Goal: Task Accomplishment & Management: Use online tool/utility

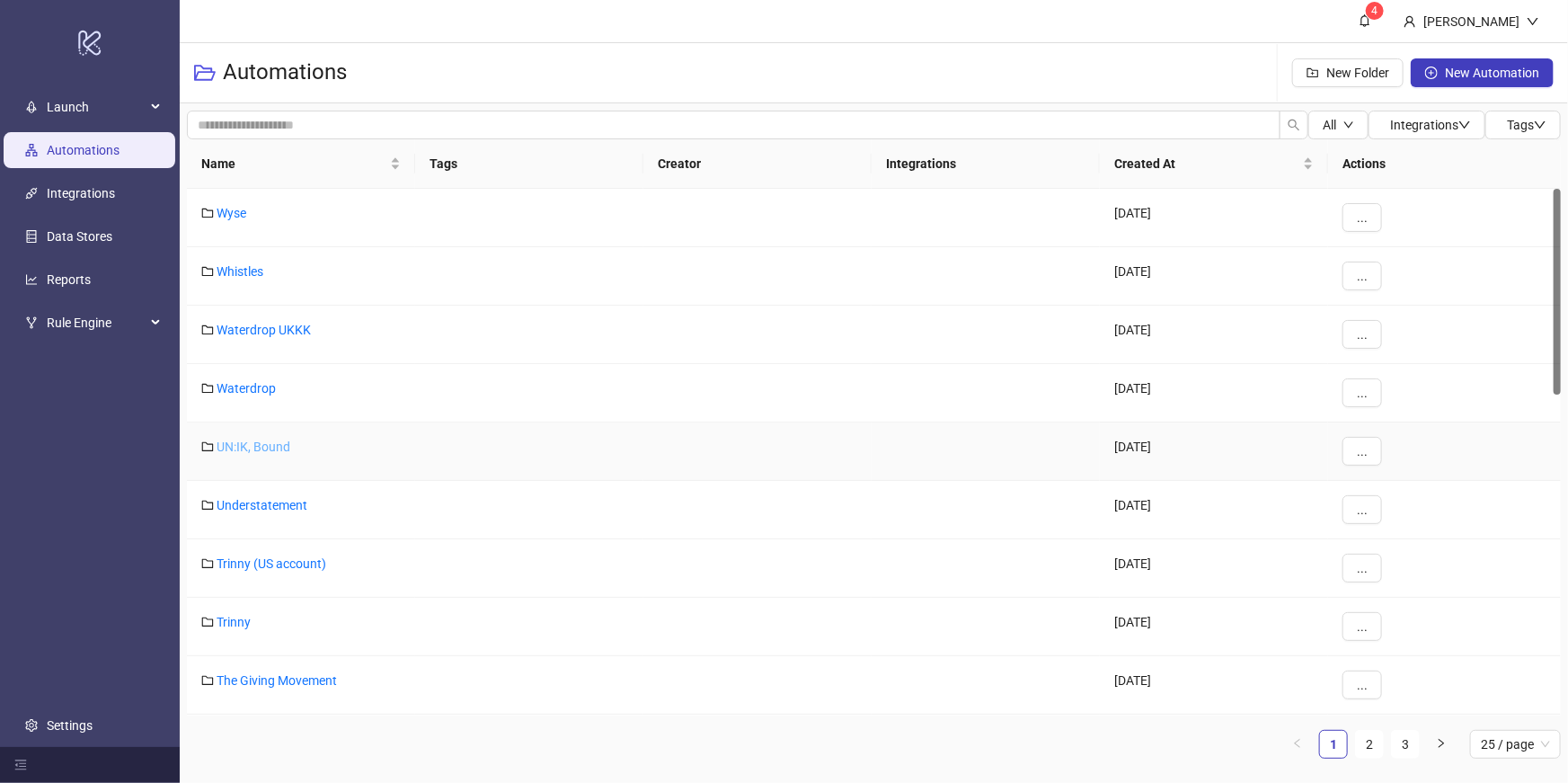
click at [252, 447] on link "UN:IK, Bound" at bounding box center [253, 447] width 74 height 14
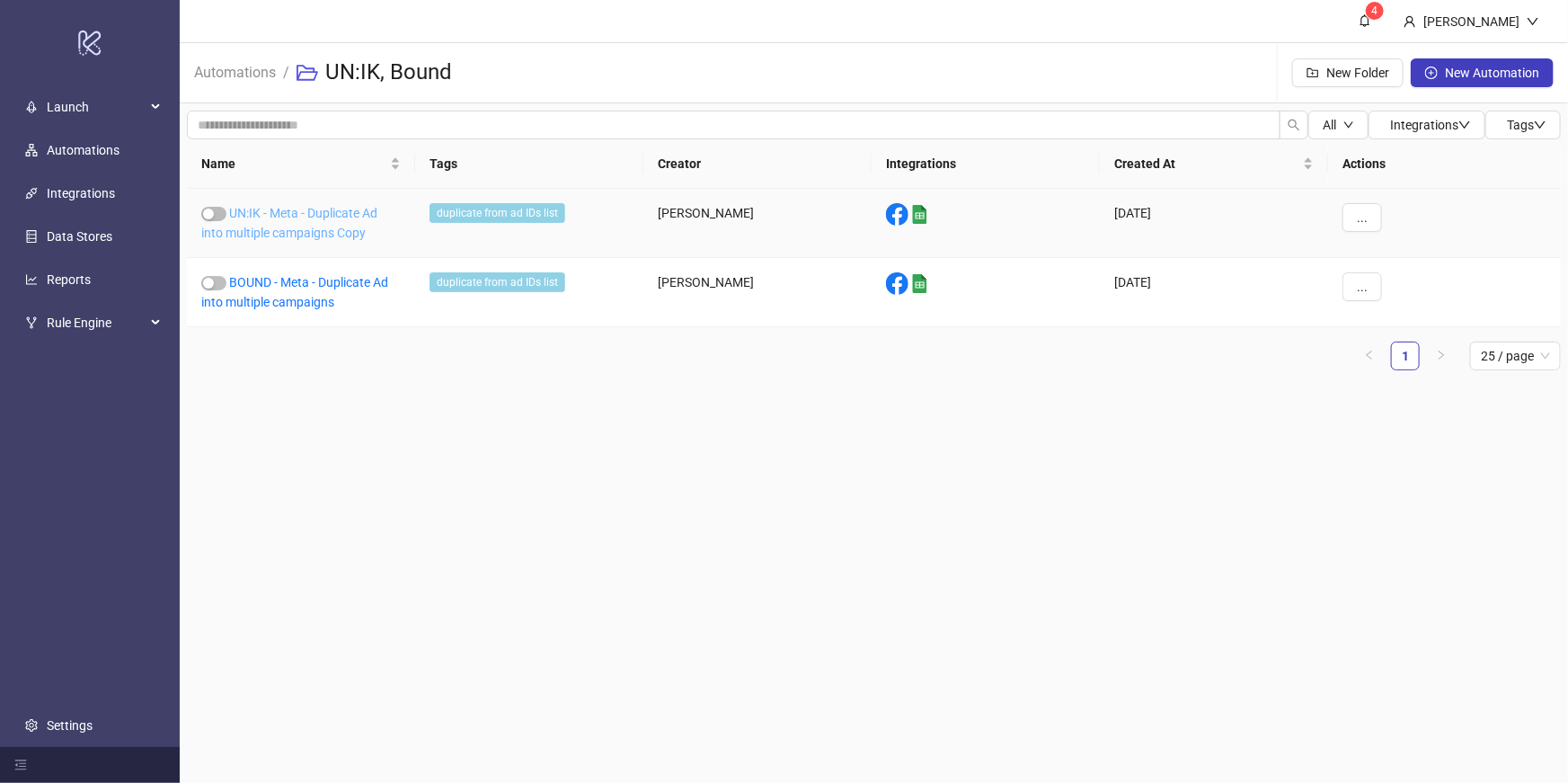
click at [306, 208] on link "UN:IK - Meta - Duplicate Ad into multiple campaigns Copy" at bounding box center [289, 223] width 176 height 34
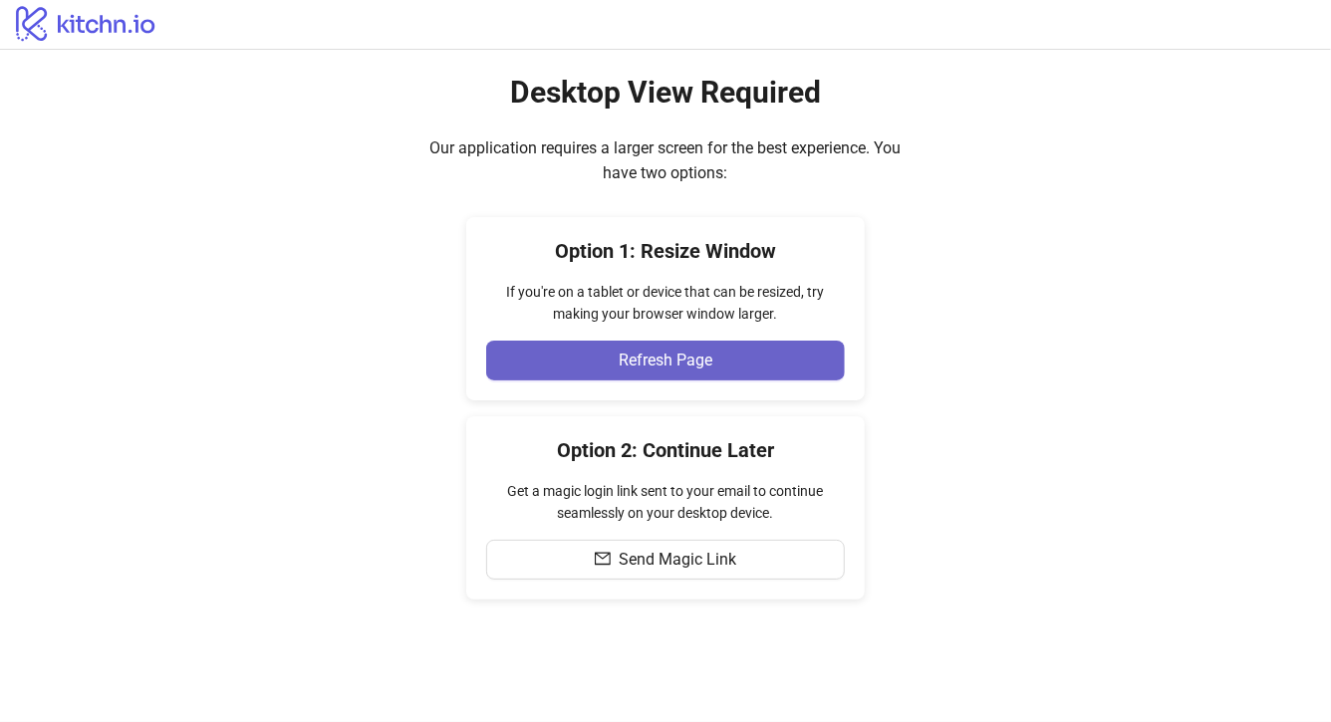
click at [619, 359] on span "Refresh Page" at bounding box center [666, 361] width 94 height 18
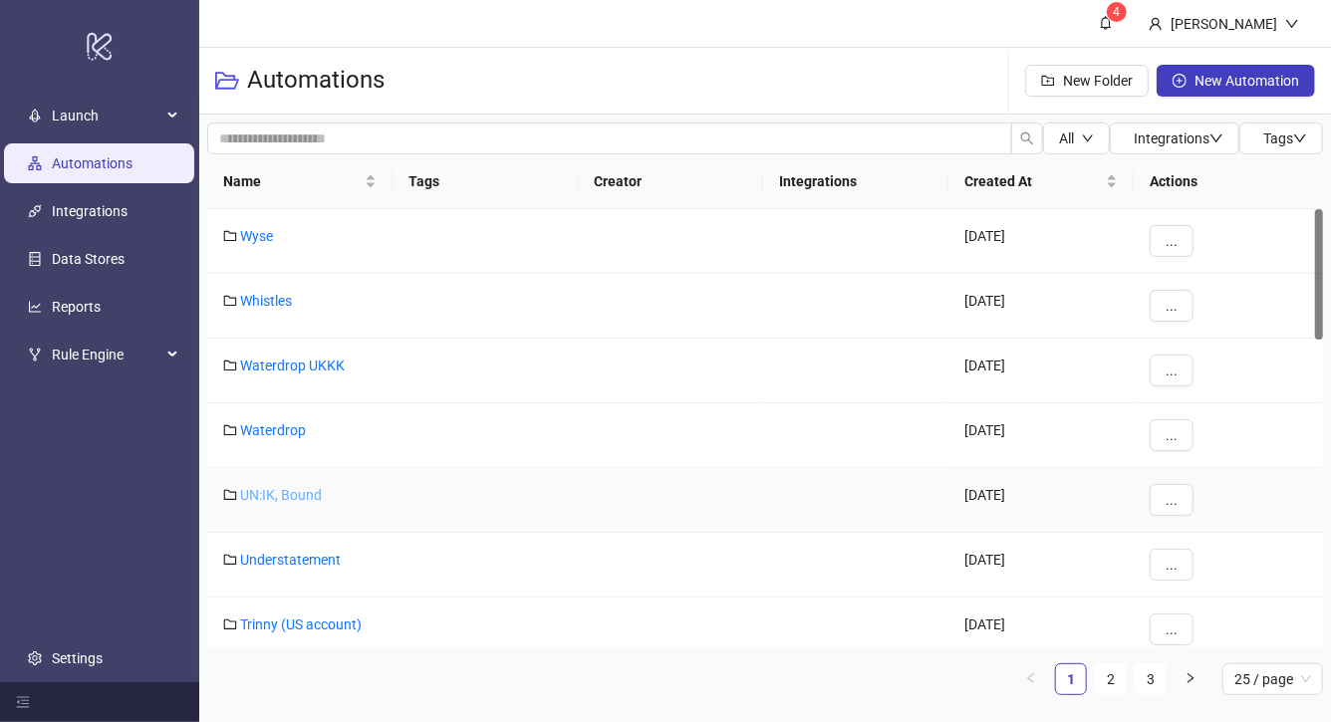
click at [264, 496] on link "UN:IK, Bound" at bounding box center [281, 495] width 82 height 16
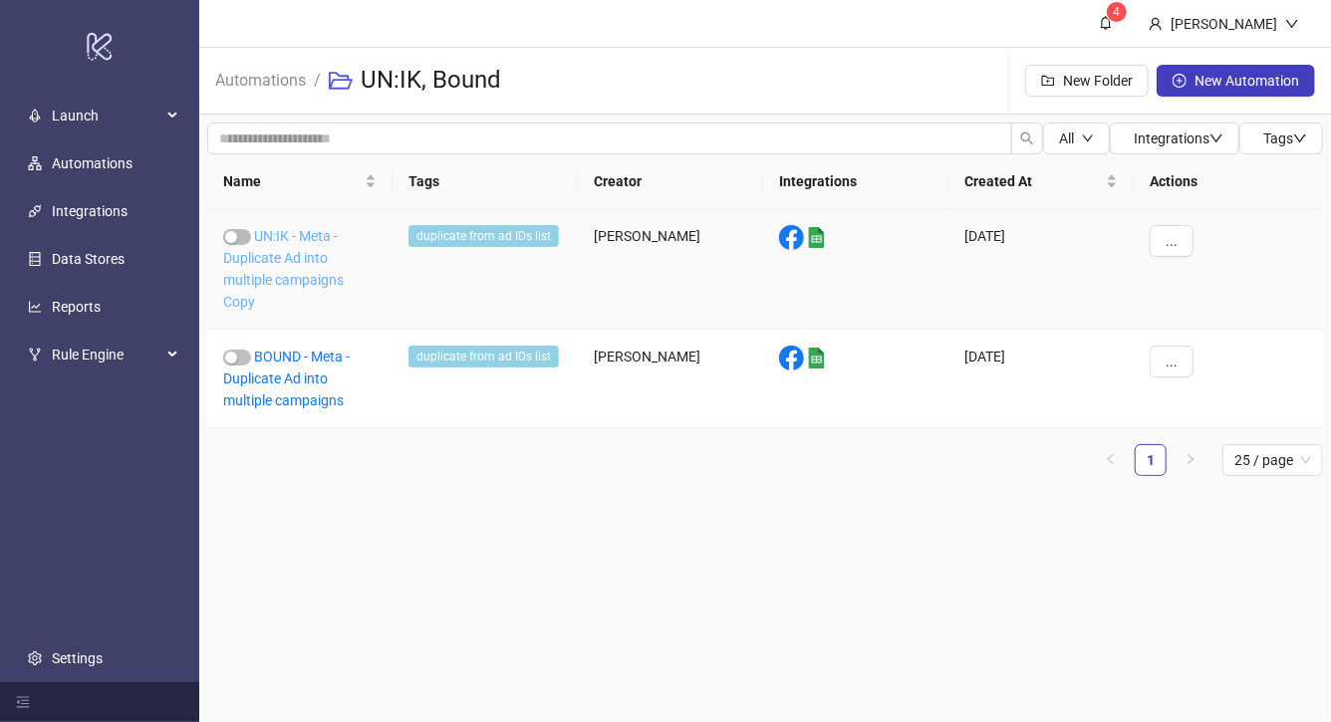
click at [308, 259] on link "UN:IK - Meta - Duplicate Ad into multiple campaigns Copy" at bounding box center [283, 269] width 121 height 82
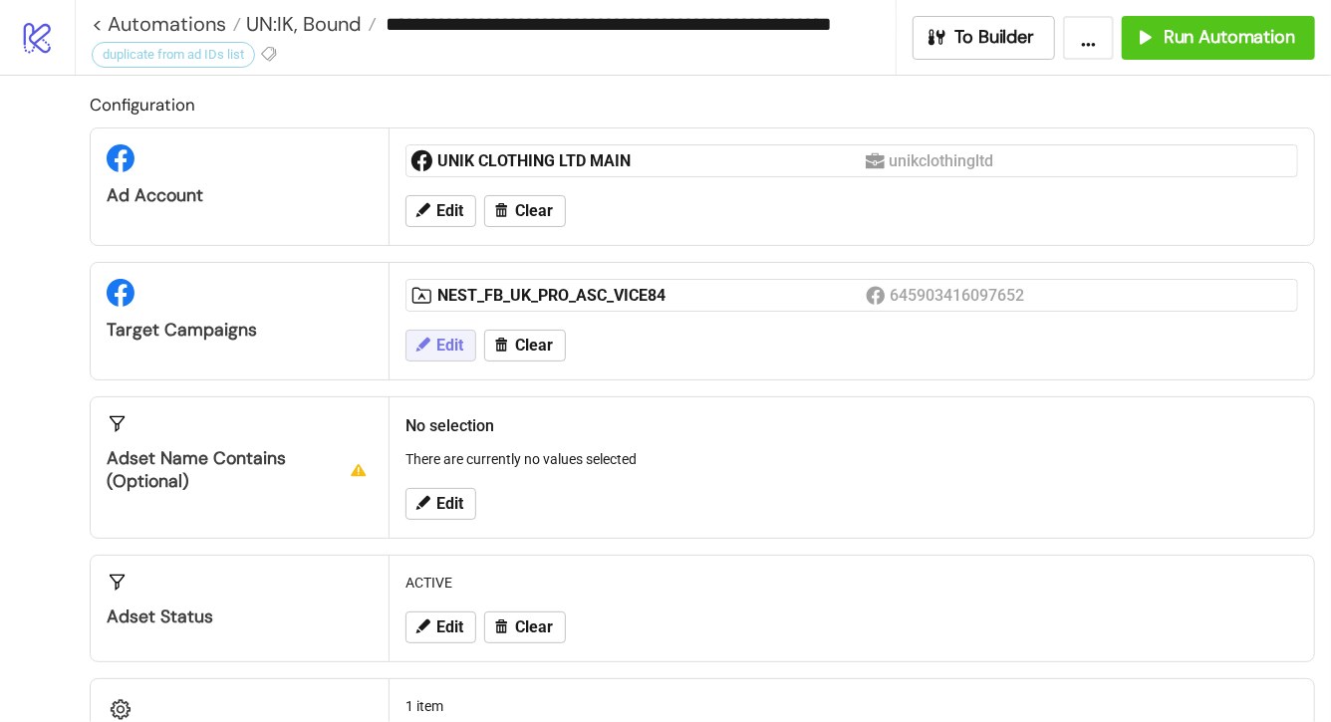
click at [459, 340] on span "Edit" at bounding box center [449, 346] width 27 height 18
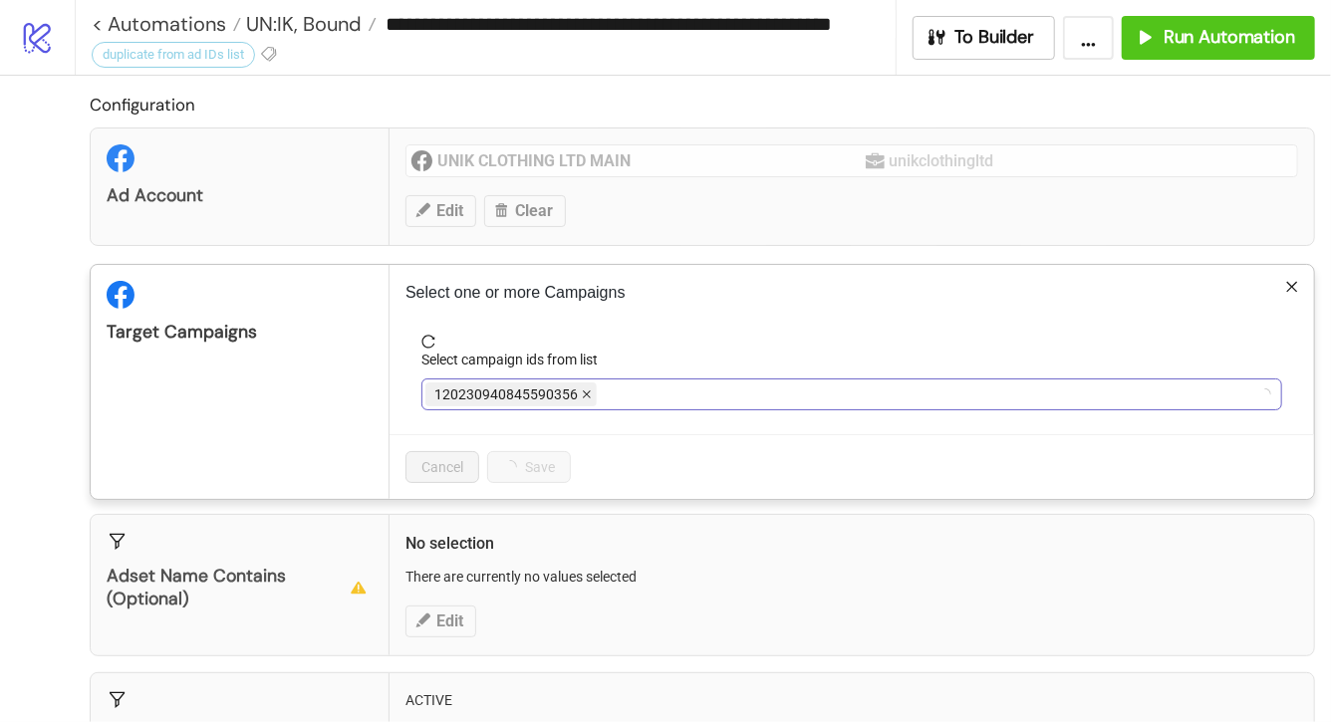
click at [585, 394] on icon "close" at bounding box center [587, 395] width 10 height 10
click at [641, 394] on icon "close" at bounding box center [642, 395] width 10 height 10
click at [641, 394] on div at bounding box center [841, 395] width 832 height 28
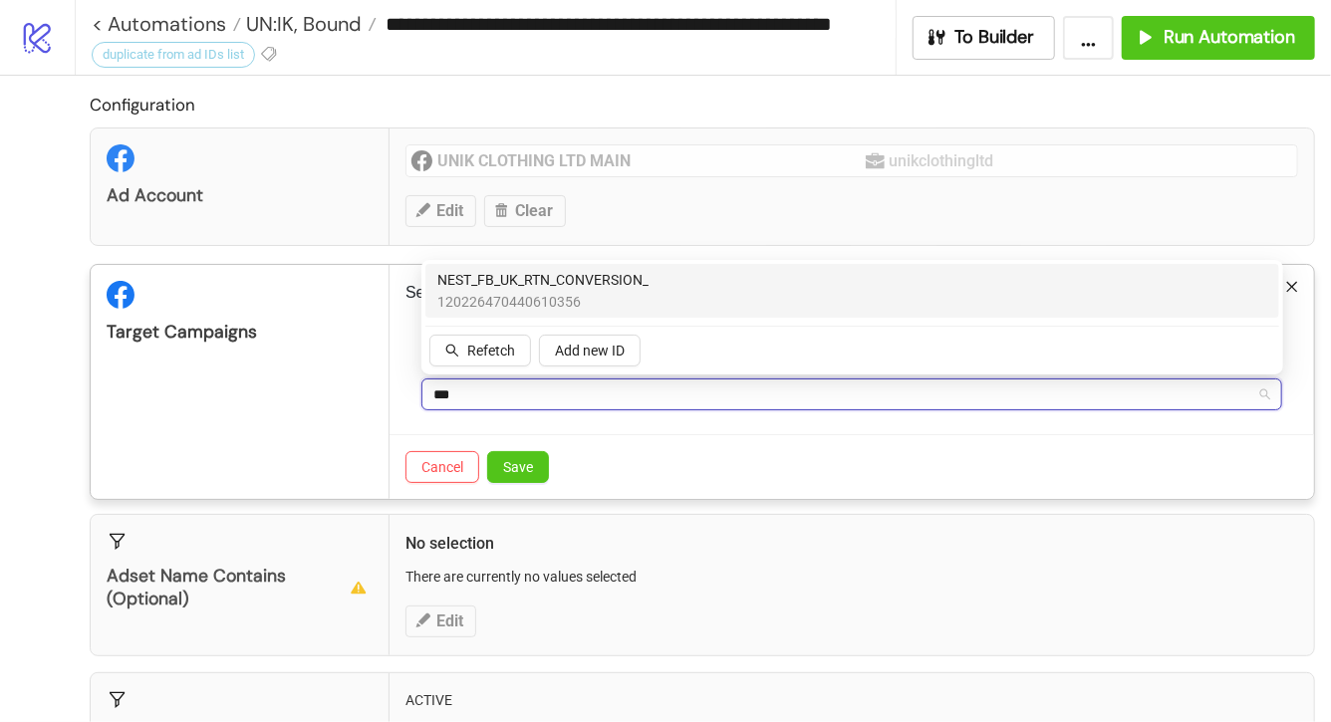
click at [624, 291] on span "120226470440610356" at bounding box center [542, 302] width 211 height 22
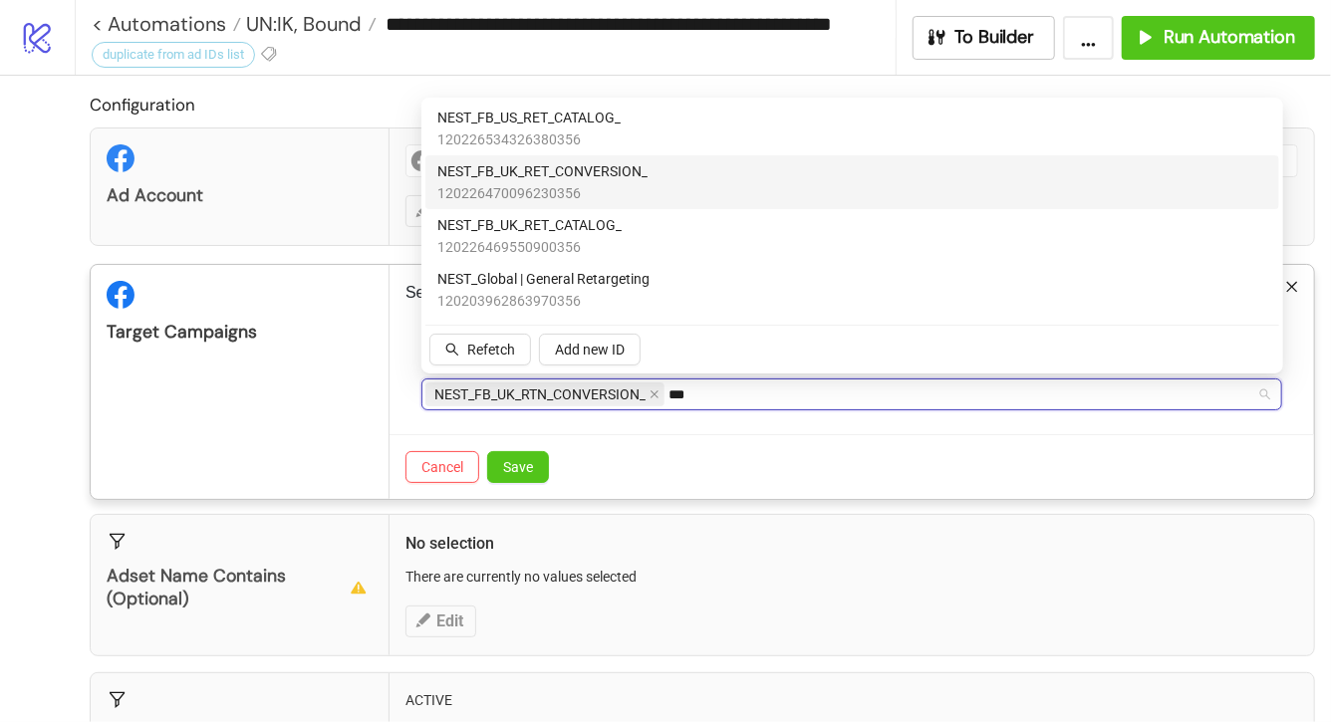
click at [596, 175] on span "NEST_FB_UK_RET_CONVERSION_" at bounding box center [542, 171] width 210 height 22
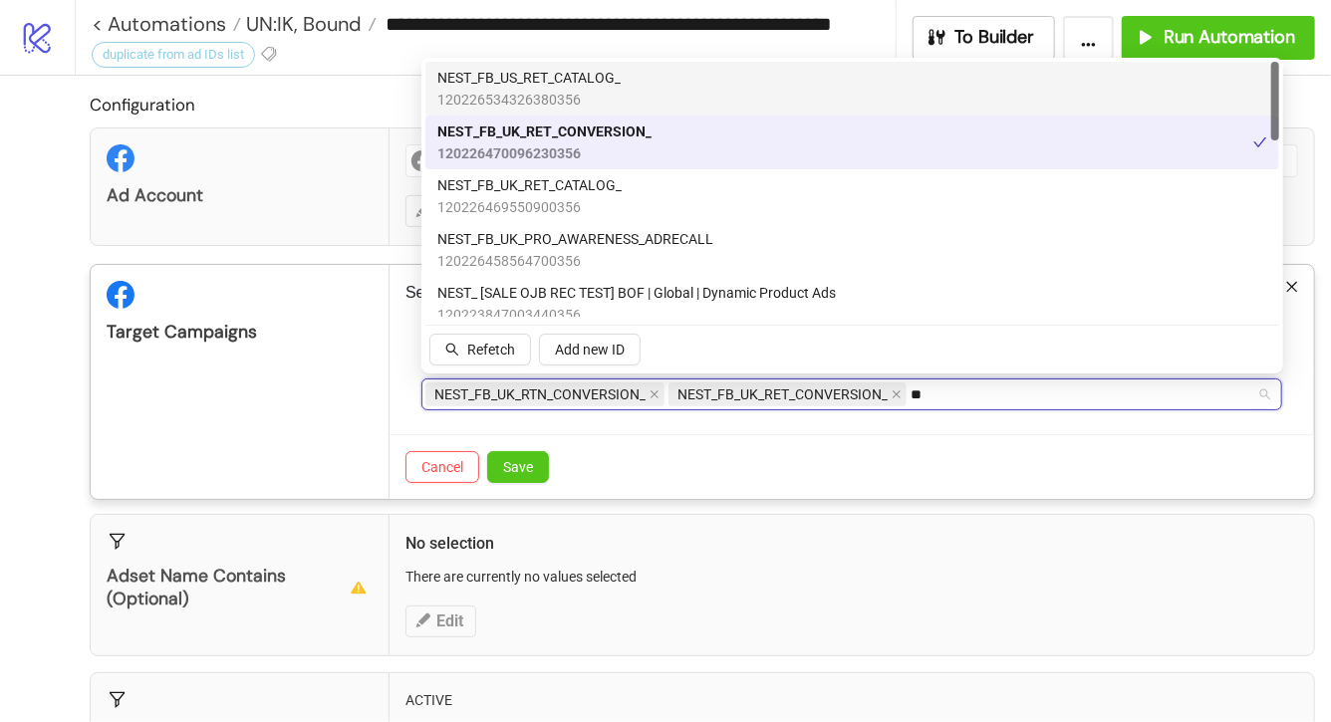
type input "*"
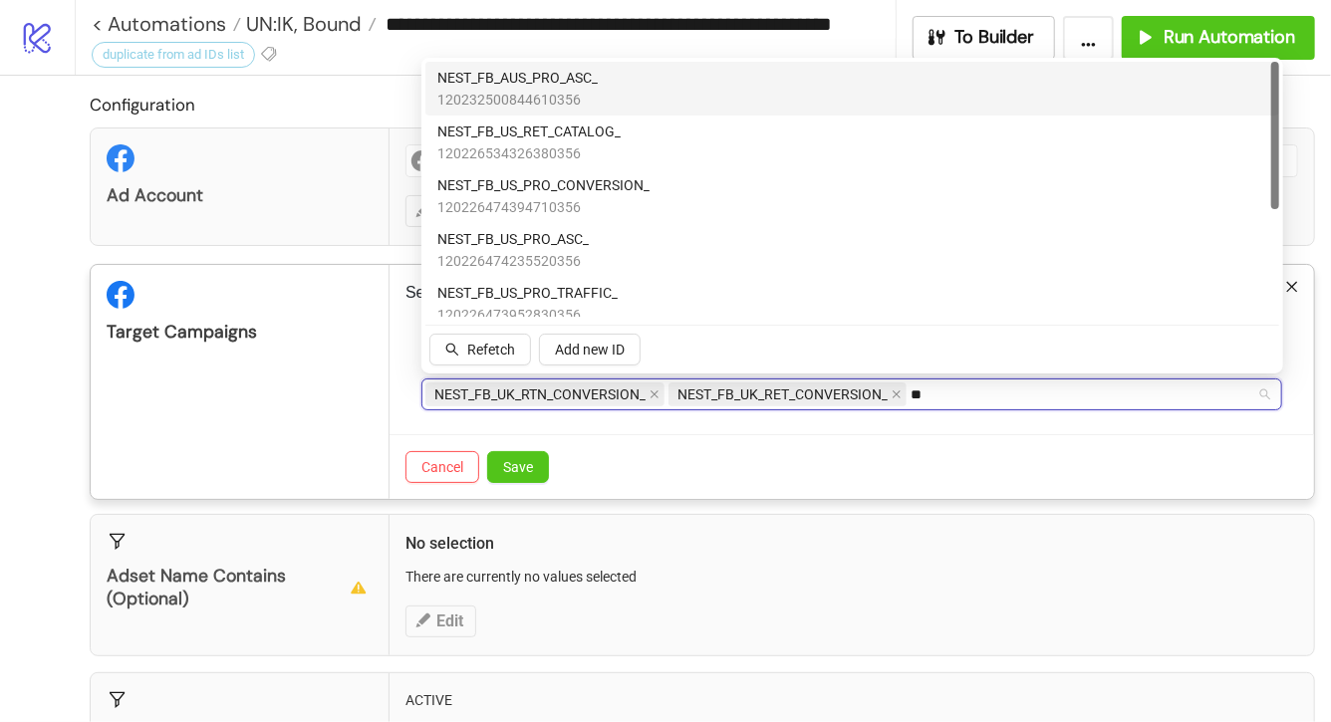
click at [796, 74] on div "NEST_FB_AUS_PRO_ASC_ 120232500844610356" at bounding box center [852, 89] width 830 height 44
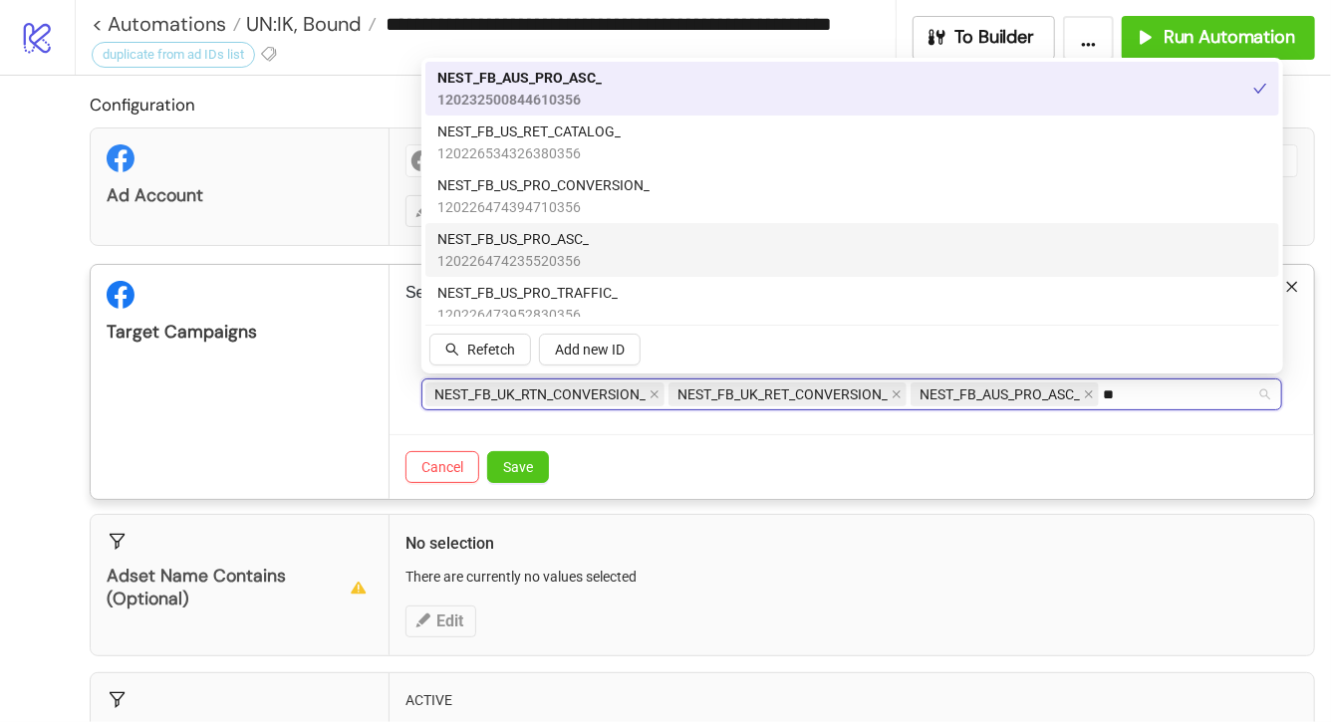
click at [689, 233] on div "NEST_FB_US_PRO_ASC_ 120226474235520356" at bounding box center [852, 250] width 830 height 44
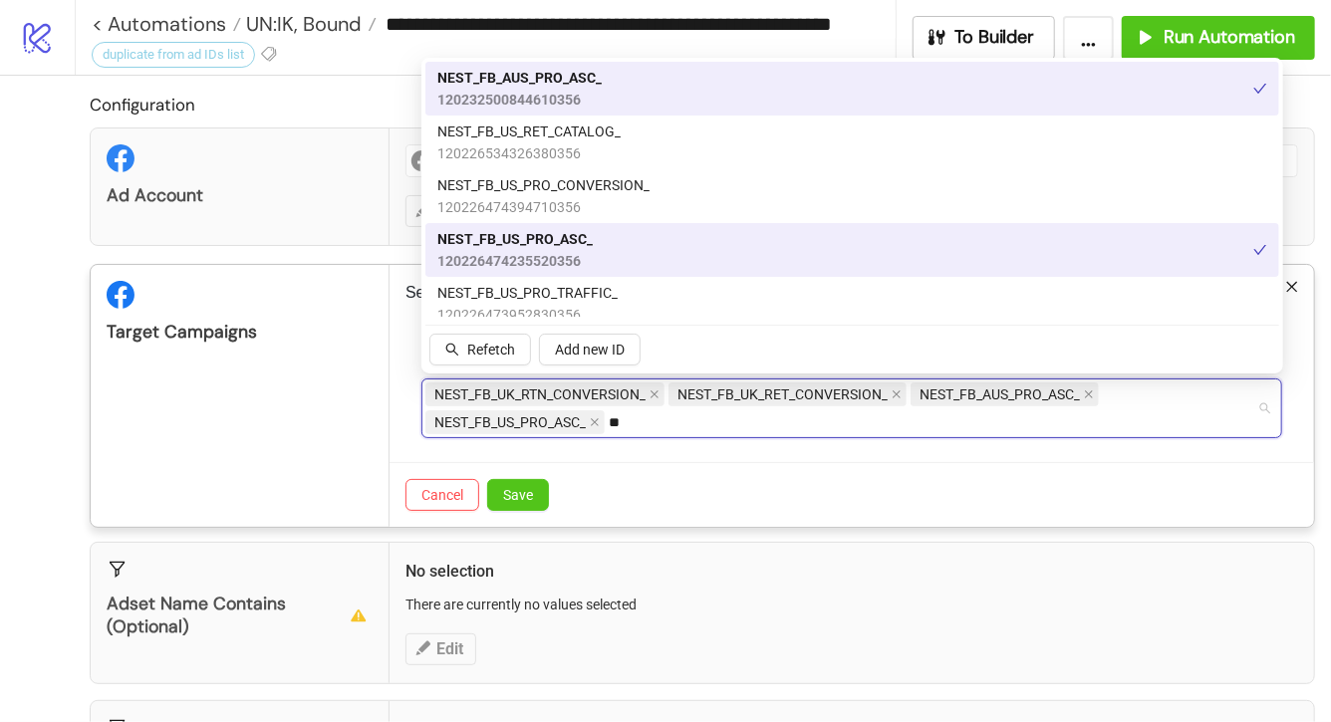
type input "*"
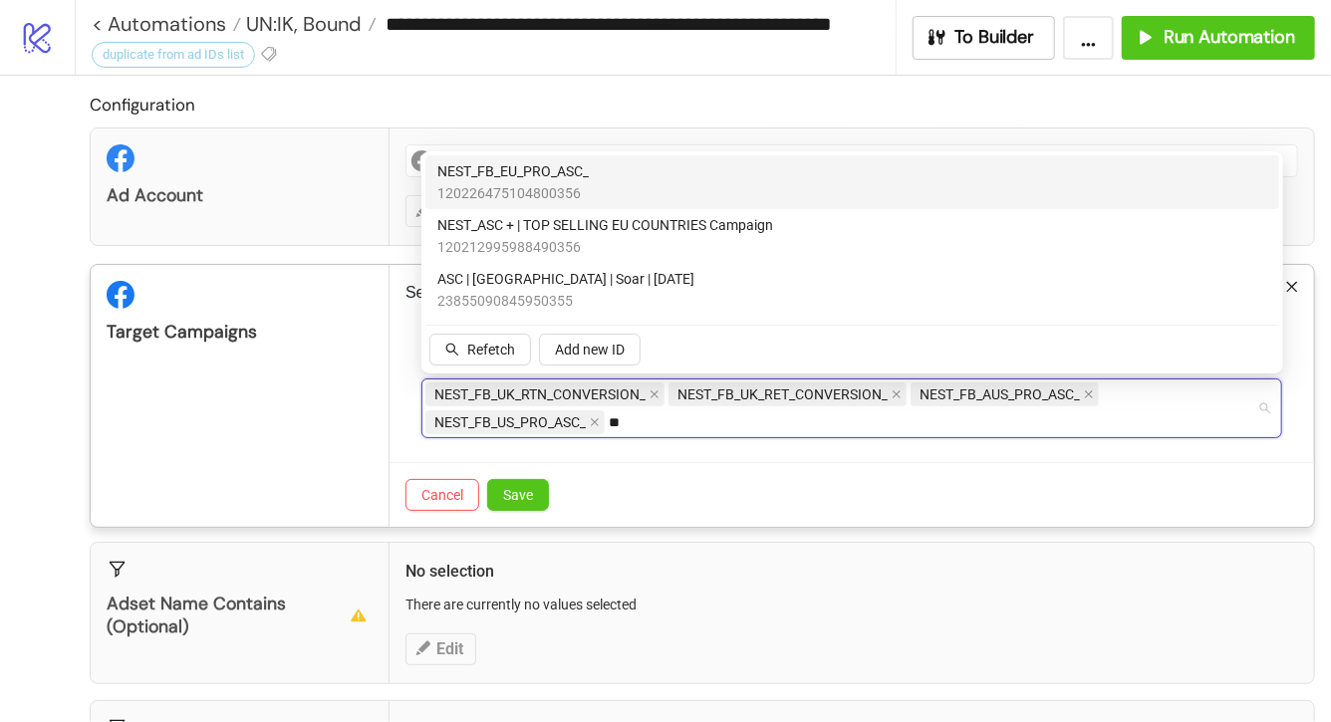
click at [663, 179] on div "NEST_FB_EU_PRO_ASC_ 120226475104800356" at bounding box center [852, 182] width 830 height 44
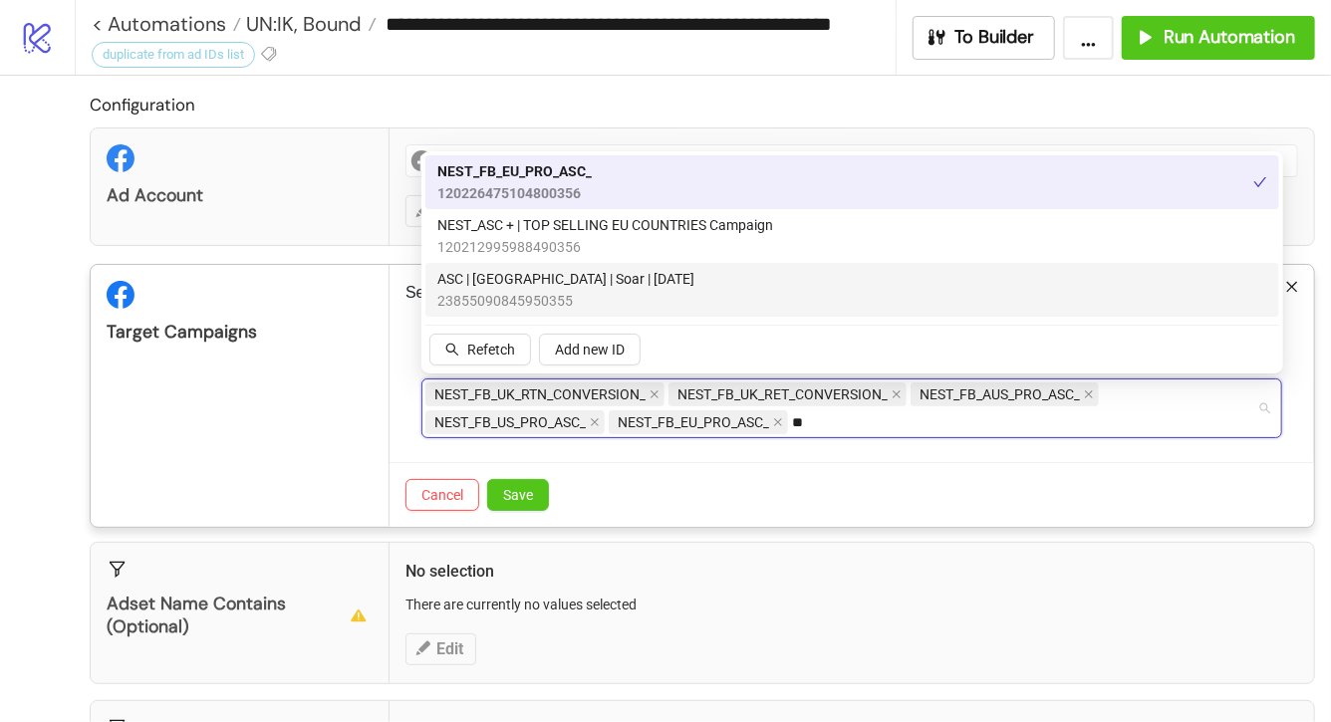
type input "*"
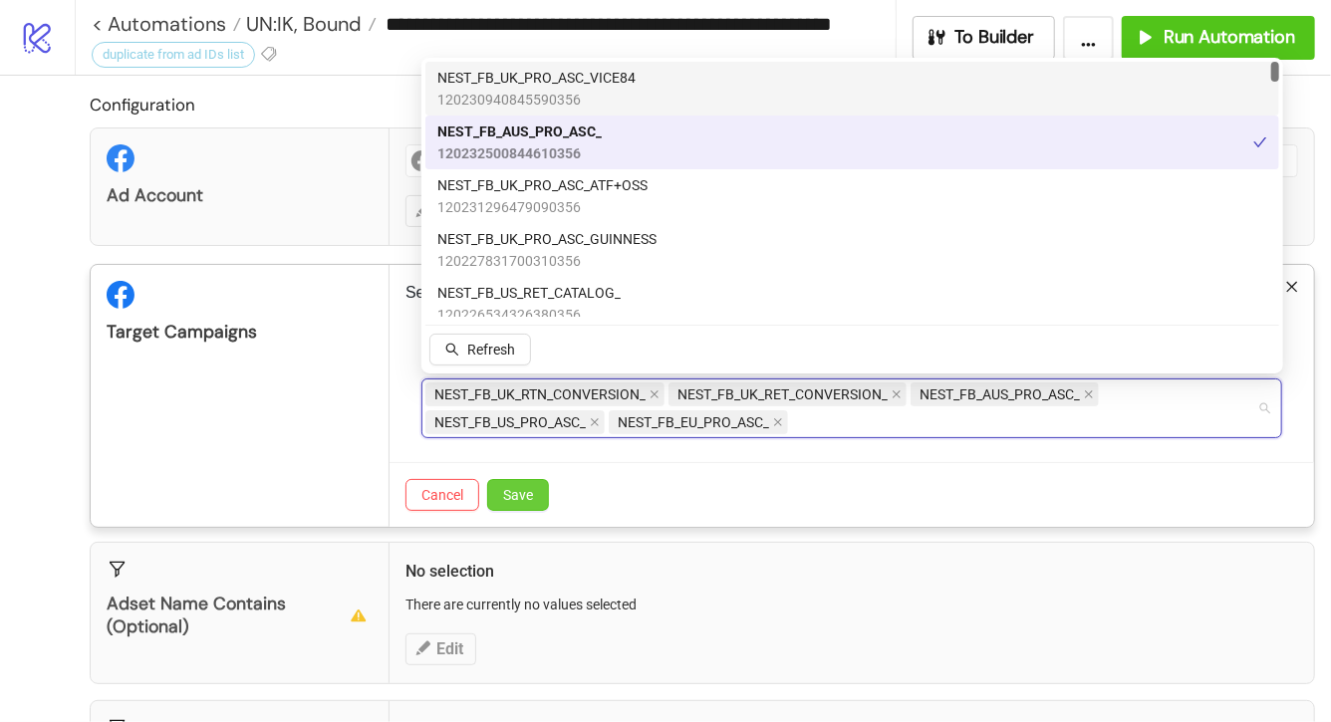
click at [530, 498] on span "Save" at bounding box center [518, 495] width 30 height 16
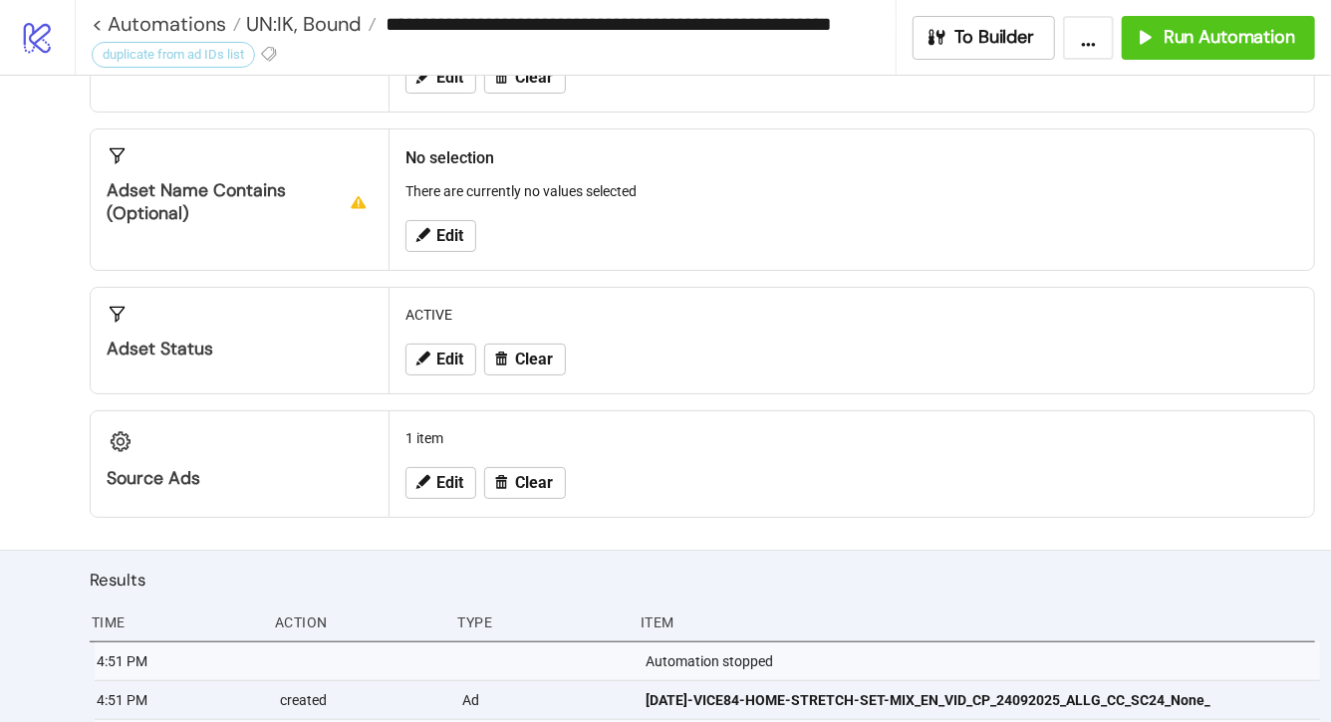
scroll to position [466, 0]
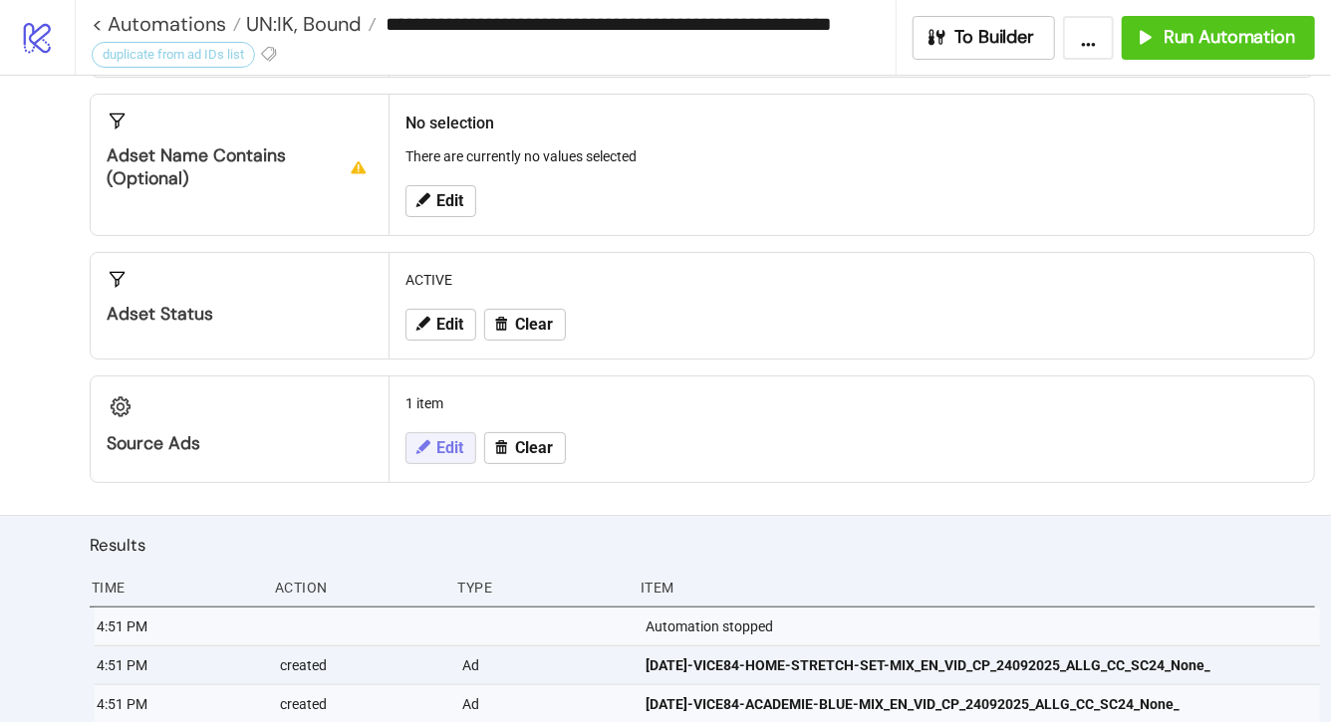
click at [448, 444] on span "Edit" at bounding box center [449, 448] width 27 height 18
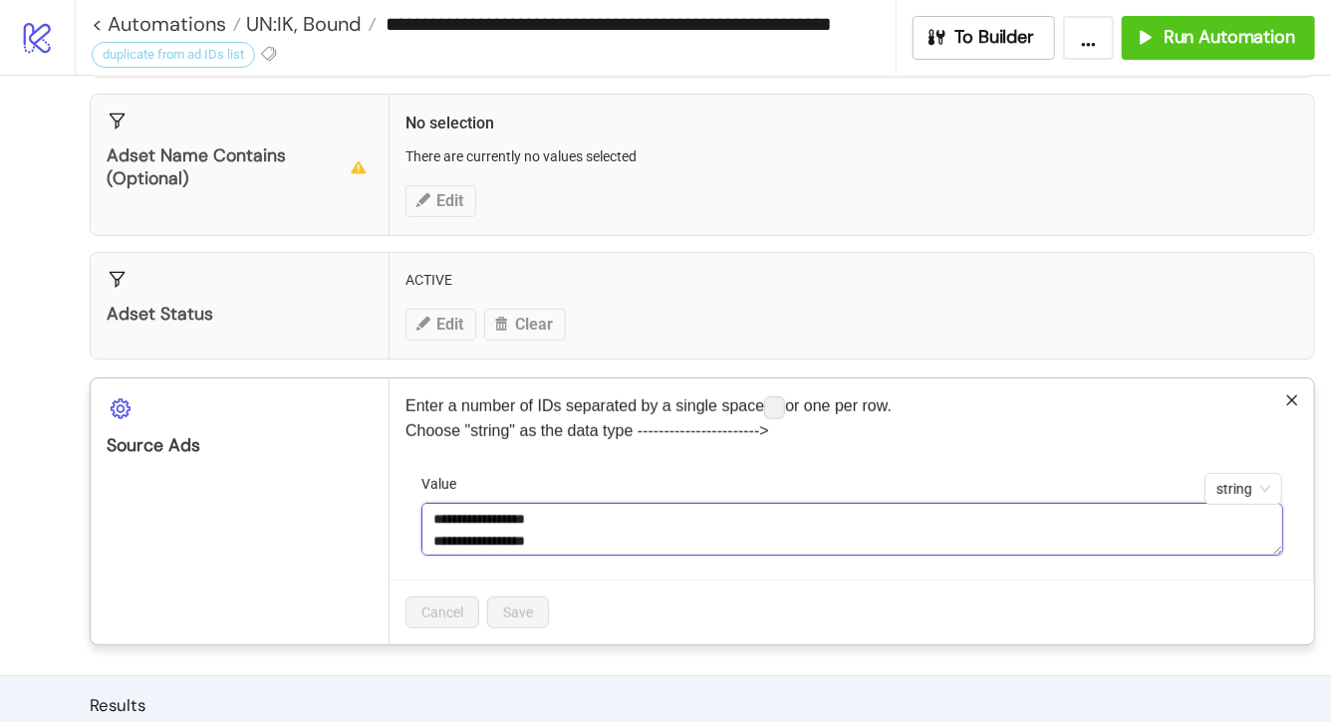
click at [558, 523] on textarea "**********" at bounding box center [852, 530] width 862 height 54
click at [605, 538] on textarea "**********" at bounding box center [852, 530] width 862 height 54
paste textarea "**********"
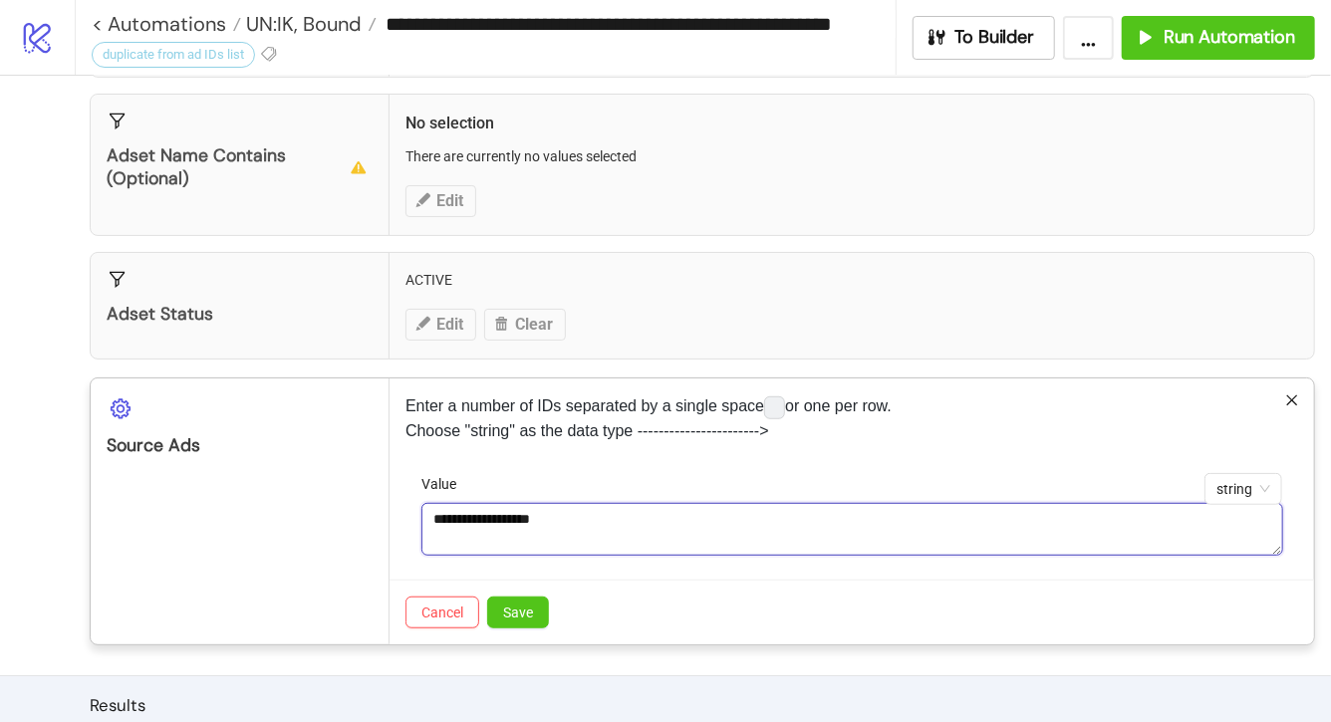
paste textarea "**********"
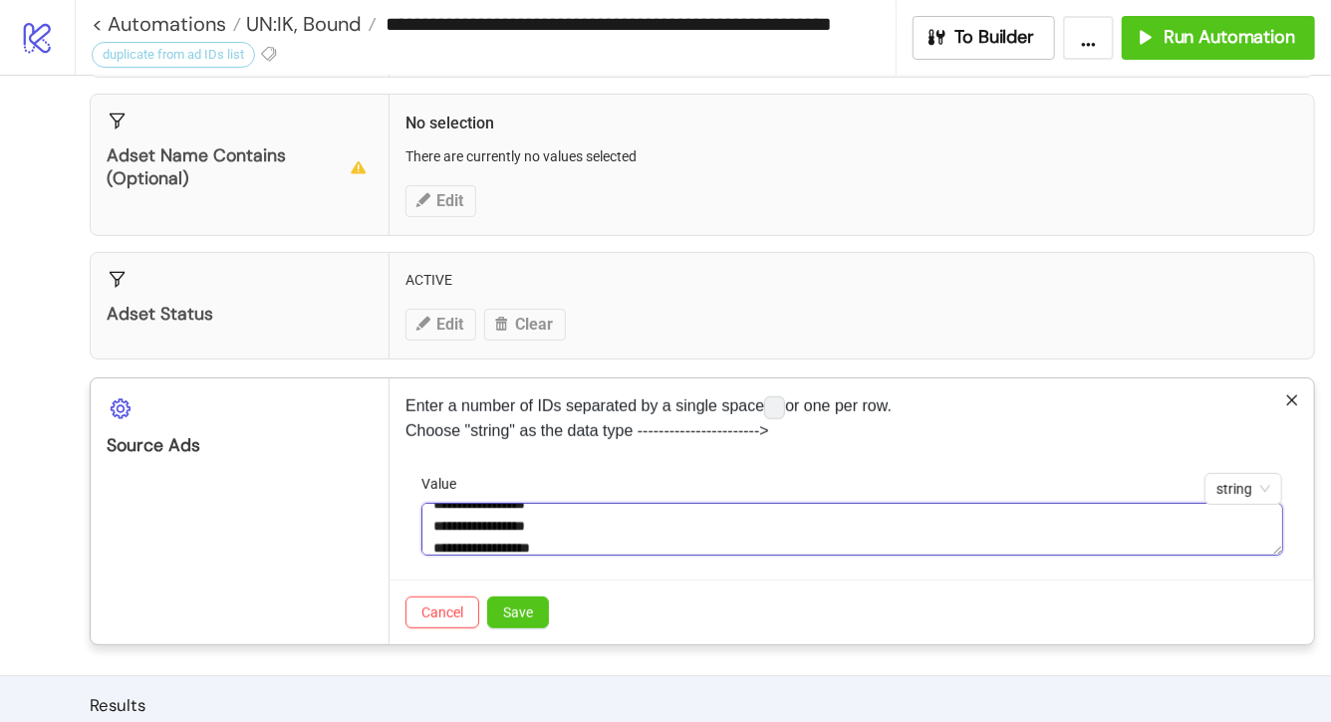
scroll to position [59, 0]
paste textarea "**********"
type textarea "**********"
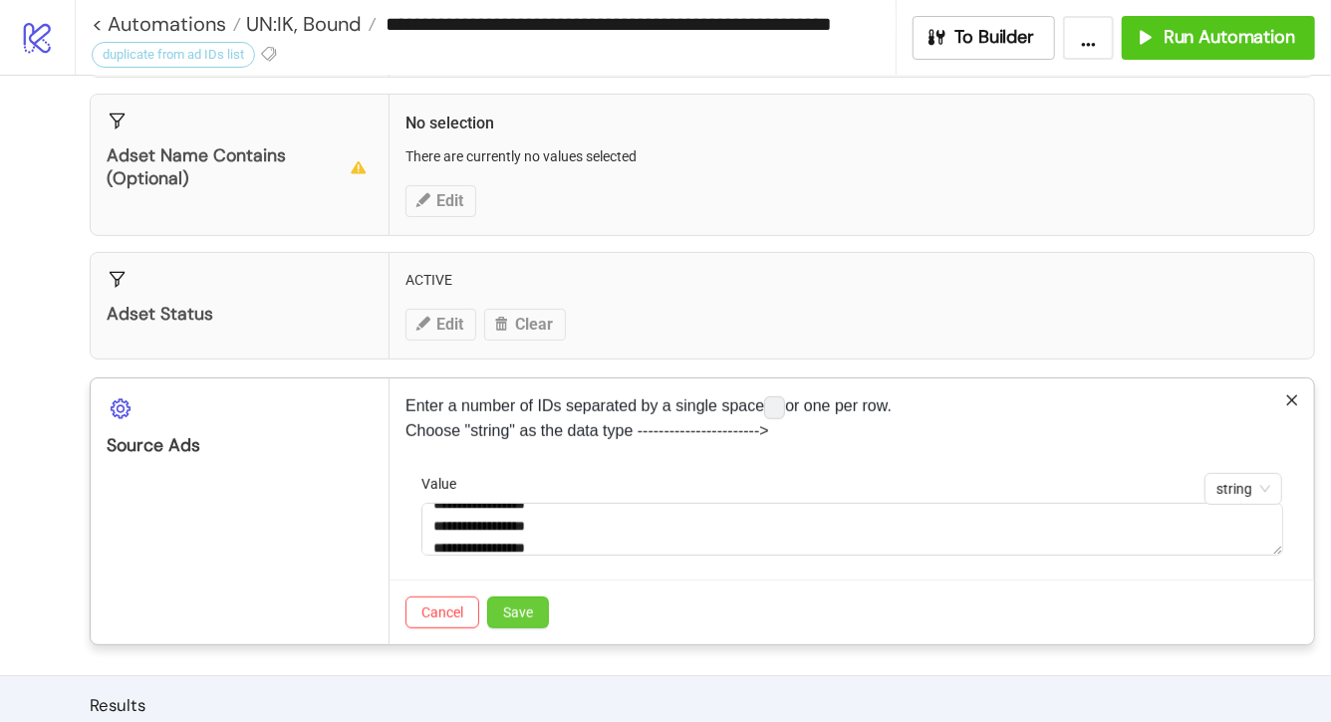
click at [523, 607] on span "Save" at bounding box center [518, 613] width 30 height 16
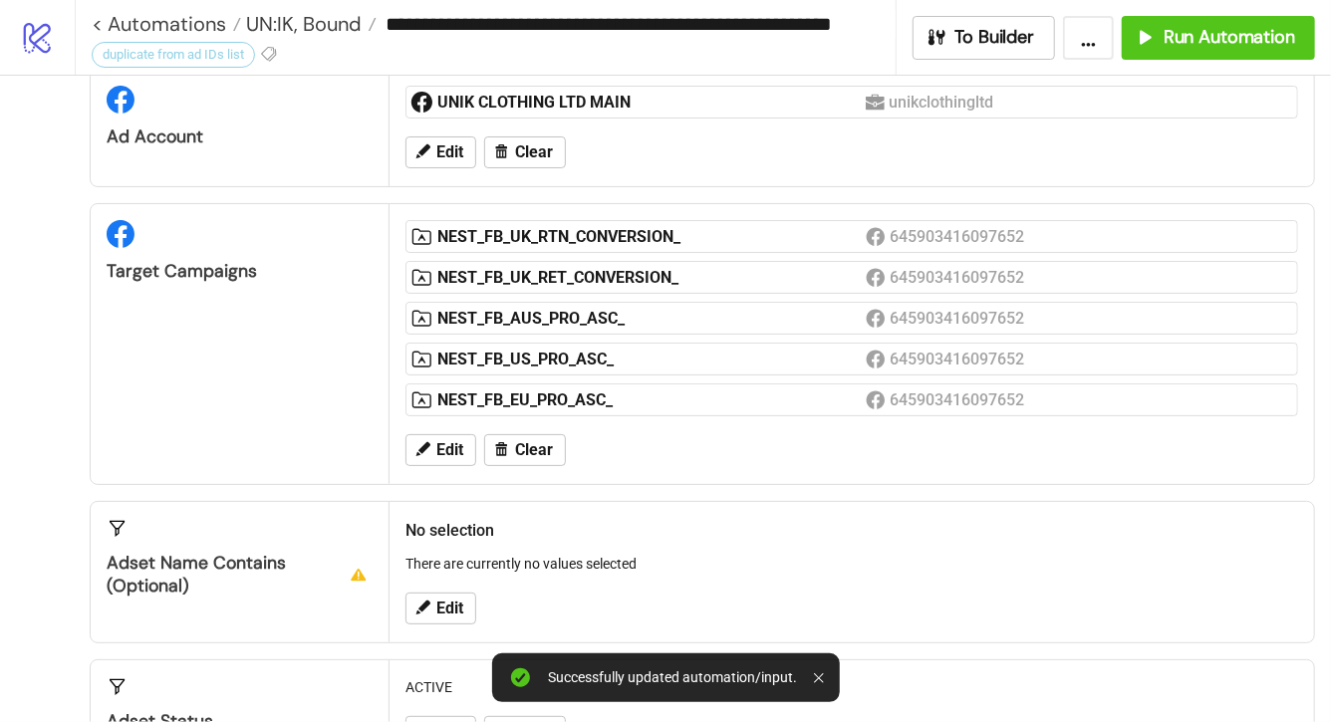
scroll to position [0, 0]
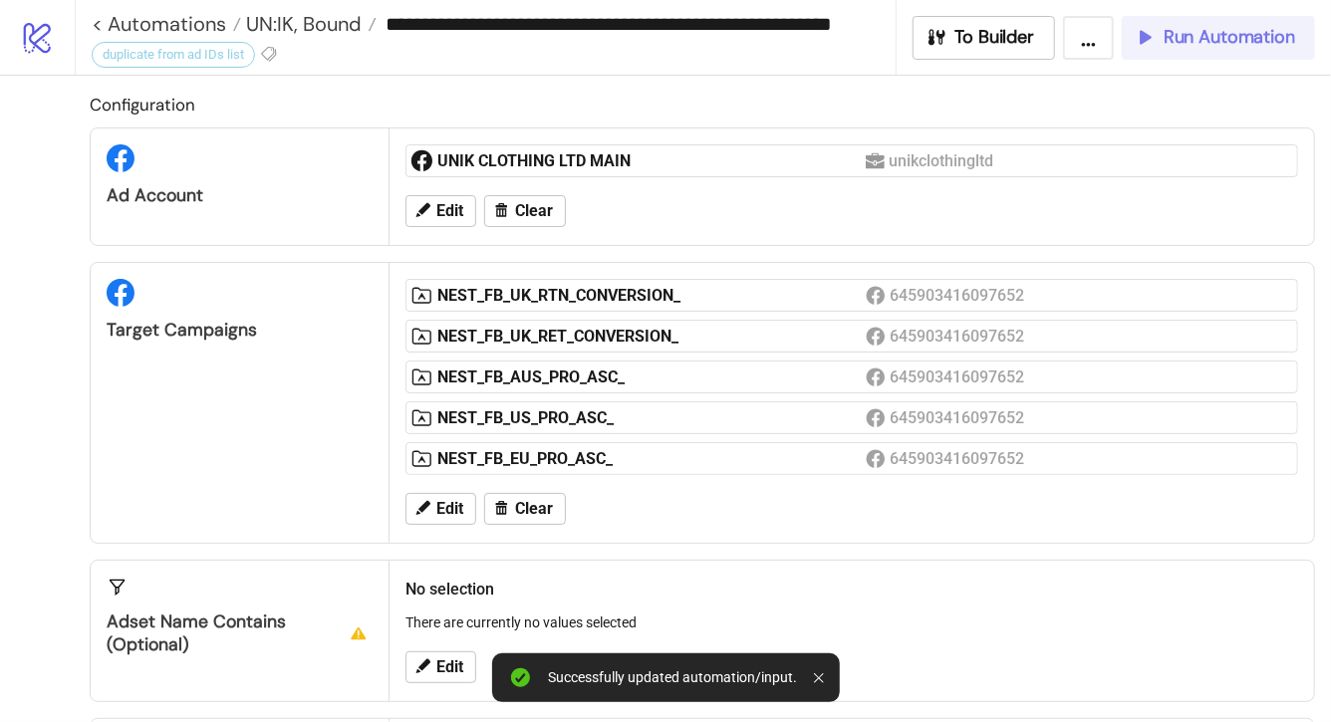
click at [1220, 33] on span "Run Automation" at bounding box center [1230, 37] width 132 height 23
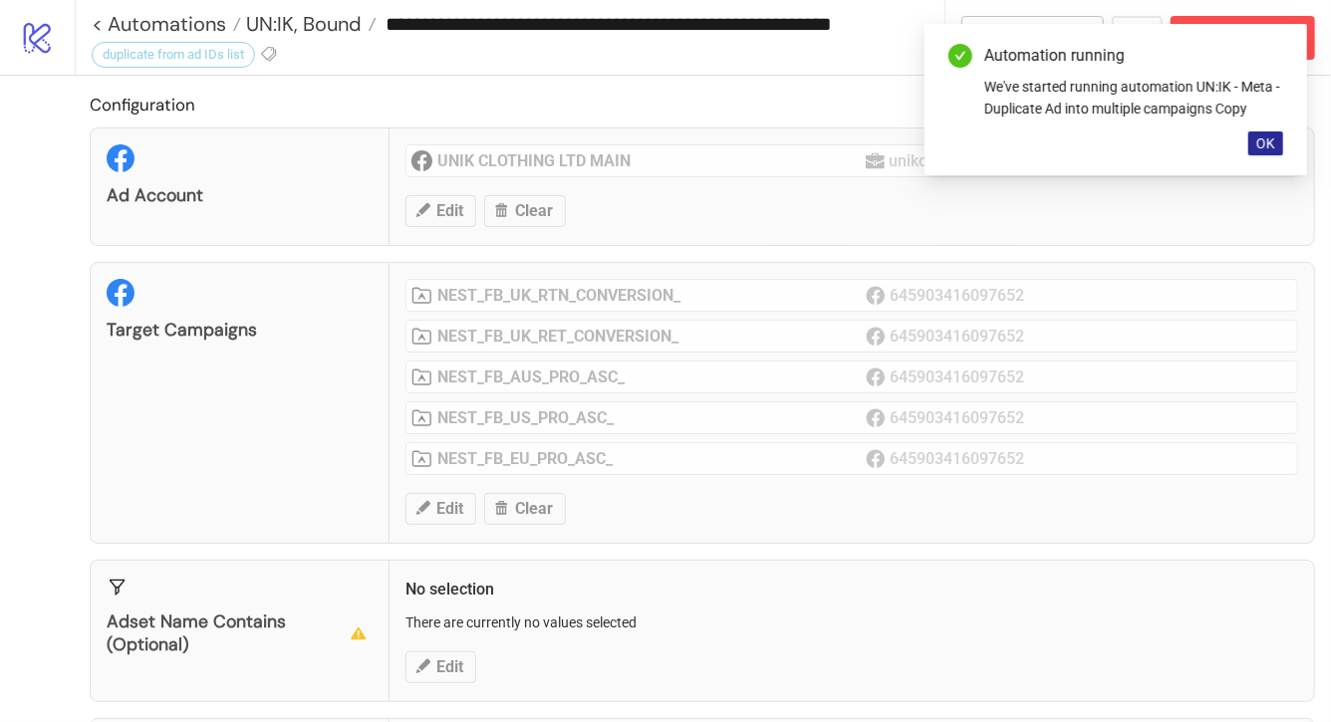
click at [1266, 144] on span "OK" at bounding box center [1265, 143] width 19 height 16
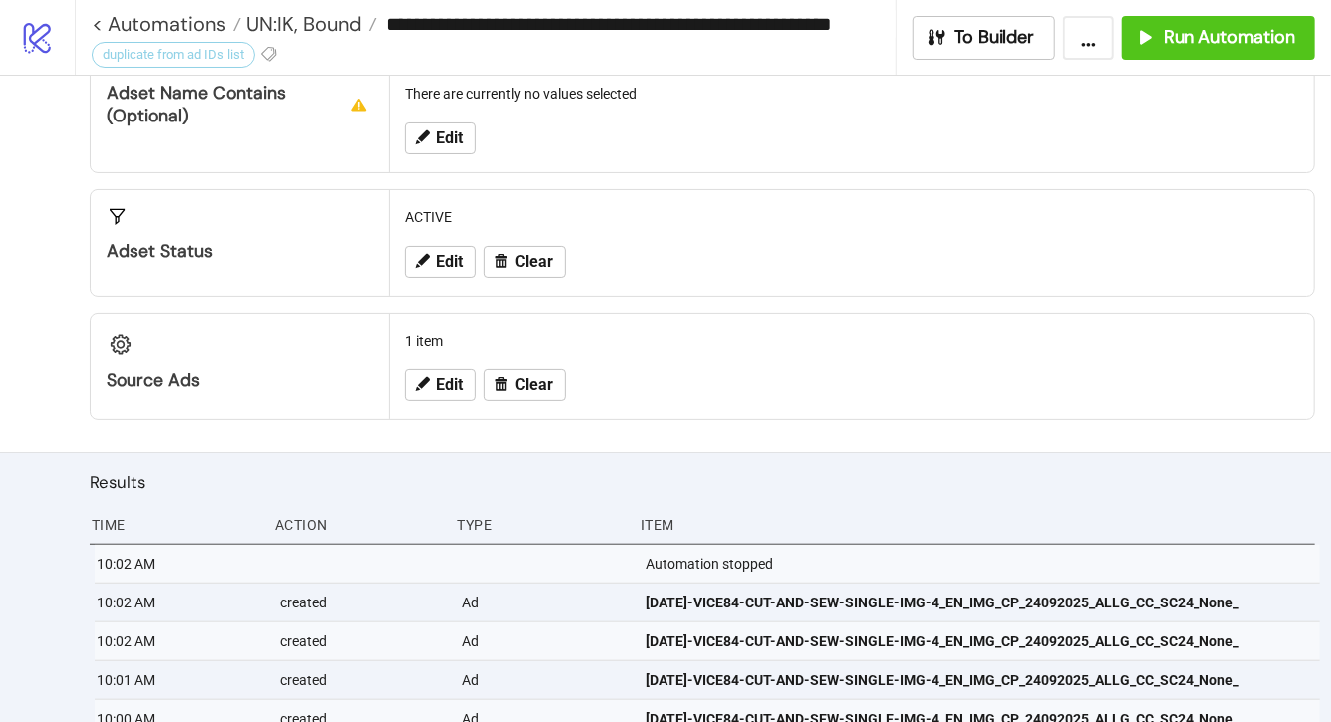
scroll to position [361, 0]
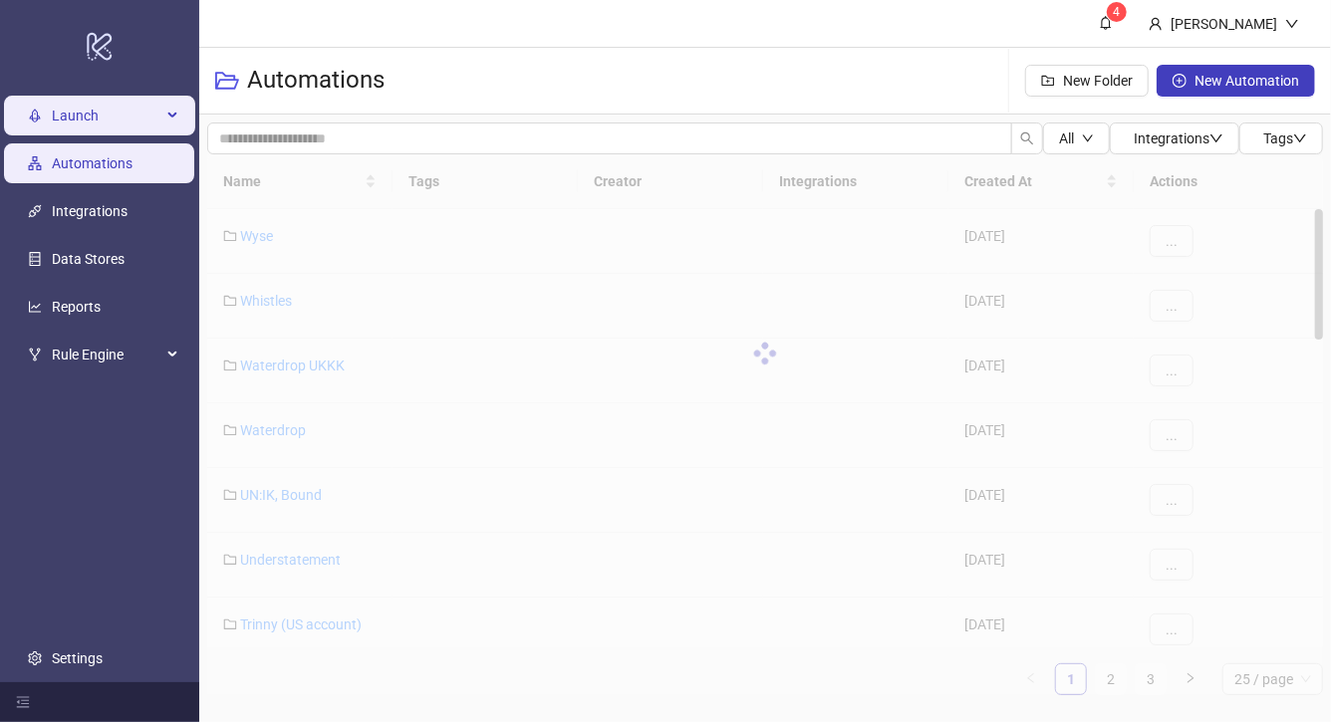
click at [112, 113] on span "Launch" at bounding box center [107, 116] width 110 height 40
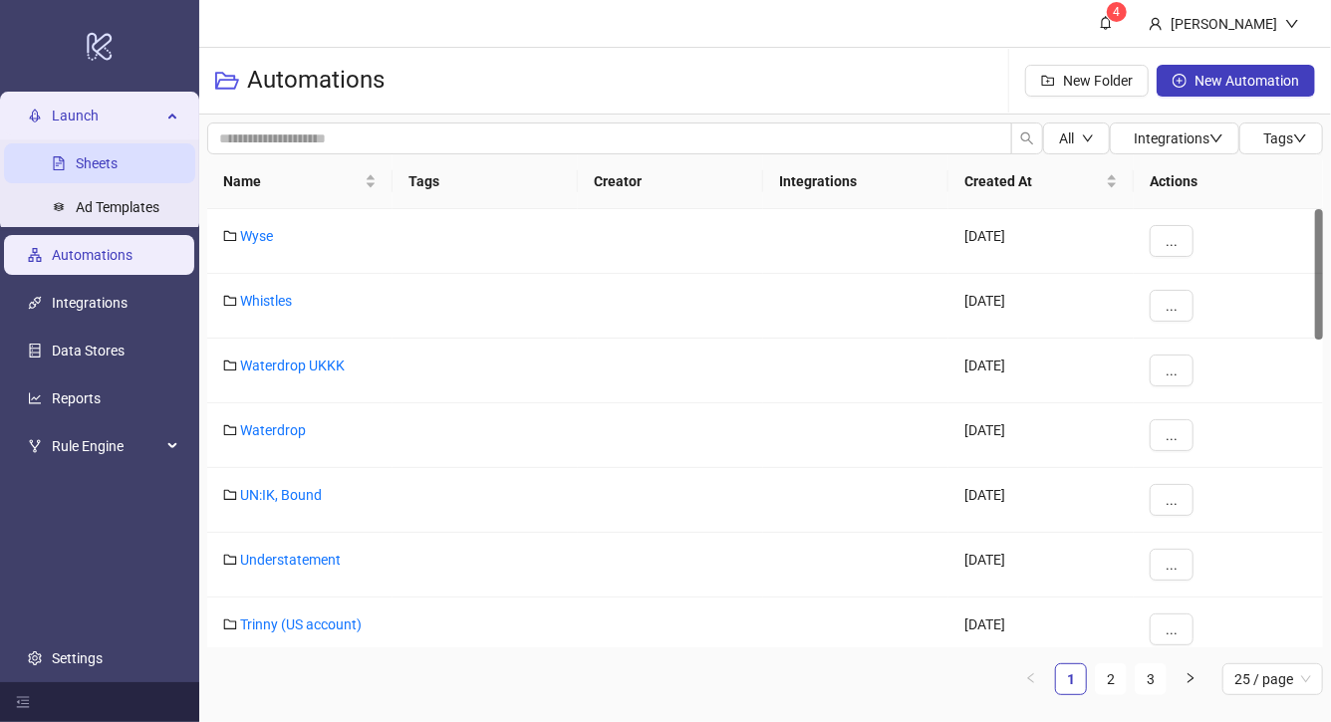
click at [118, 155] on link "Sheets" at bounding box center [97, 163] width 42 height 16
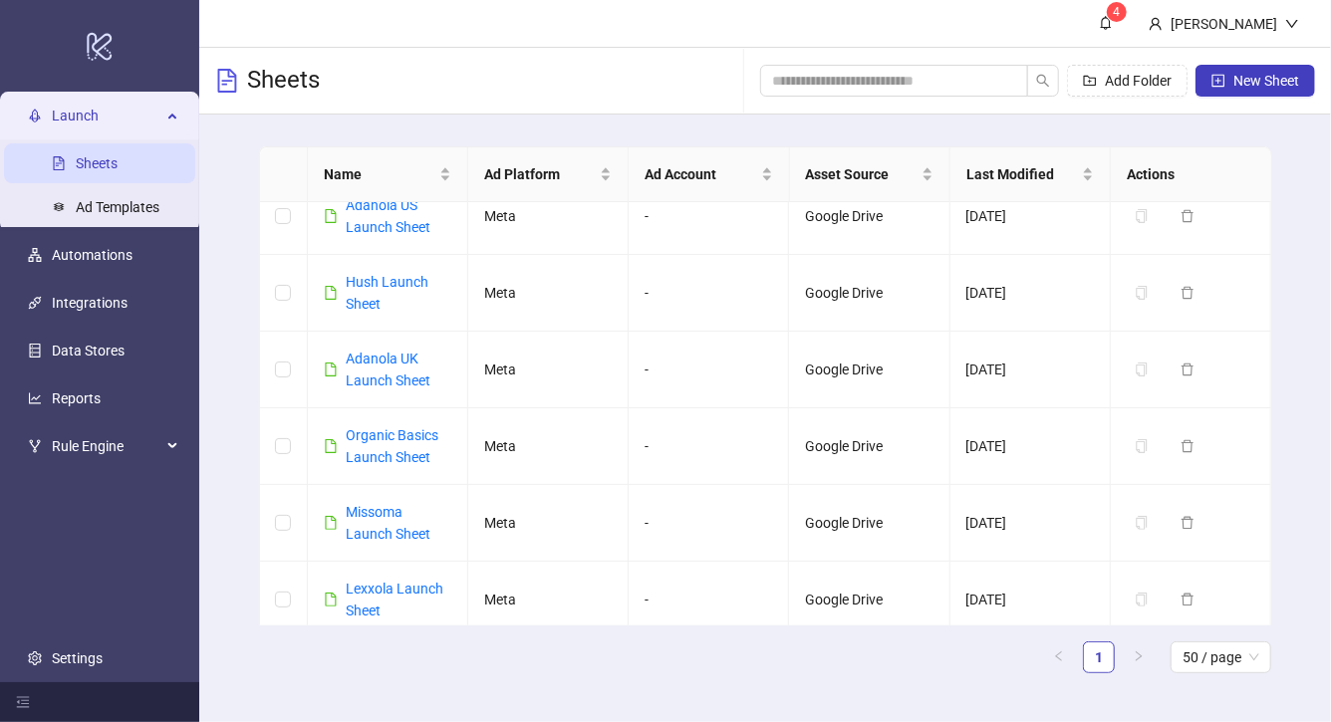
scroll to position [2168, 0]
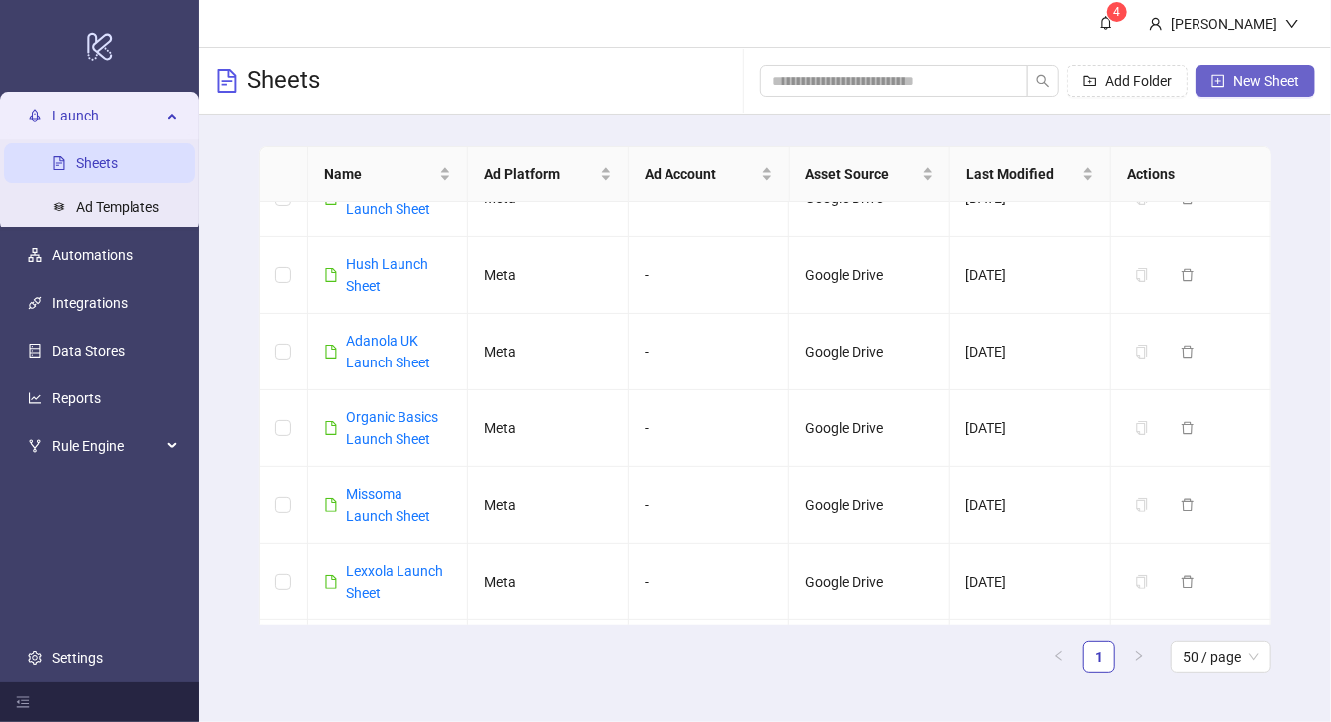
click at [1261, 83] on span "New Sheet" at bounding box center [1266, 81] width 66 height 16
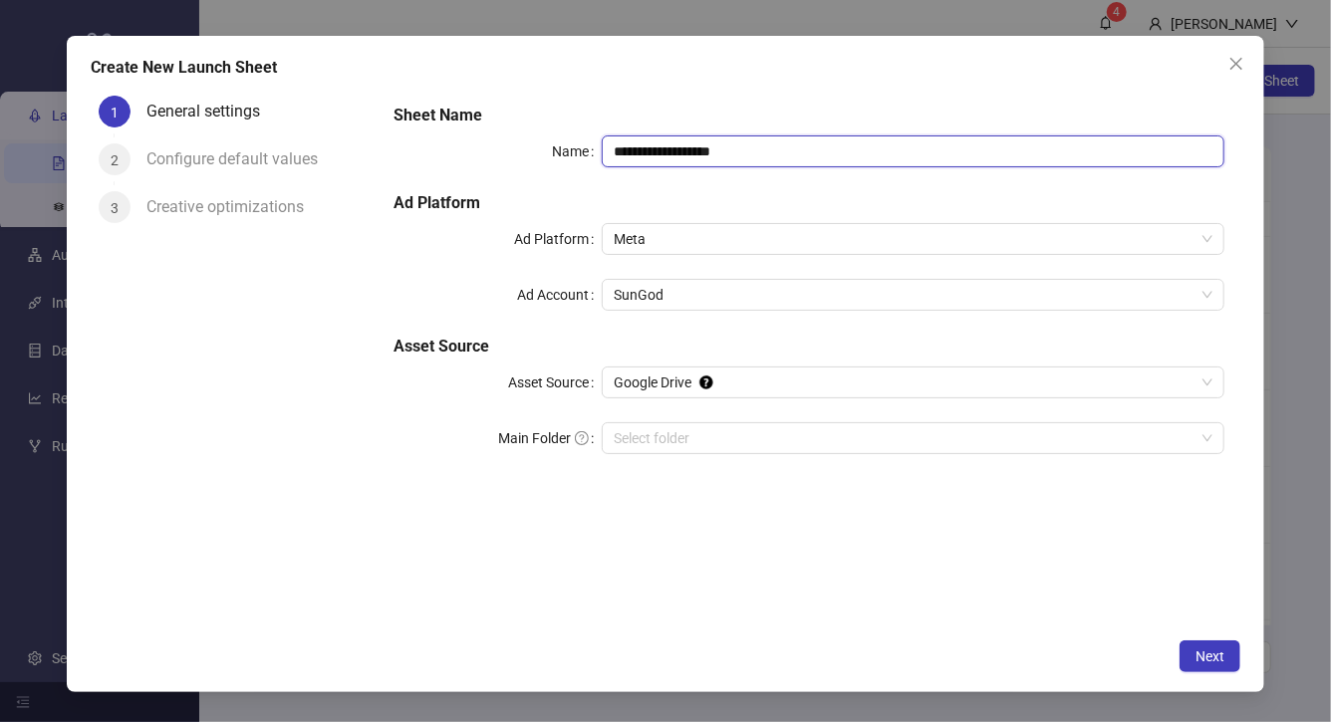
drag, startPoint x: 781, startPoint y: 145, endPoint x: 523, endPoint y: 144, distance: 258.0
click at [523, 144] on div "**********" at bounding box center [809, 151] width 831 height 32
drag, startPoint x: 694, startPoint y: 305, endPoint x: 523, endPoint y: 290, distance: 172.0
click at [527, 291] on div "Ad Account SunGod" at bounding box center [809, 295] width 831 height 32
click at [674, 304] on span "SunGod" at bounding box center [913, 295] width 599 height 30
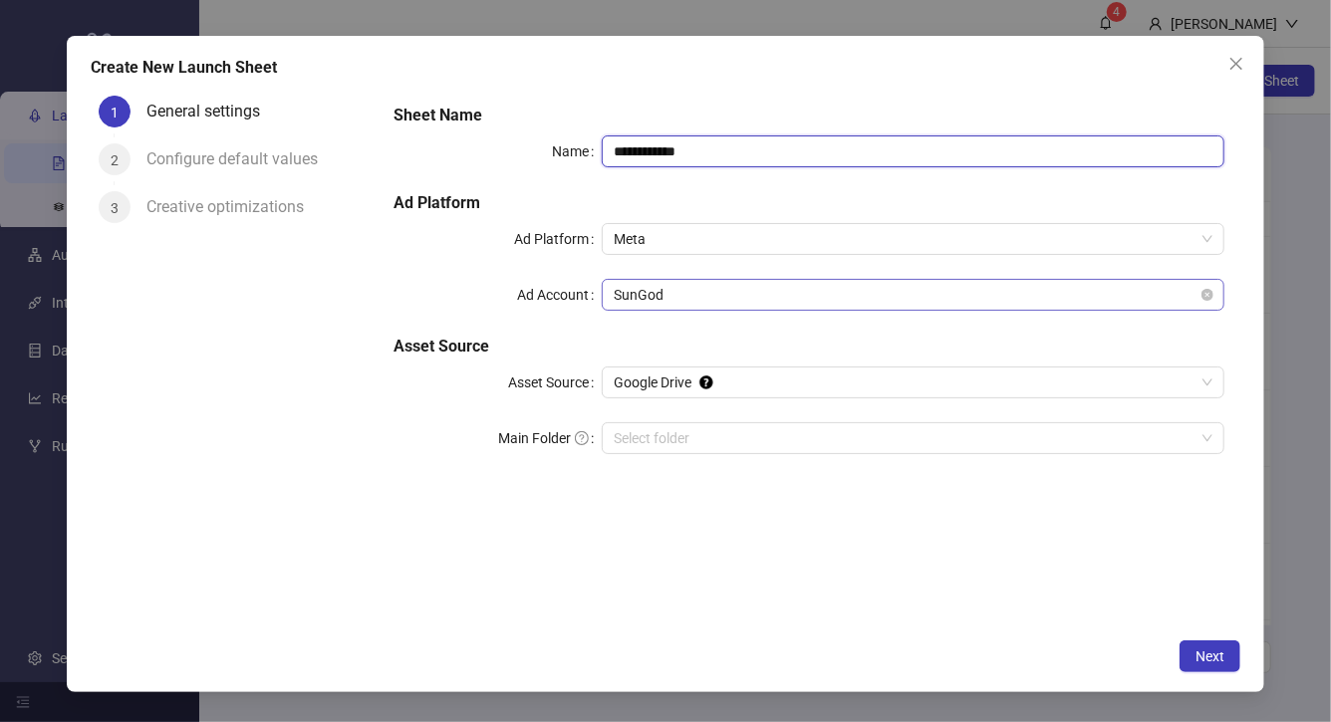
type input "**********"
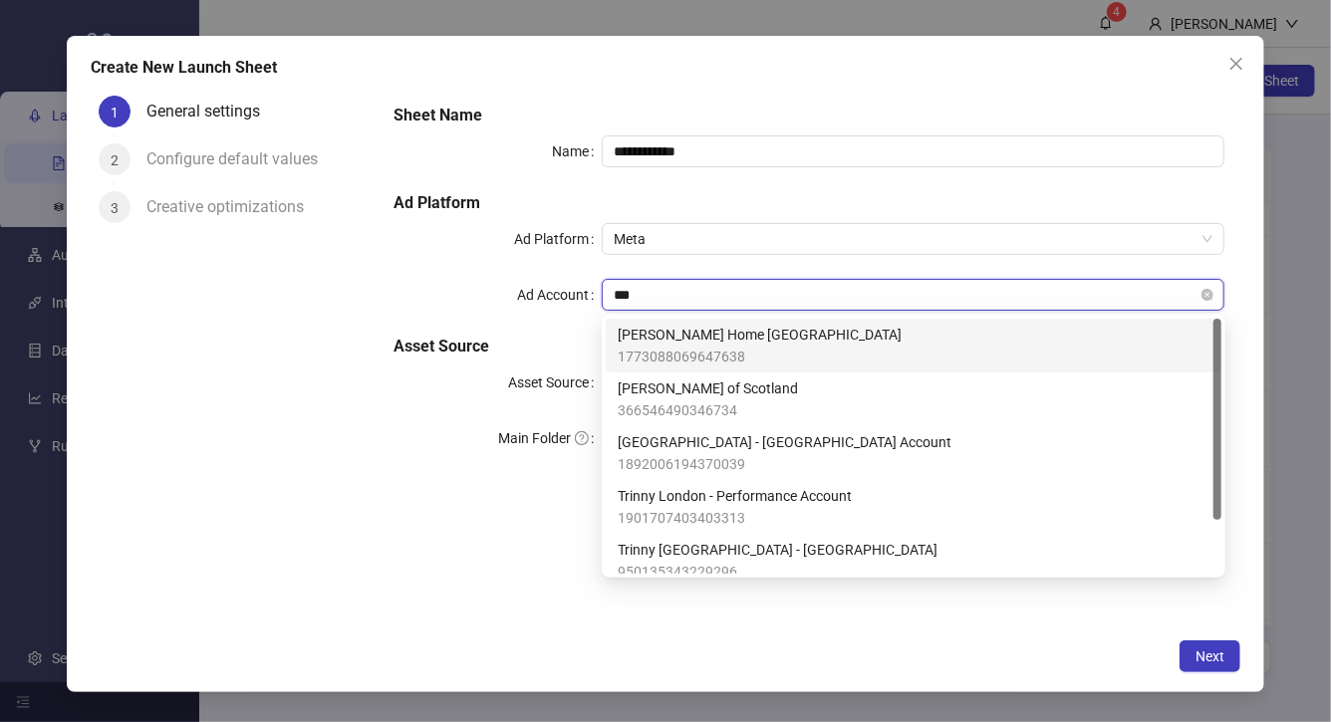
type input "****"
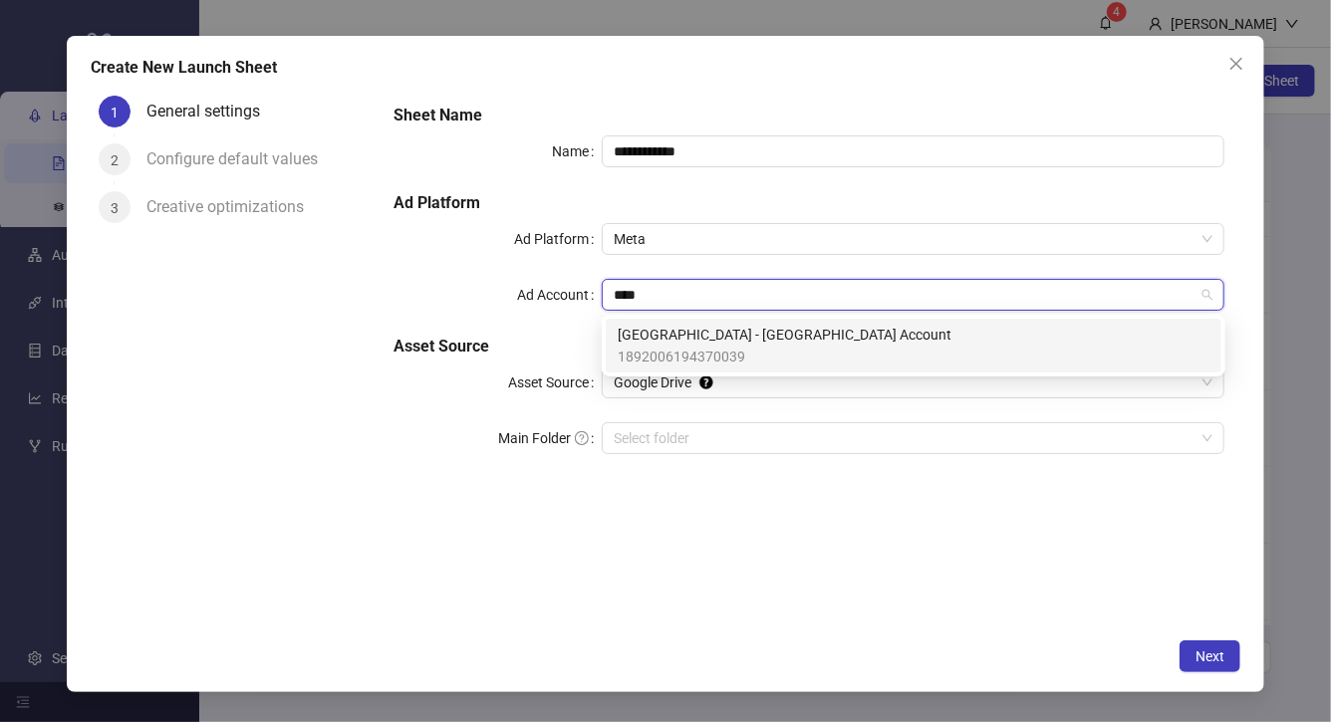
click at [706, 346] on span "1892006194370039" at bounding box center [785, 357] width 334 height 22
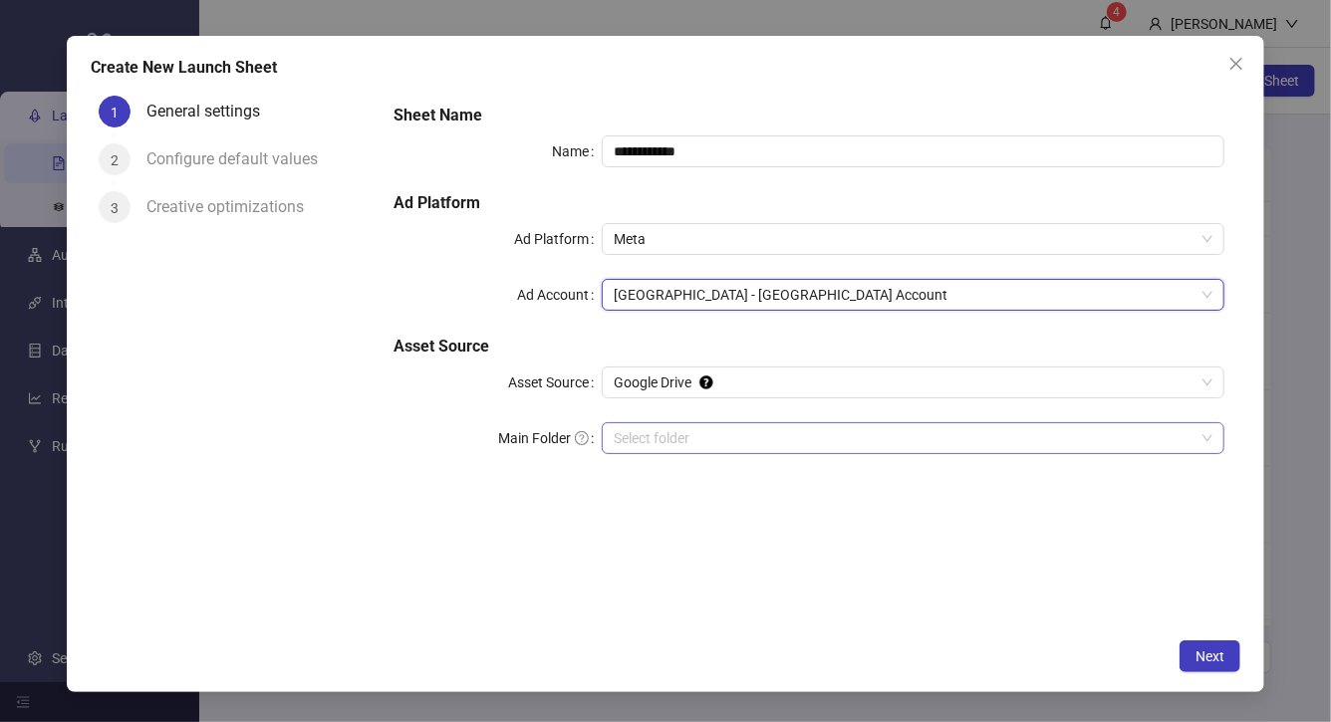
click at [670, 435] on input "Main Folder" at bounding box center [904, 438] width 581 height 30
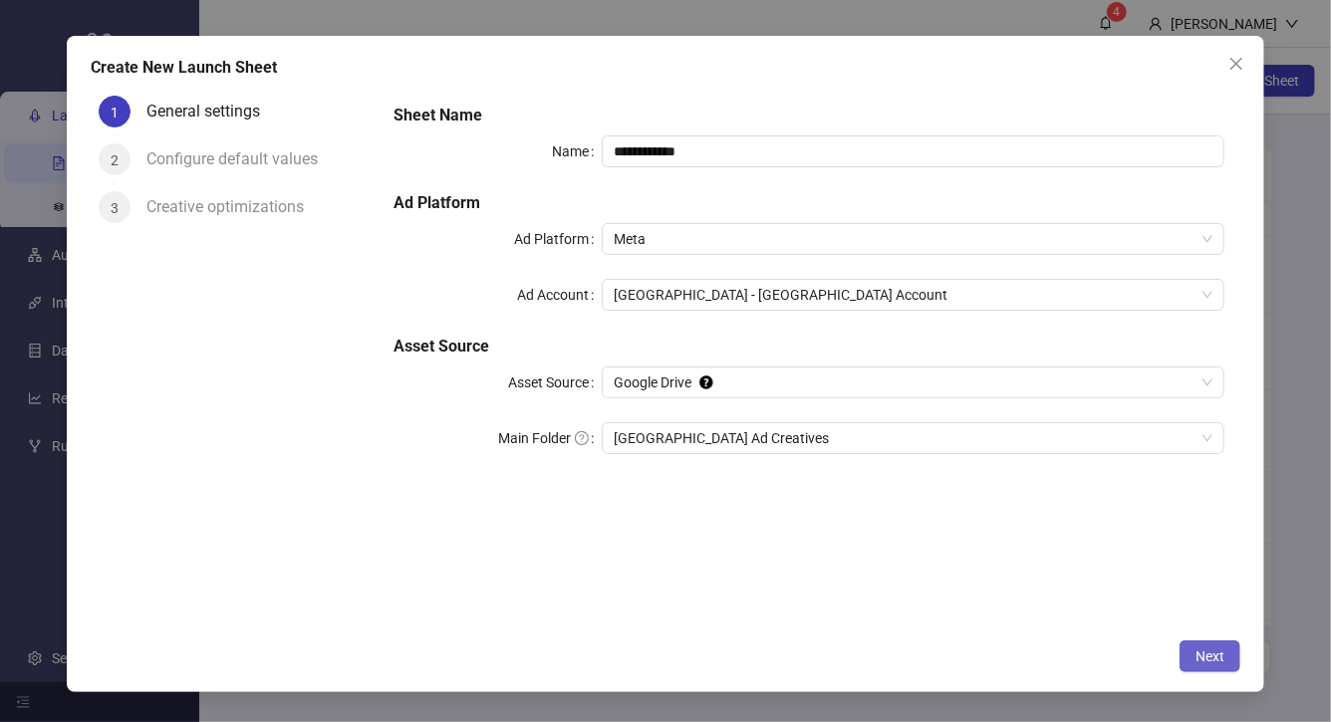
click at [1207, 656] on span "Next" at bounding box center [1210, 657] width 29 height 16
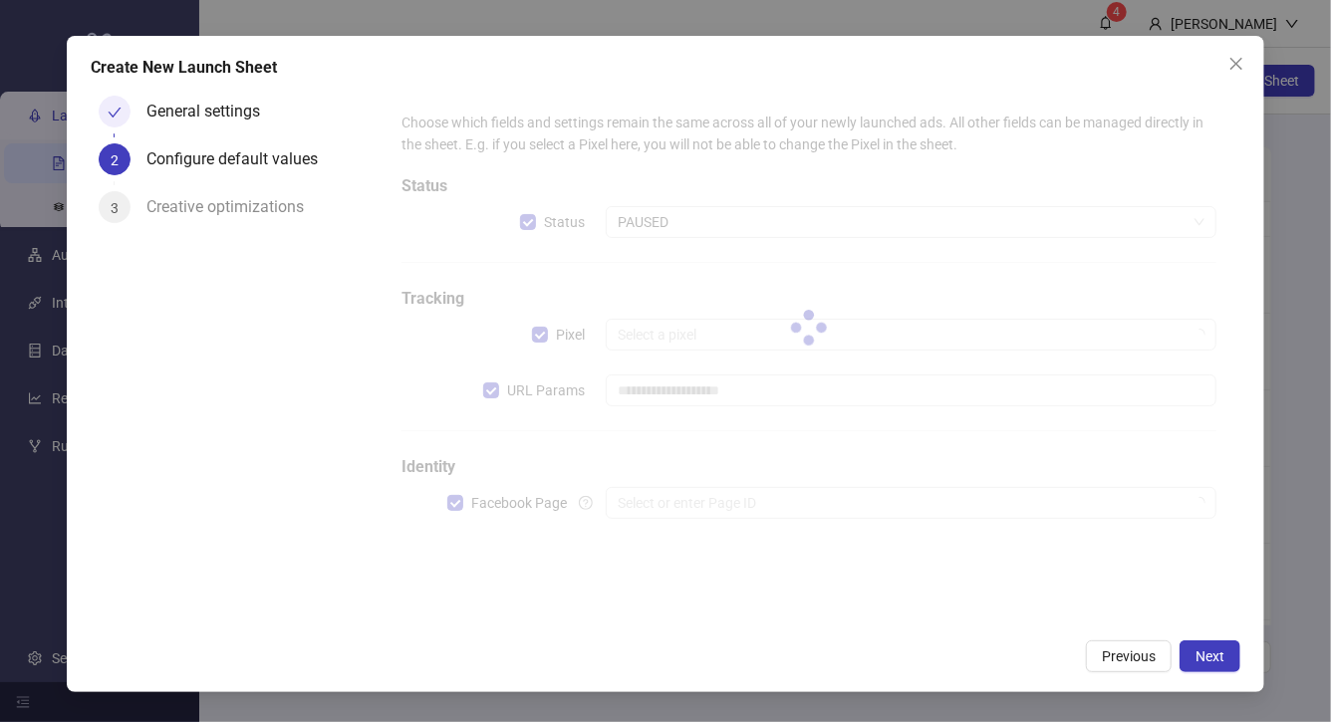
type input "**********"
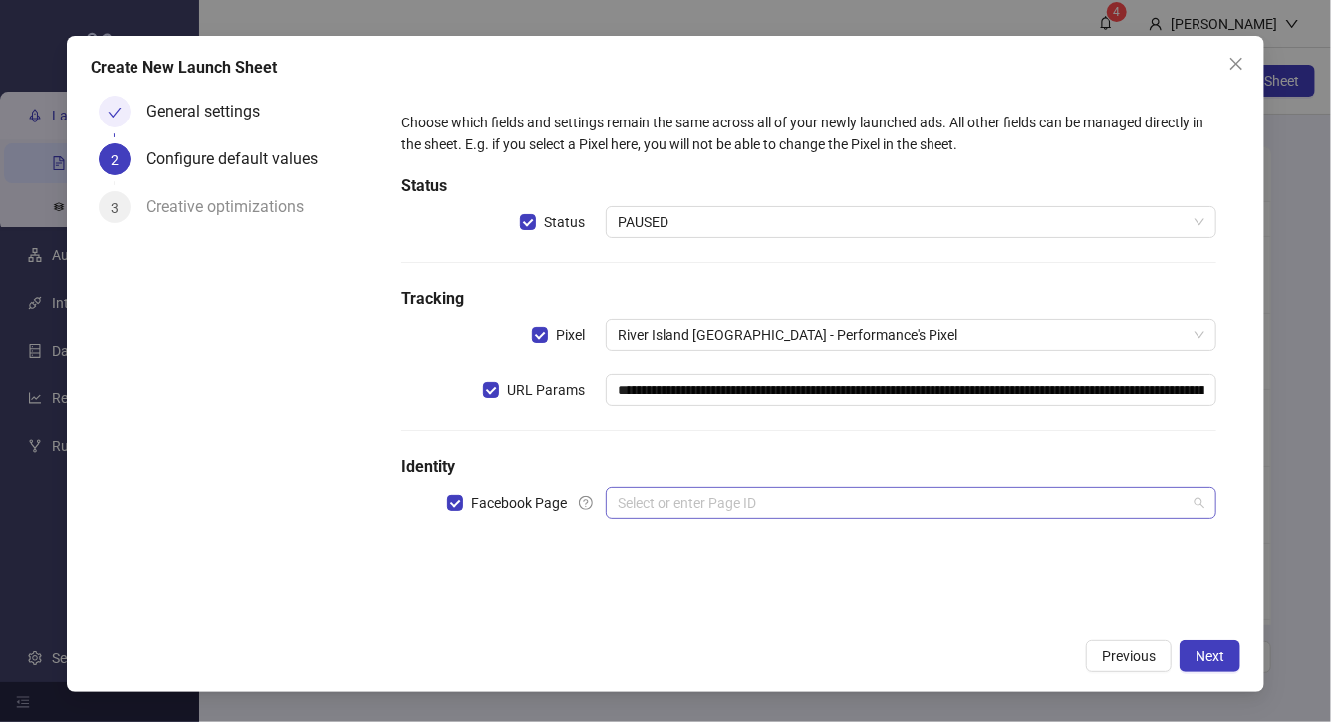
click at [704, 499] on input "search" at bounding box center [902, 503] width 569 height 30
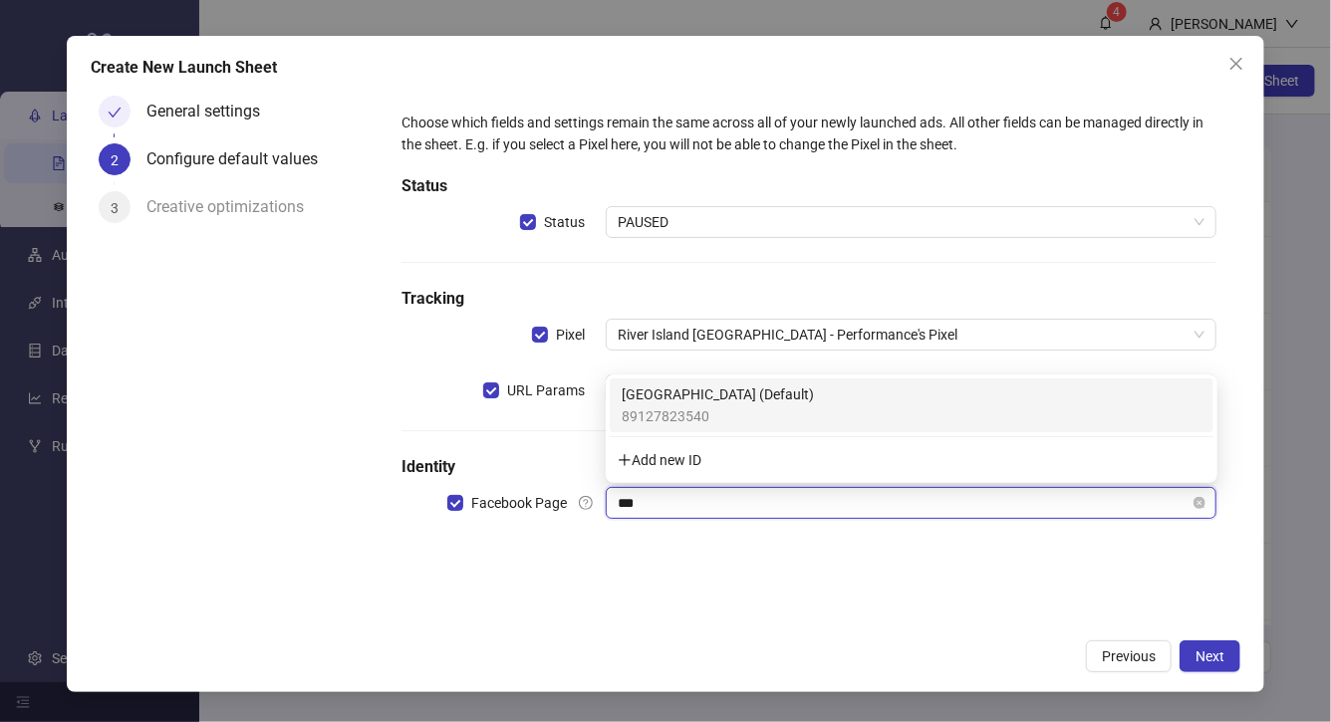
type input "****"
click at [715, 409] on span "89127823540" at bounding box center [718, 416] width 192 height 22
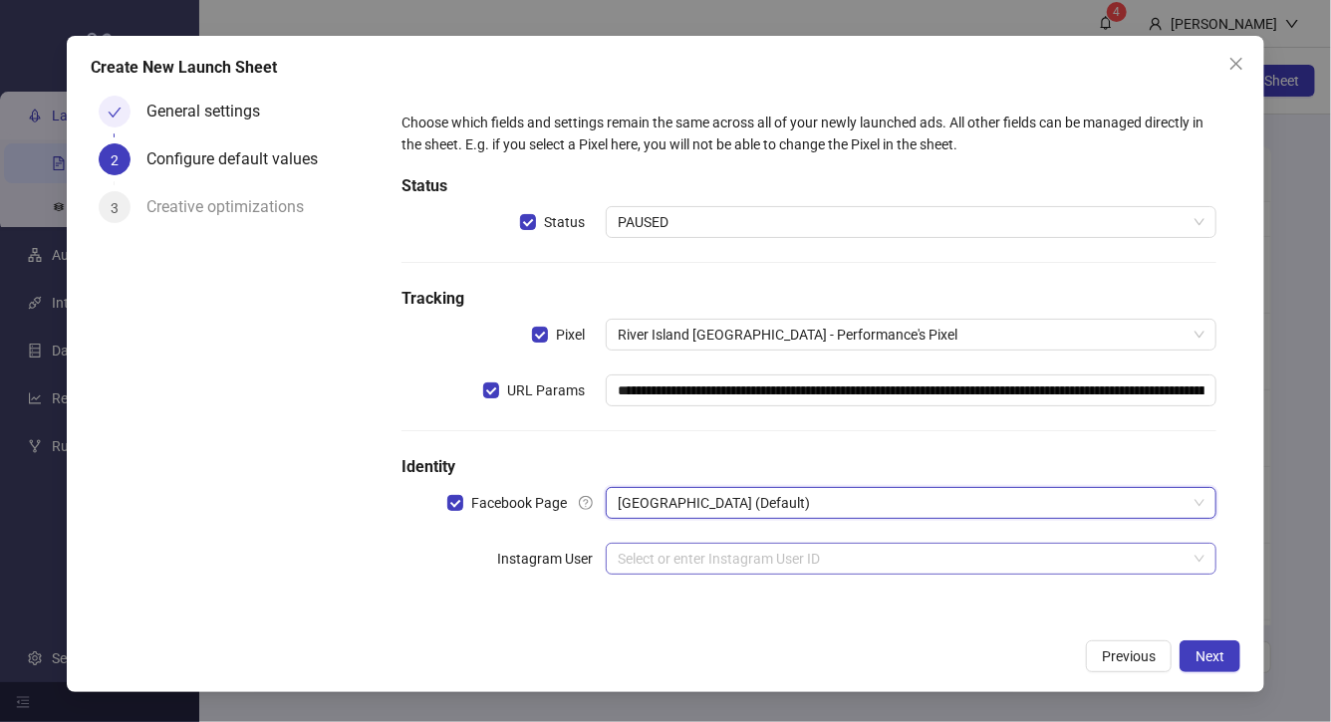
click at [667, 555] on input "search" at bounding box center [902, 559] width 569 height 30
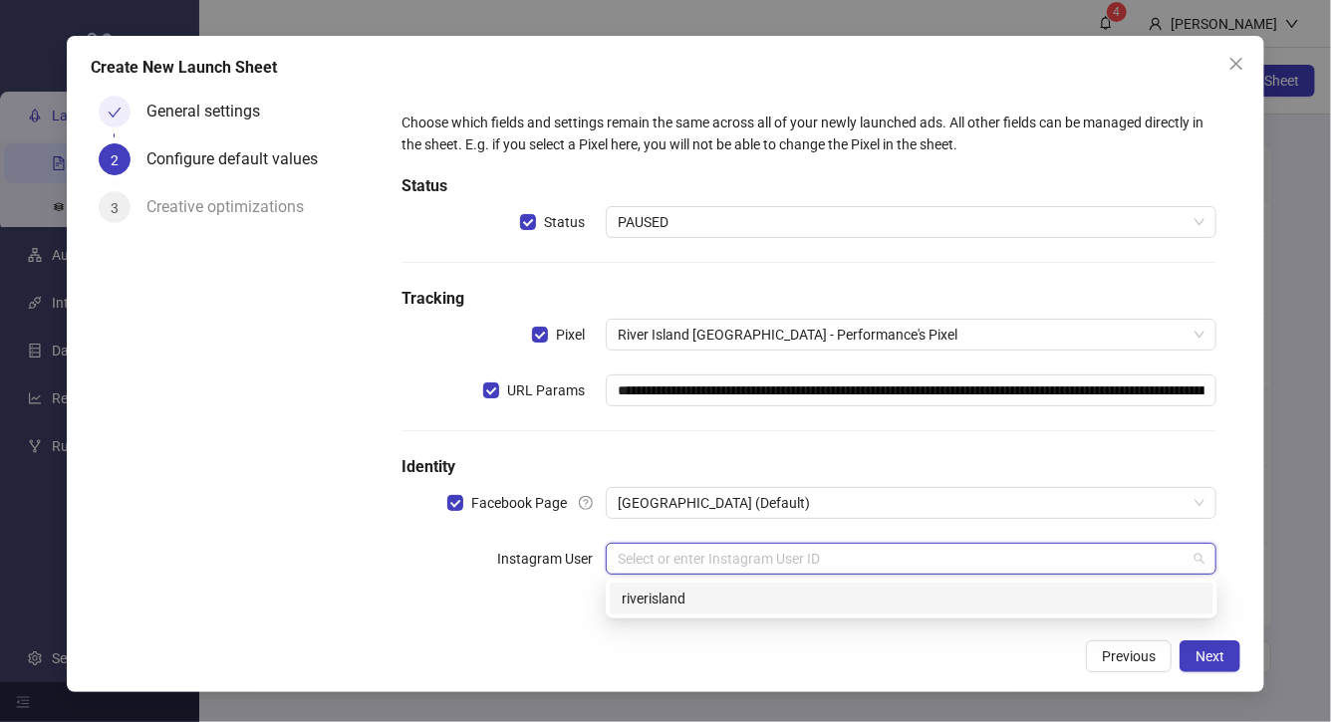
click at [668, 608] on div "riverisland" at bounding box center [912, 599] width 580 height 22
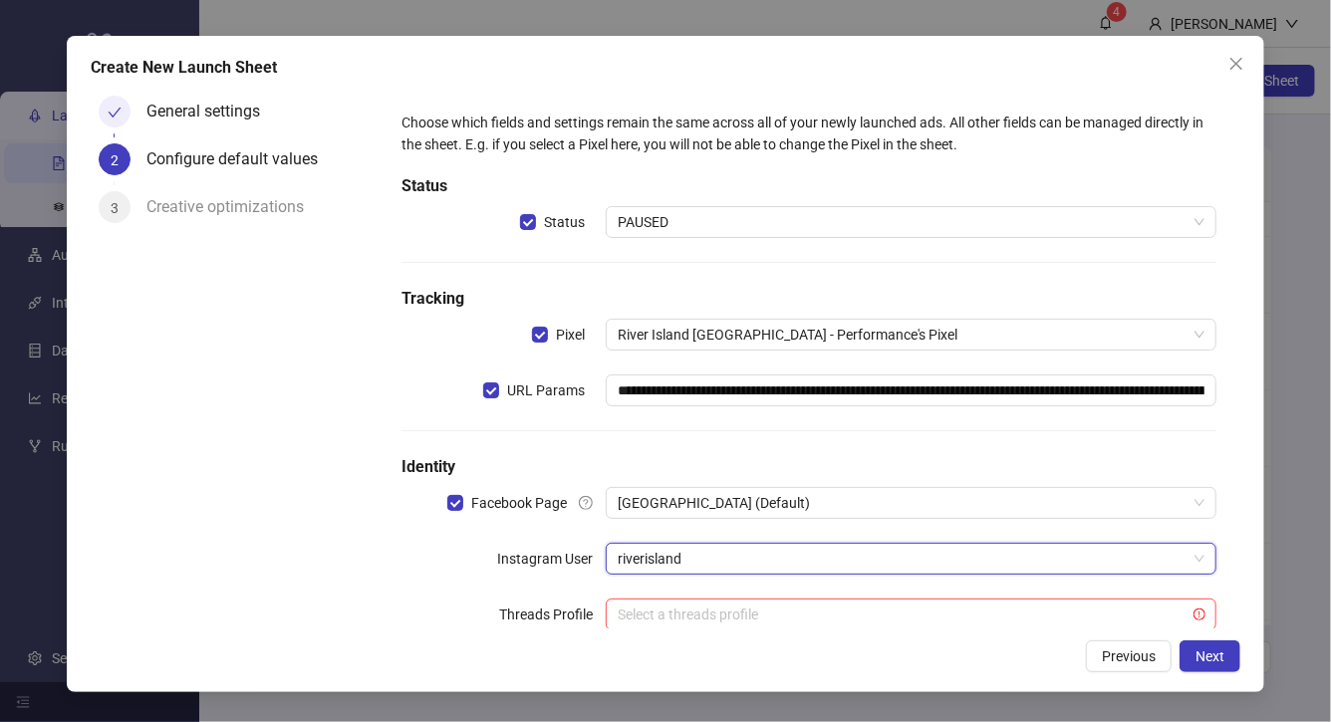
scroll to position [50, 0]
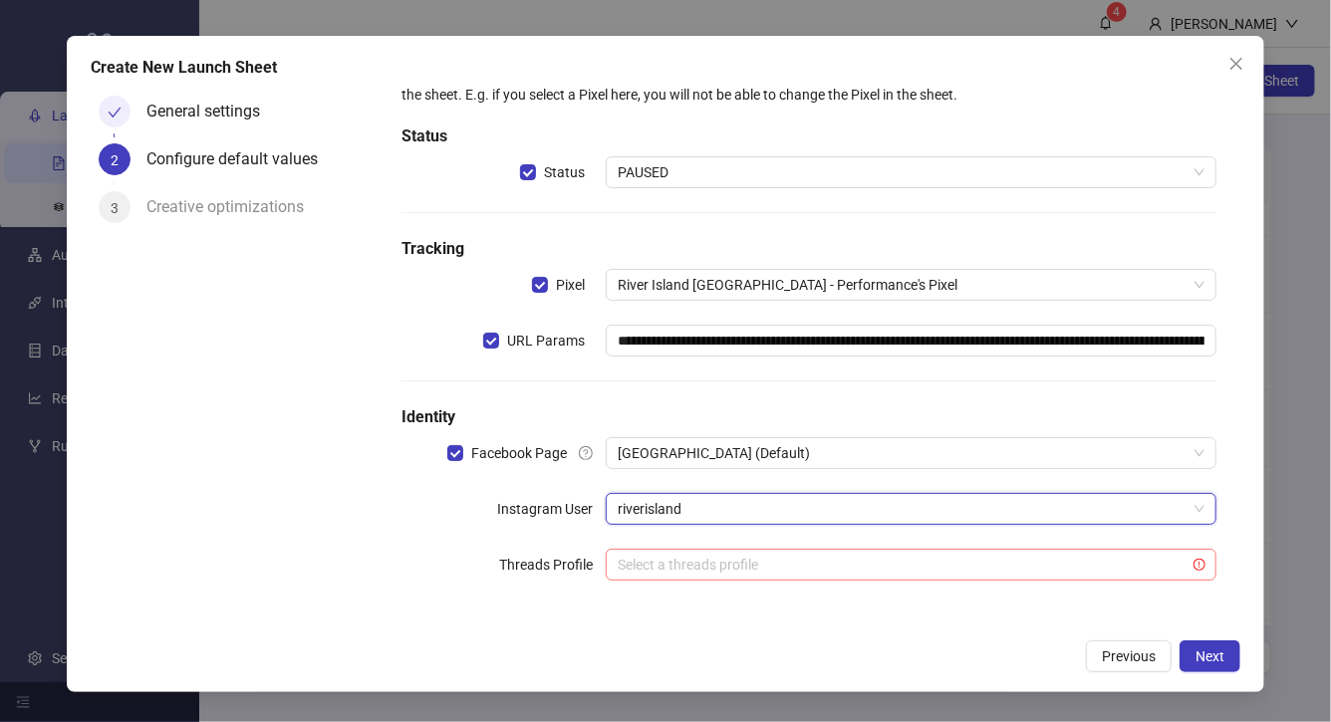
click at [673, 562] on input "search" at bounding box center [902, 565] width 569 height 30
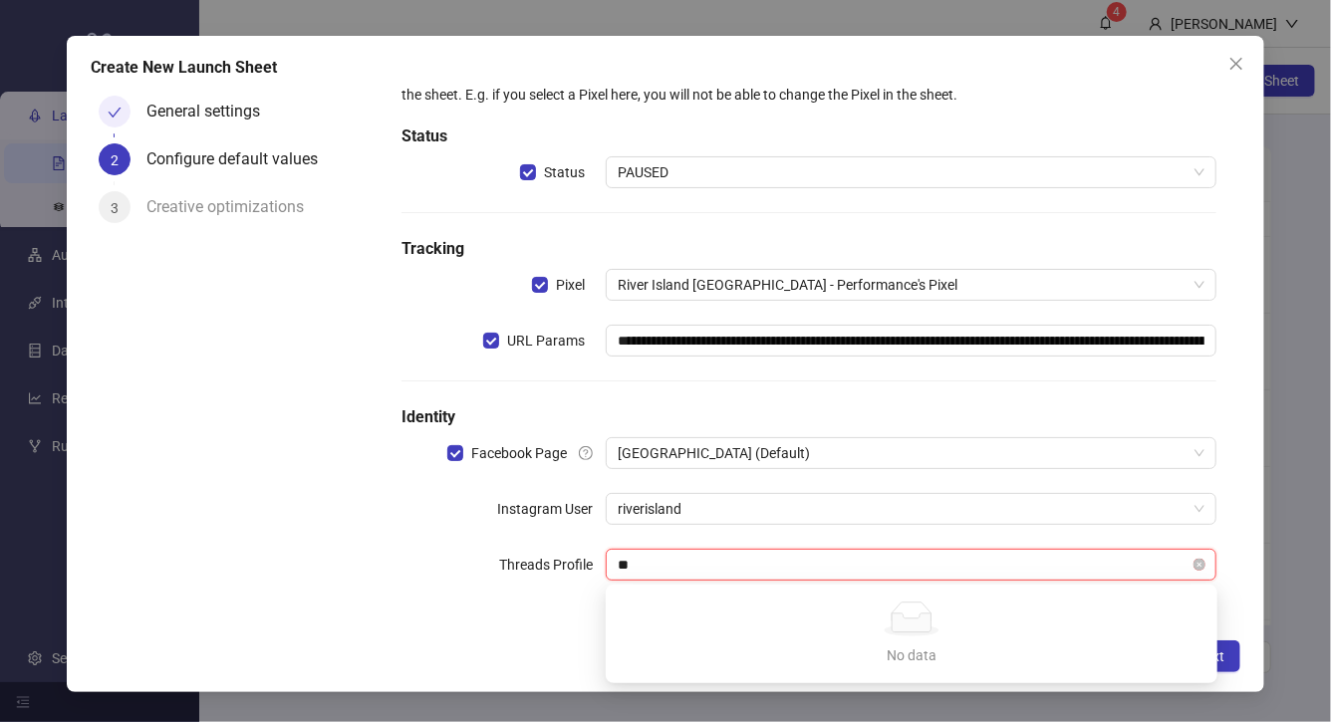
type input "*"
click at [503, 604] on div "**********" at bounding box center [809, 333] width 831 height 559
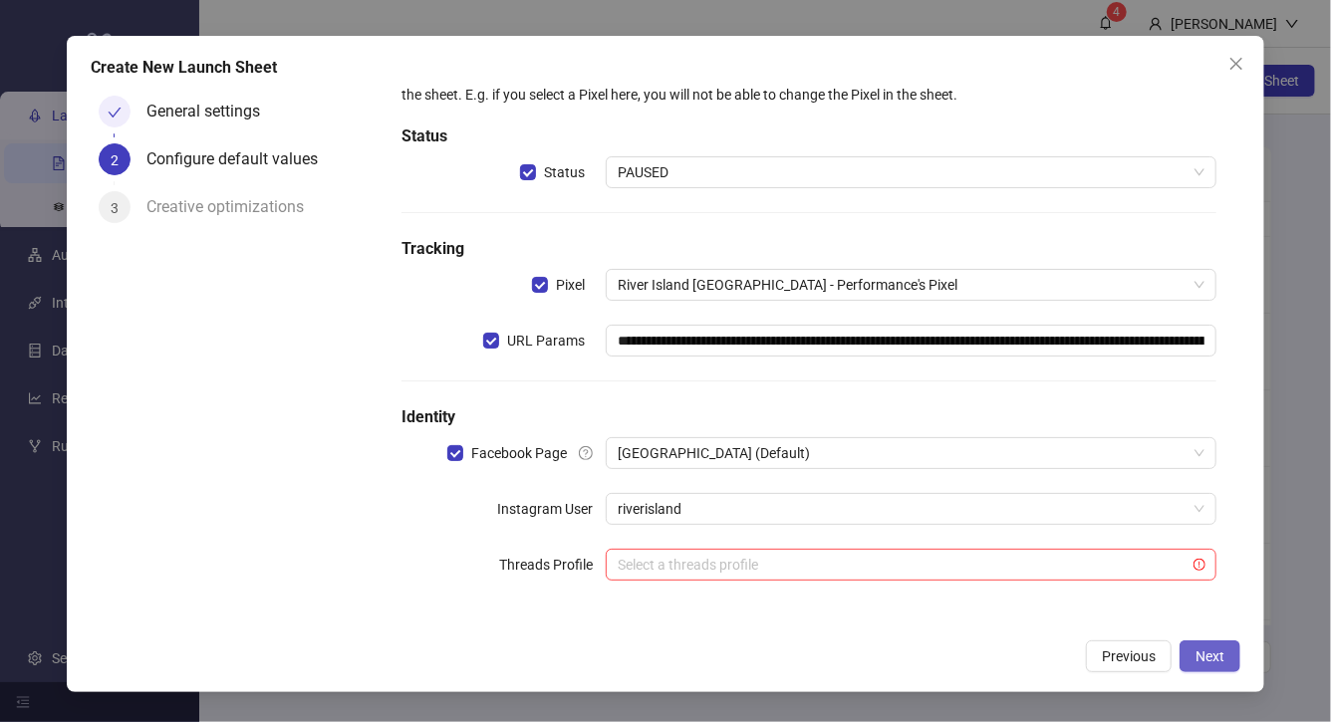
click at [1207, 657] on span "Next" at bounding box center [1210, 657] width 29 height 16
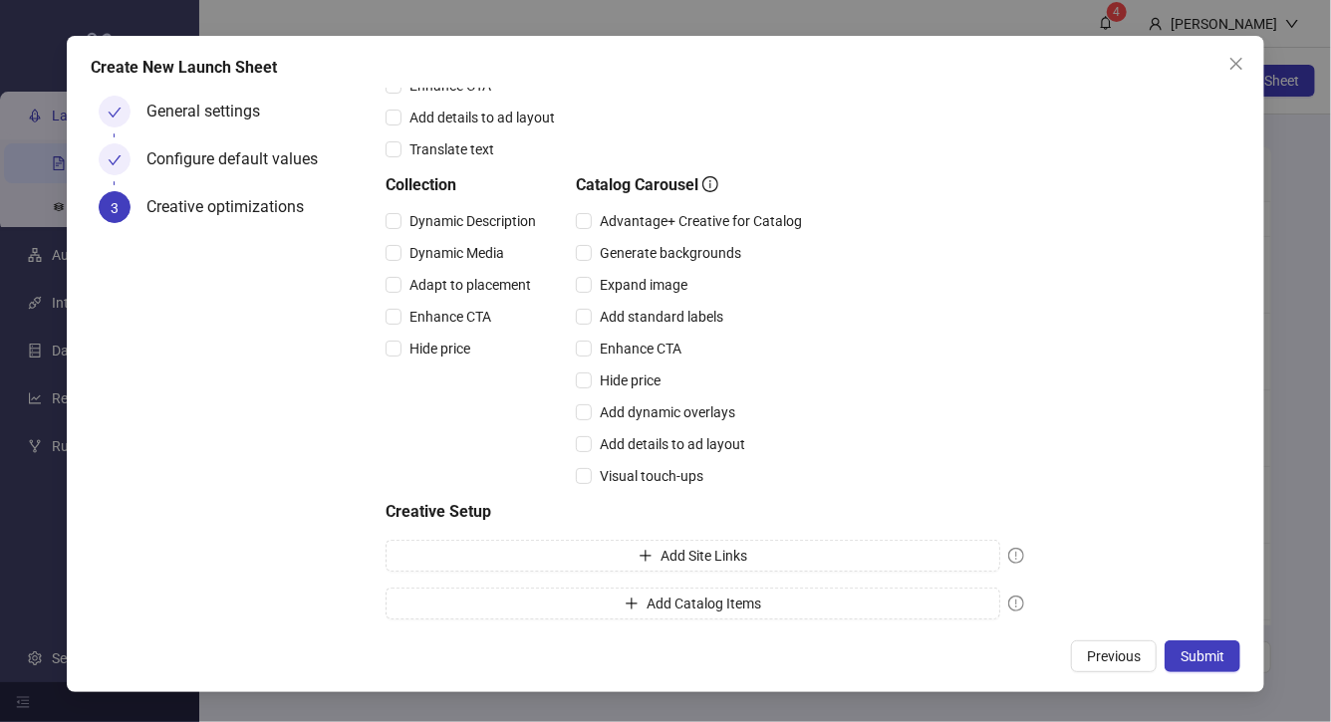
scroll to position [496, 0]
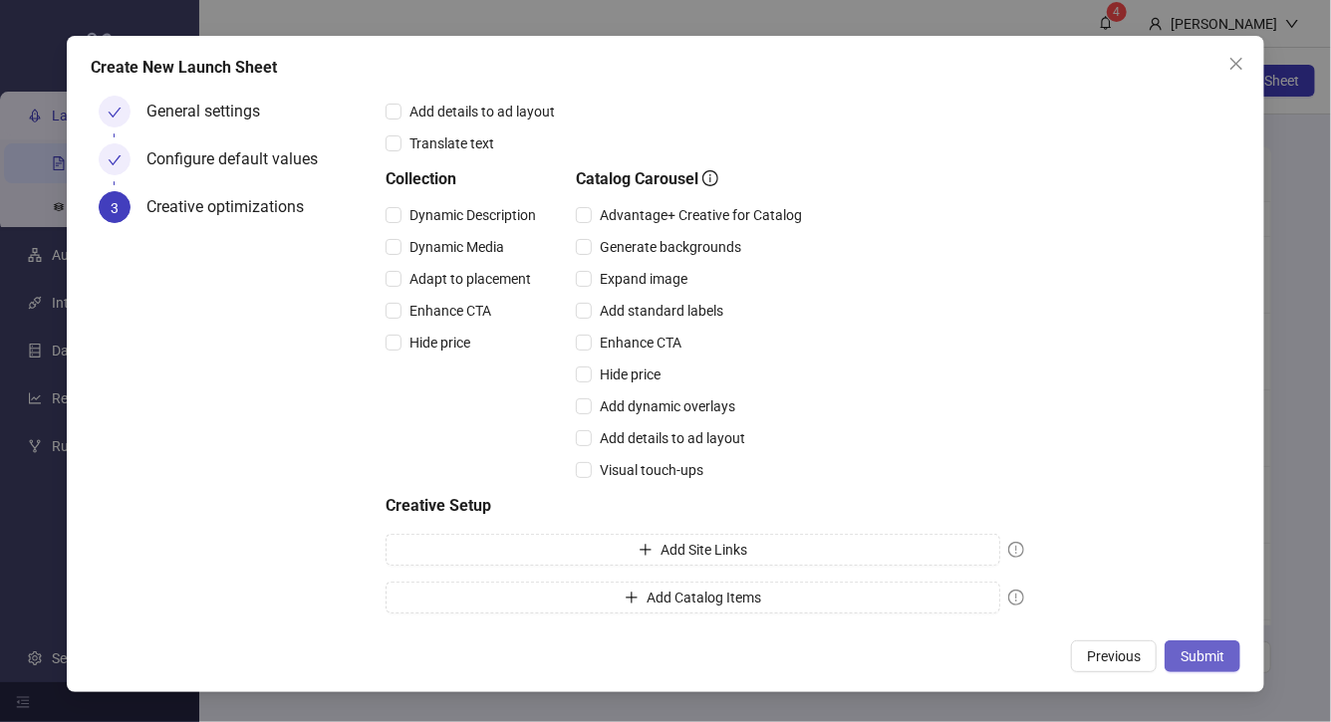
click at [1206, 658] on span "Submit" at bounding box center [1203, 657] width 44 height 16
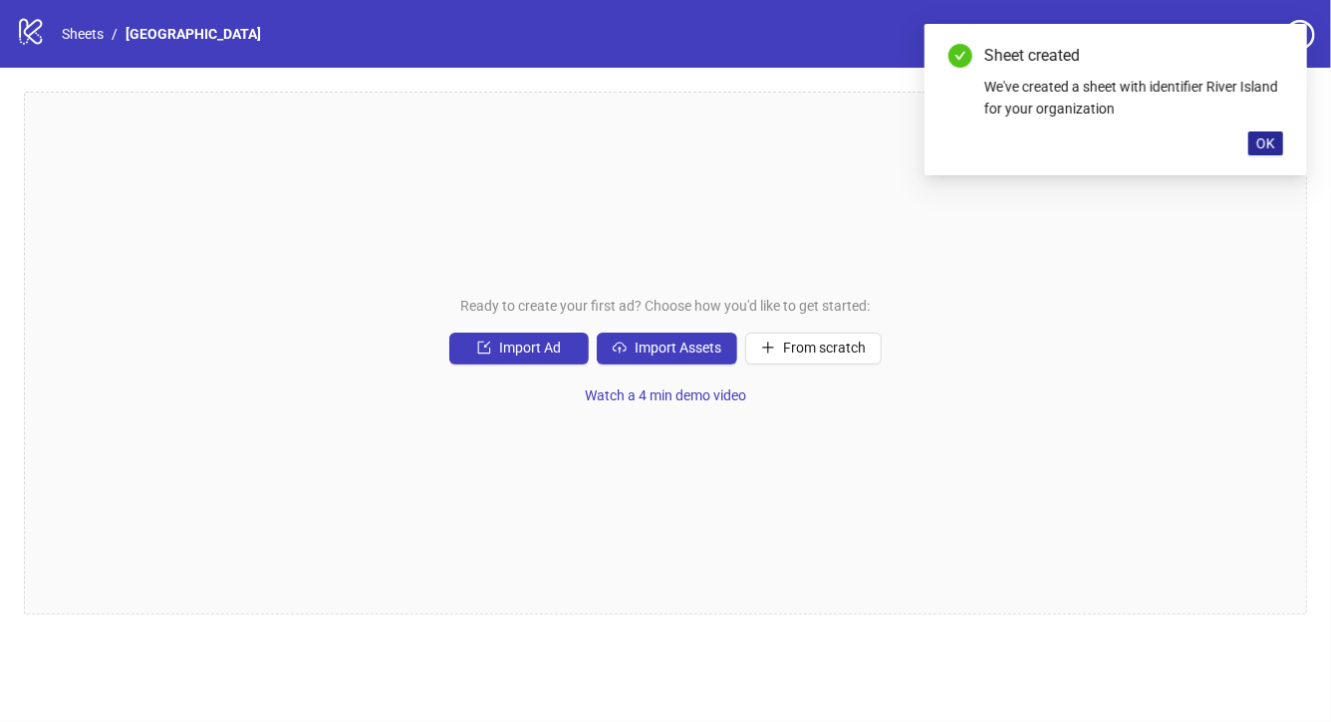
click at [1263, 143] on span "OK" at bounding box center [1265, 143] width 19 height 16
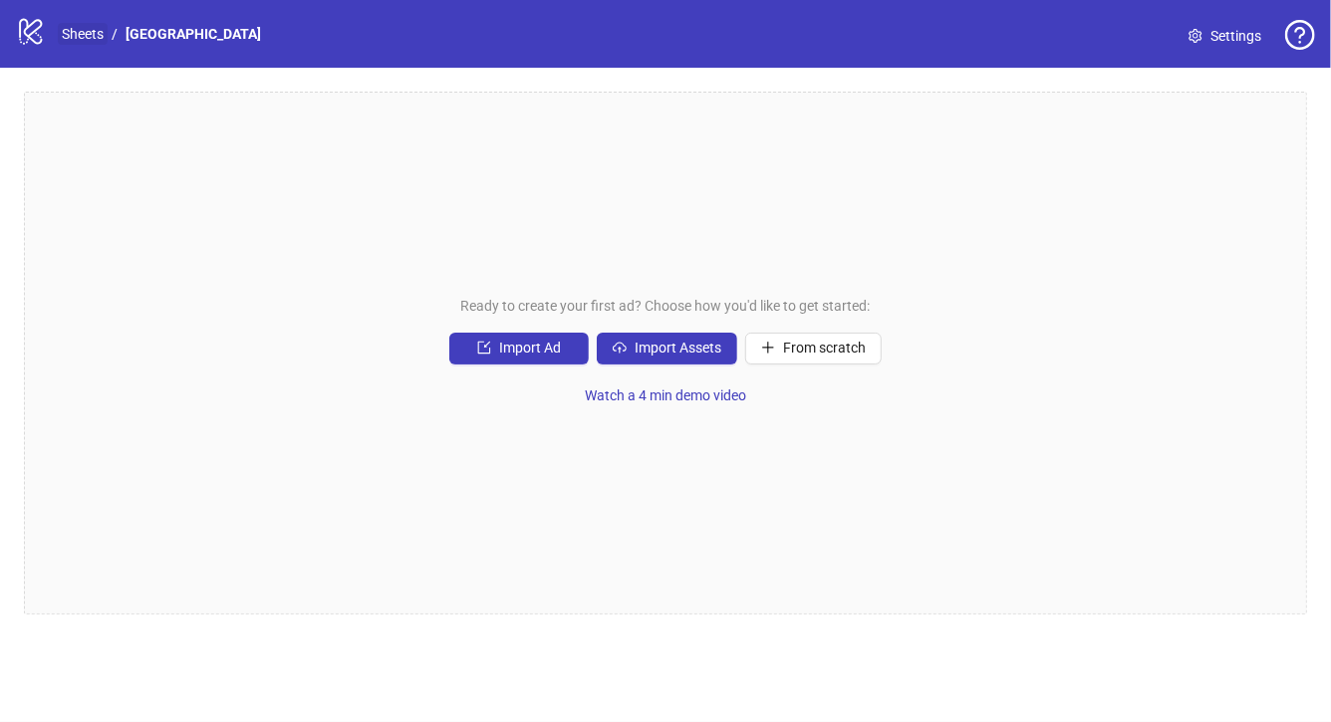
click at [85, 35] on link "Sheets" at bounding box center [83, 34] width 50 height 22
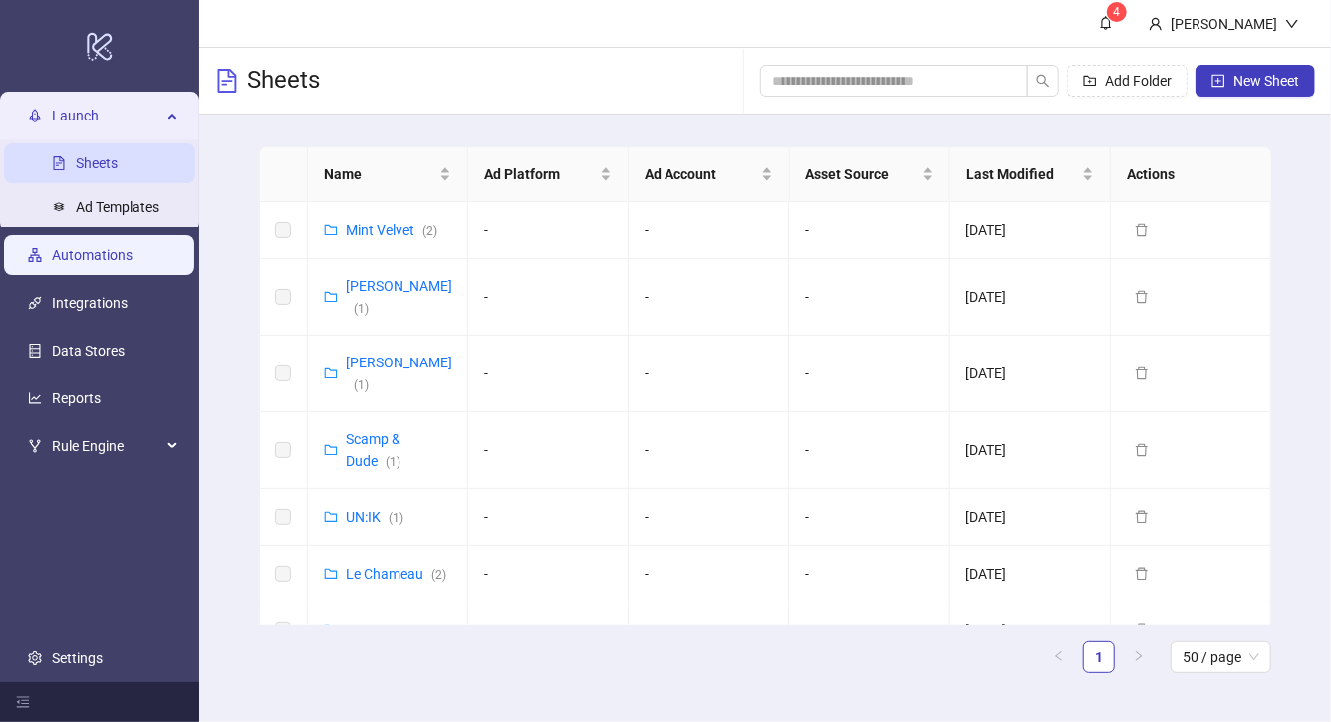
click at [133, 251] on link "Automations" at bounding box center [92, 255] width 81 height 16
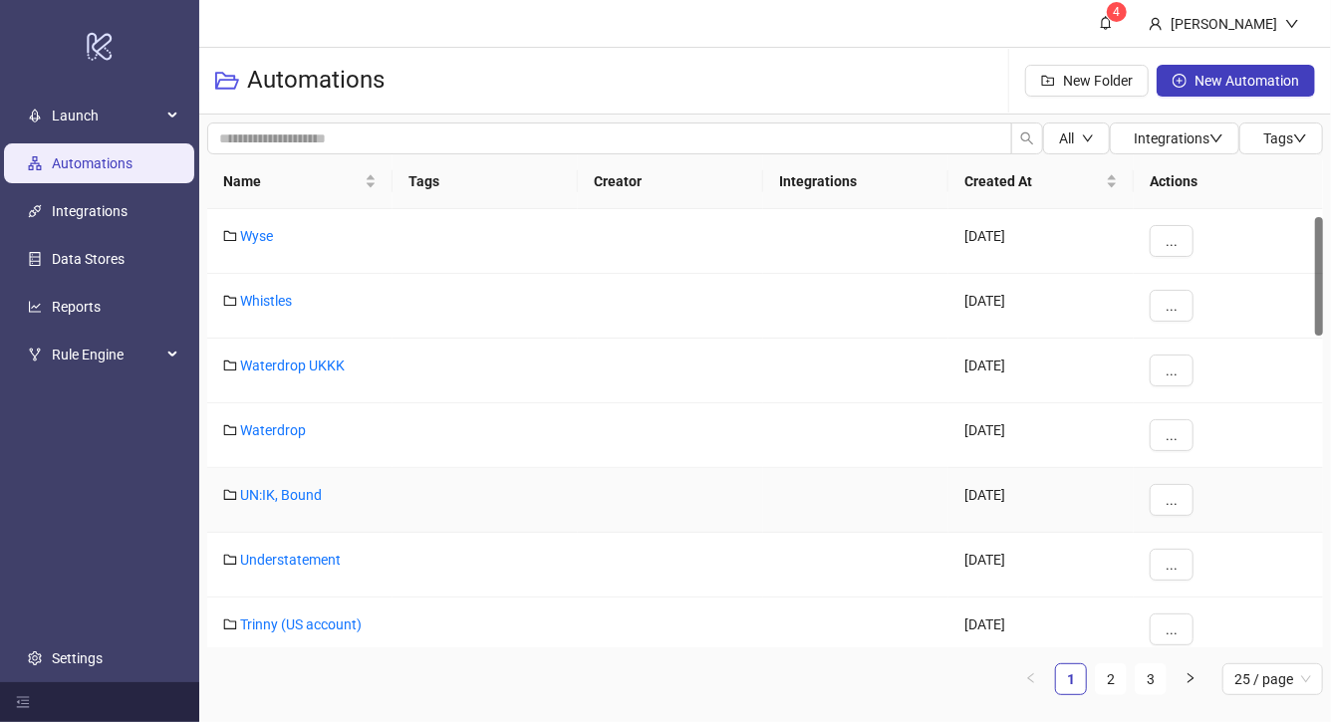
scroll to position [70, 0]
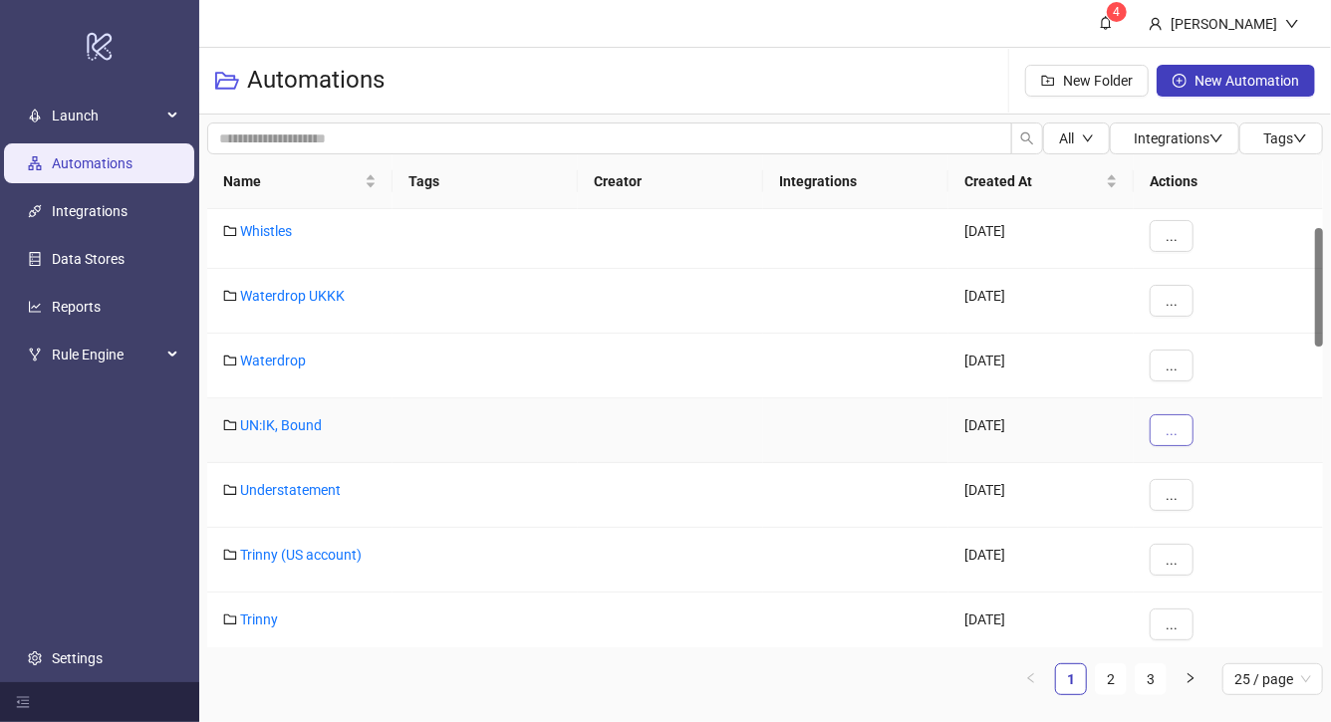
click at [1170, 434] on span "..." at bounding box center [1172, 430] width 12 height 16
click at [1198, 537] on span "Duplicate" at bounding box center [1217, 533] width 58 height 22
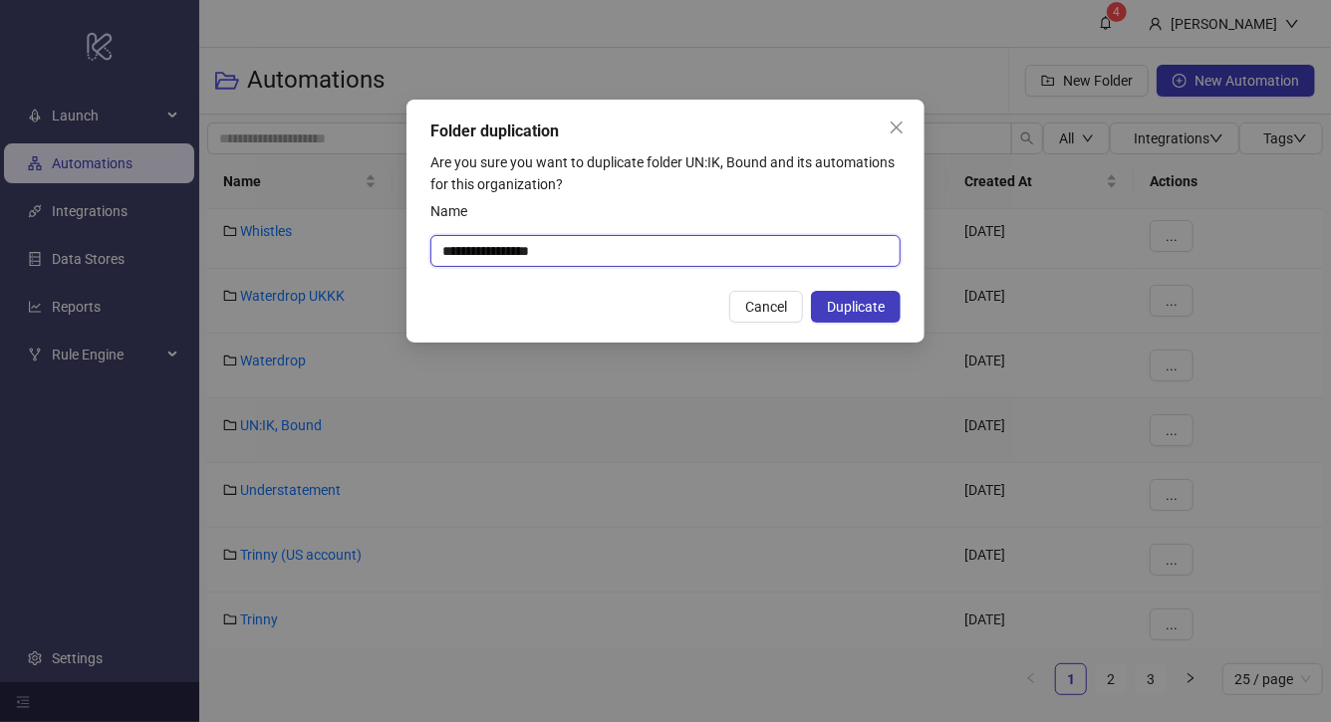
drag, startPoint x: 565, startPoint y: 257, endPoint x: 390, endPoint y: 257, distance: 175.3
click at [394, 257] on div "**********" at bounding box center [665, 361] width 1331 height 722
type input "**********"
click at [863, 298] on button "Duplicate" at bounding box center [856, 307] width 90 height 32
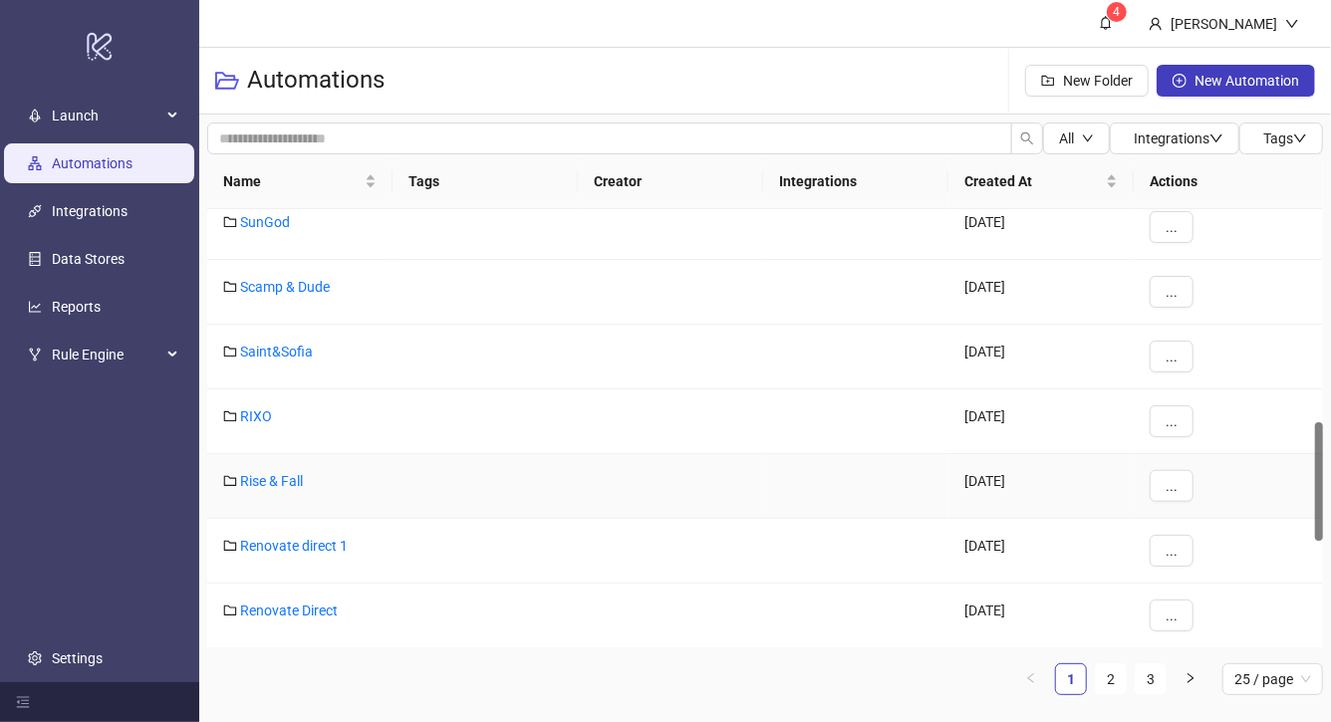
scroll to position [780, 0]
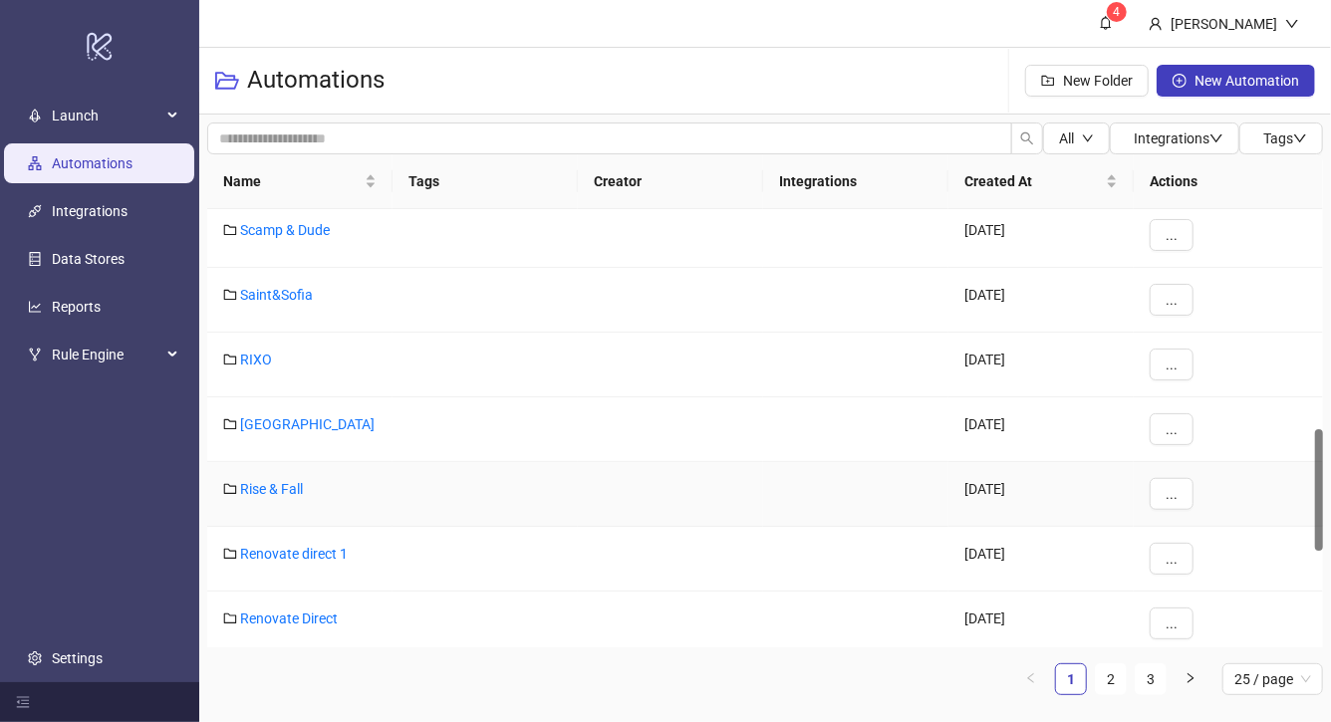
scroll to position [786, 0]
click at [288, 415] on link "[GEOGRAPHIC_DATA]" at bounding box center [307, 421] width 134 height 16
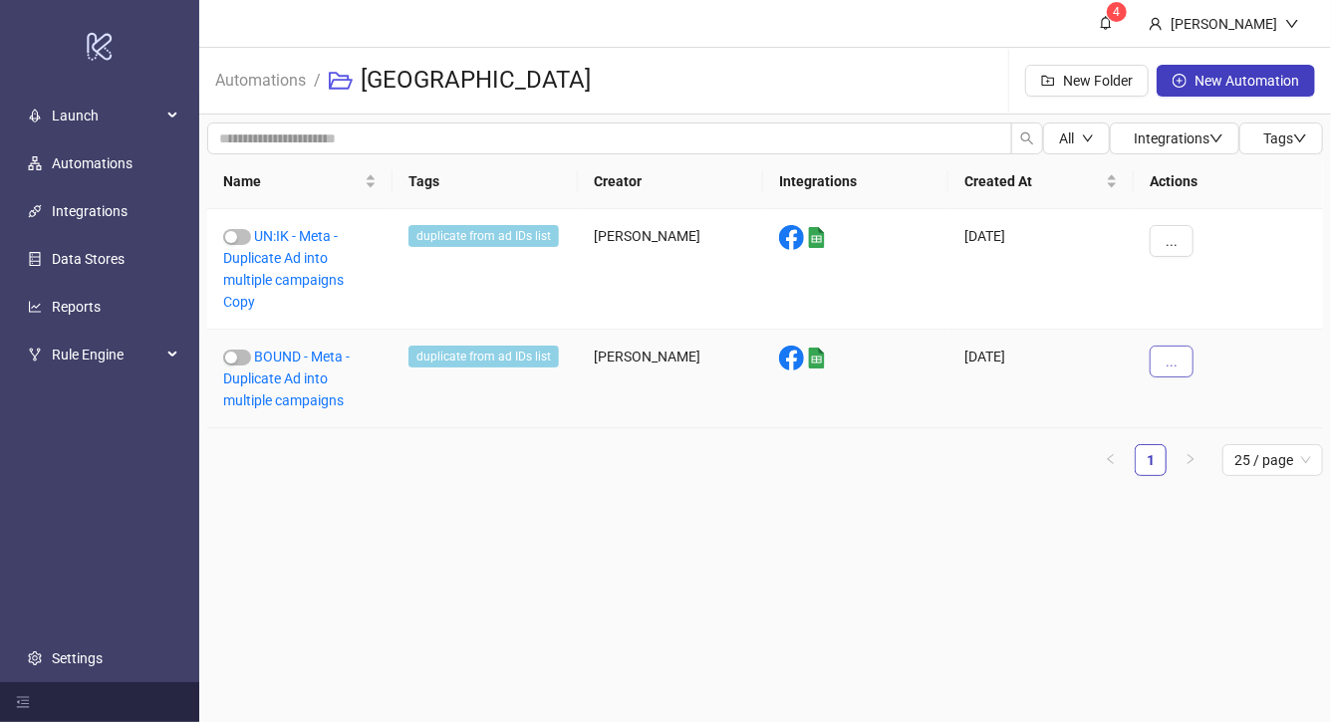
click at [1184, 362] on button "..." at bounding box center [1172, 362] width 44 height 32
click at [1193, 556] on span "Delete" at bounding box center [1217, 561] width 58 height 22
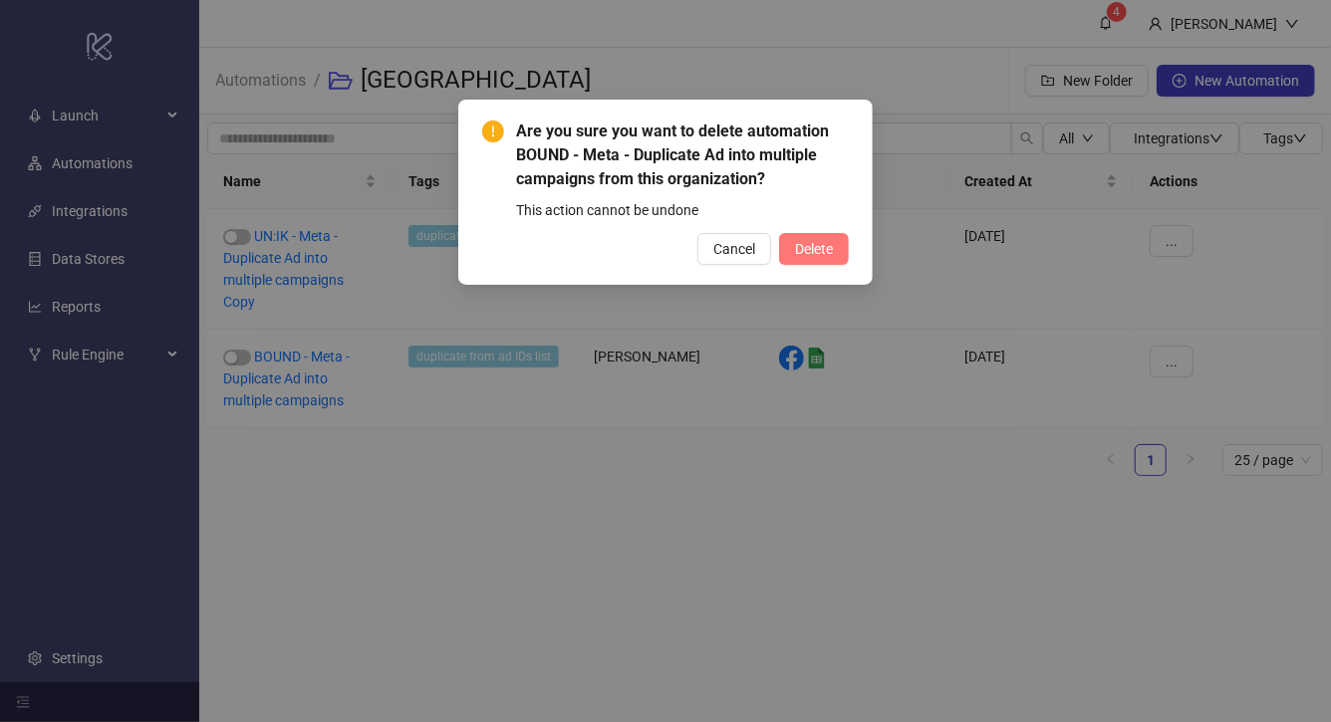
click at [827, 248] on span "Delete" at bounding box center [814, 249] width 38 height 16
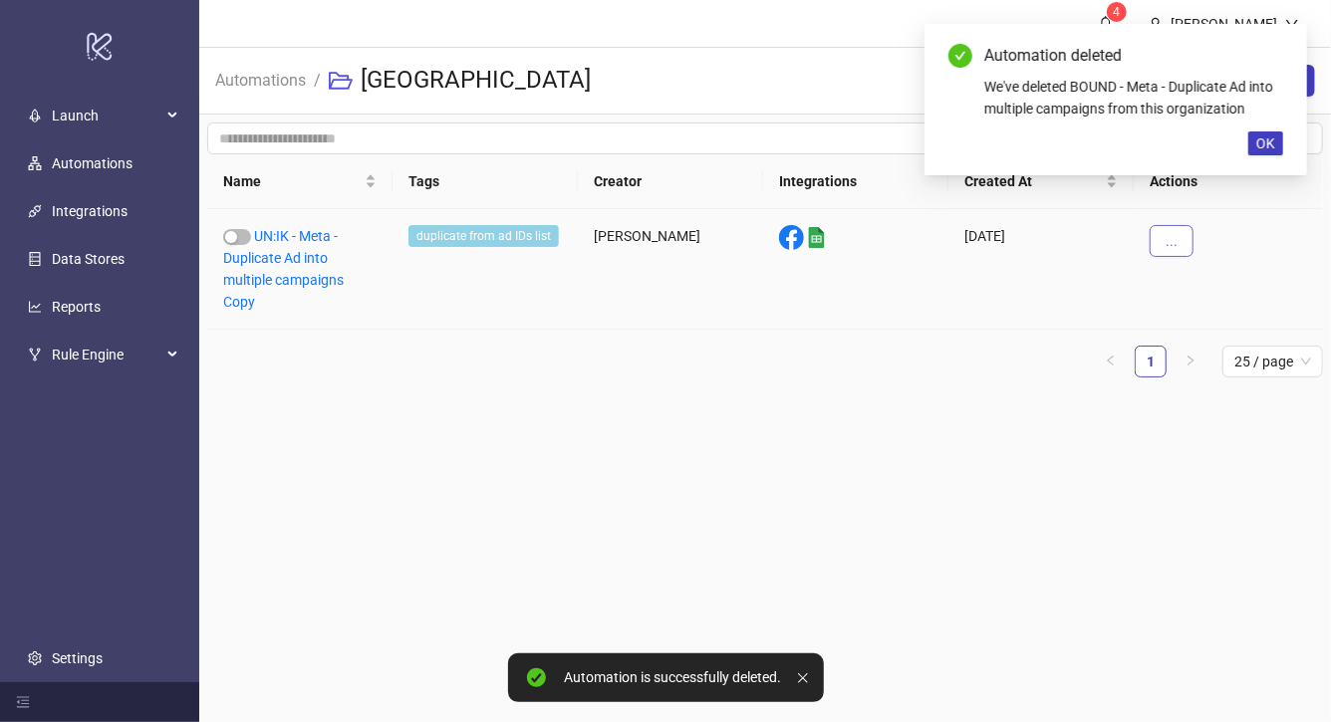
click at [1176, 238] on span "..." at bounding box center [1172, 241] width 12 height 16
click at [1209, 338] on span "Edit" at bounding box center [1217, 345] width 58 height 22
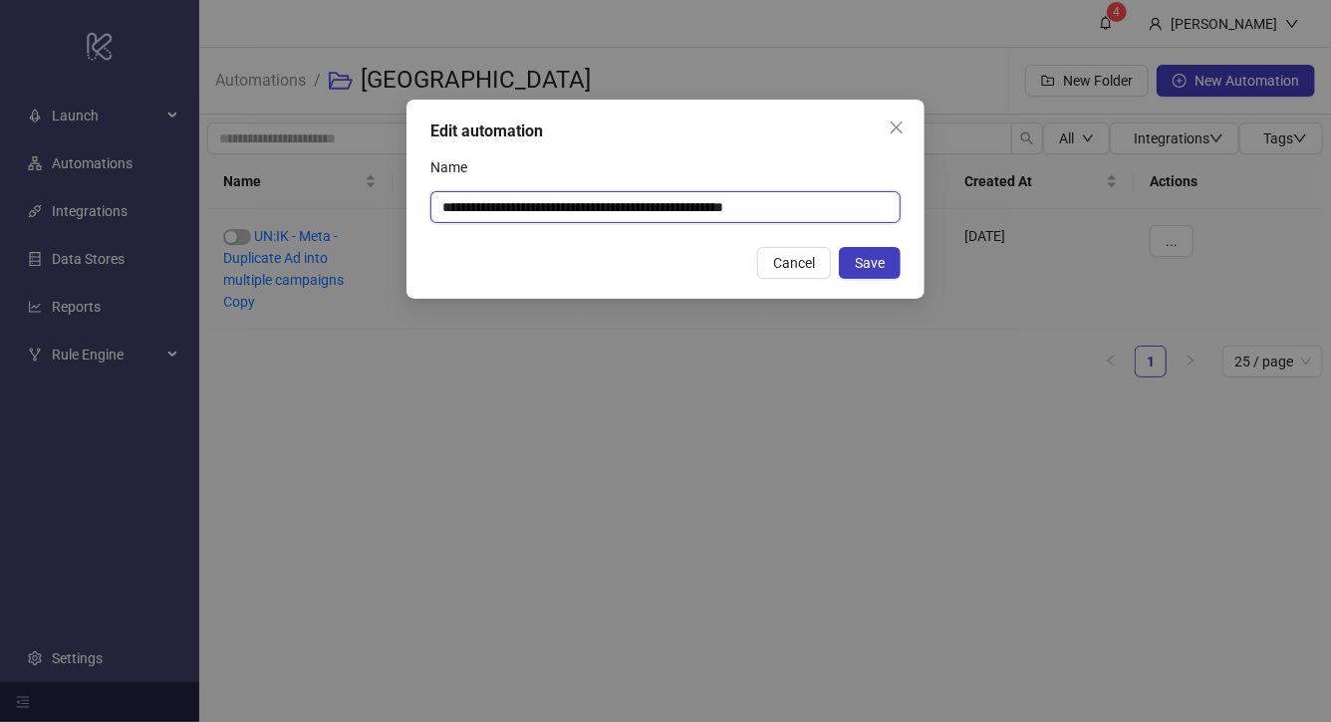
drag, startPoint x: 479, startPoint y: 201, endPoint x: 422, endPoint y: 204, distance: 56.9
click at [423, 204] on div "**********" at bounding box center [665, 199] width 518 height 199
drag, startPoint x: 842, startPoint y: 207, endPoint x: 799, endPoint y: 203, distance: 43.0
click at [799, 203] on input "**********" at bounding box center [665, 207] width 470 height 32
type input "**********"
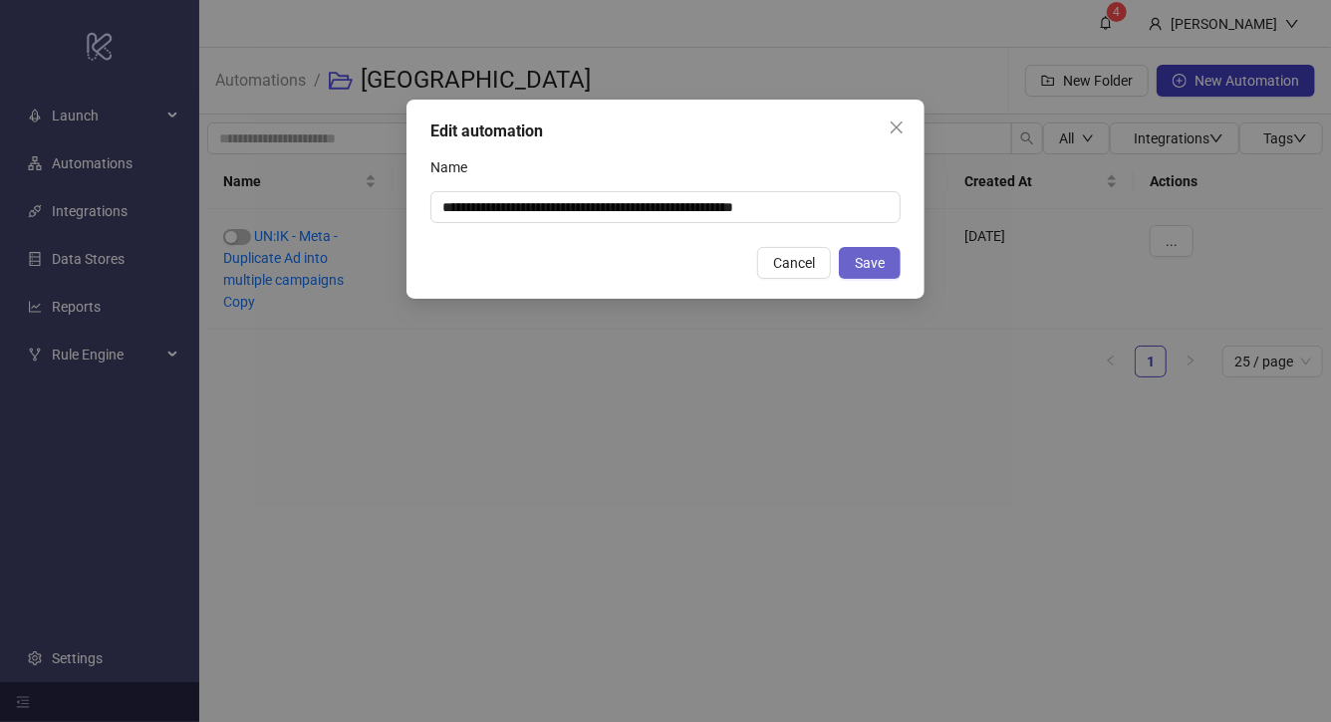
click at [887, 258] on button "Save" at bounding box center [870, 263] width 62 height 32
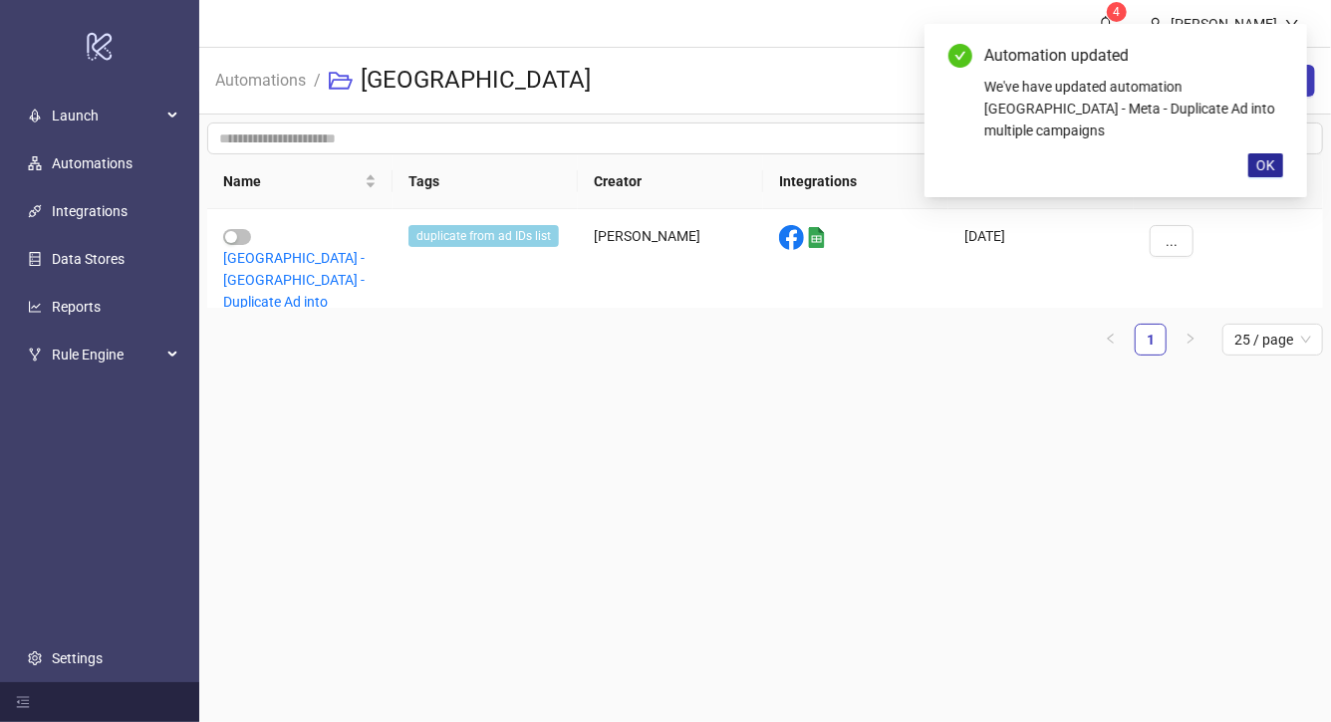
click at [1265, 157] on span "OK" at bounding box center [1265, 165] width 19 height 16
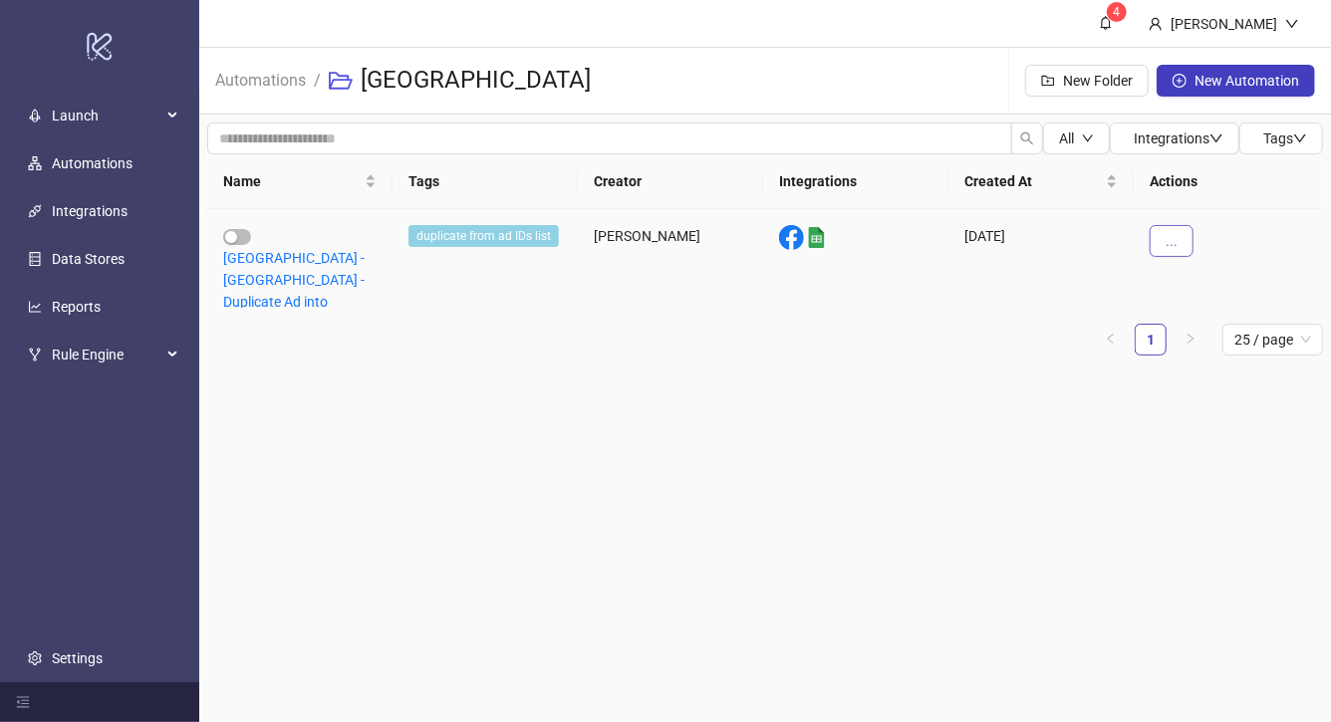
click at [1169, 248] on span "..." at bounding box center [1172, 241] width 12 height 16
click at [868, 314] on div "Name Tags Creator Integrations Created At Actions River Island - Meta - Duplica…" at bounding box center [765, 254] width 1116 height 201
click at [304, 250] on link "River Island - Meta - Duplicate Ad into multiple campaigns" at bounding box center [293, 291] width 141 height 82
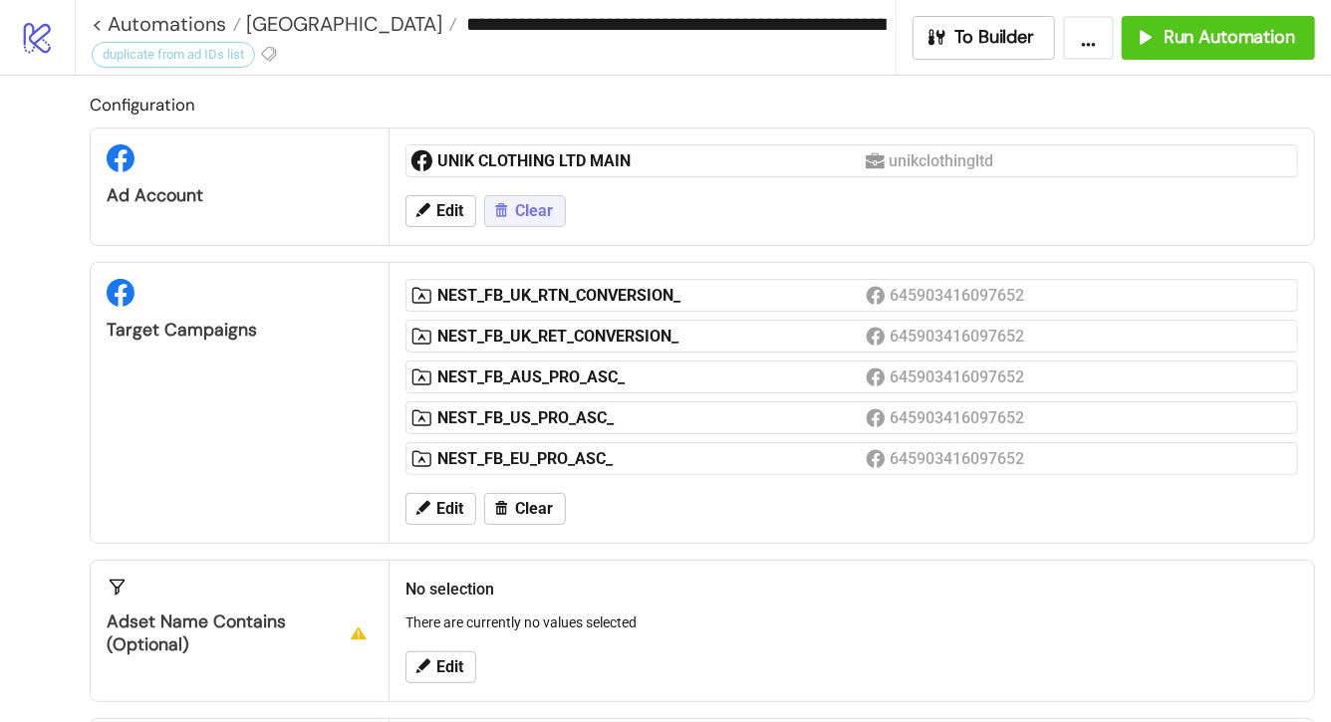
click at [506, 206] on icon at bounding box center [502, 211] width 12 height 14
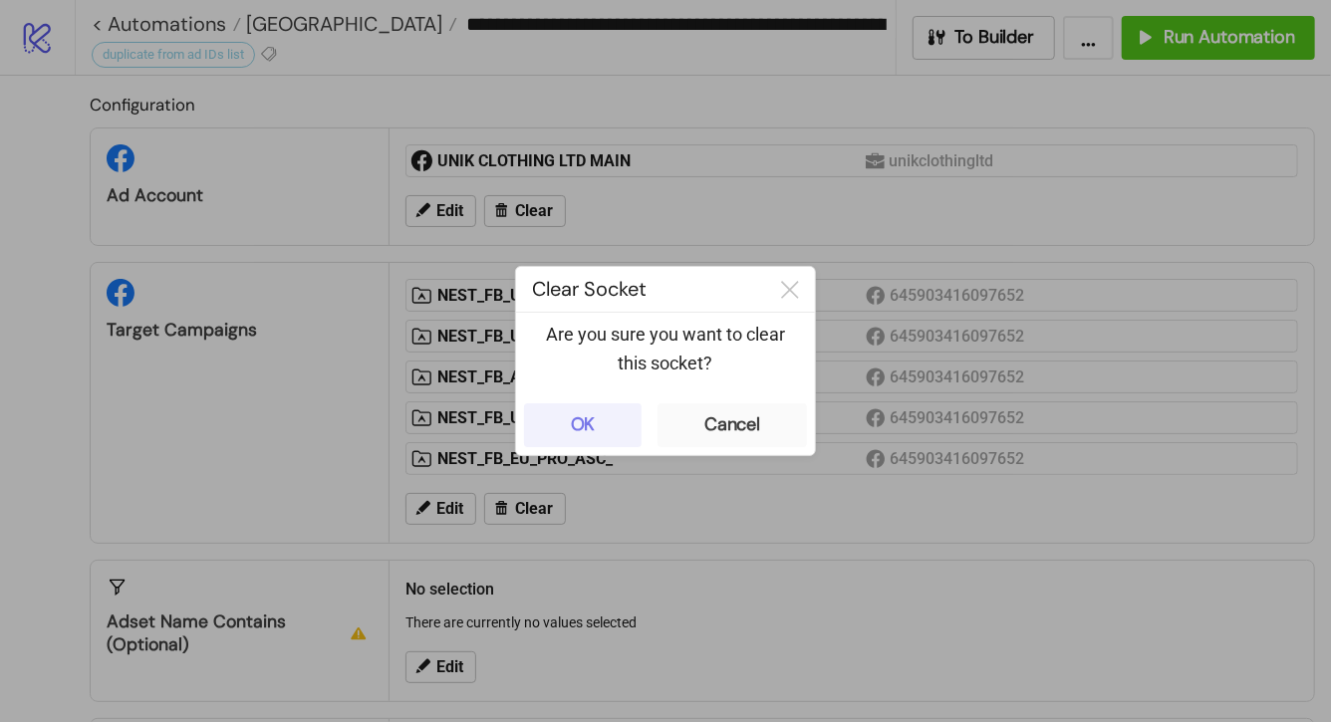
click at [599, 421] on button "OK" at bounding box center [583, 425] width 118 height 44
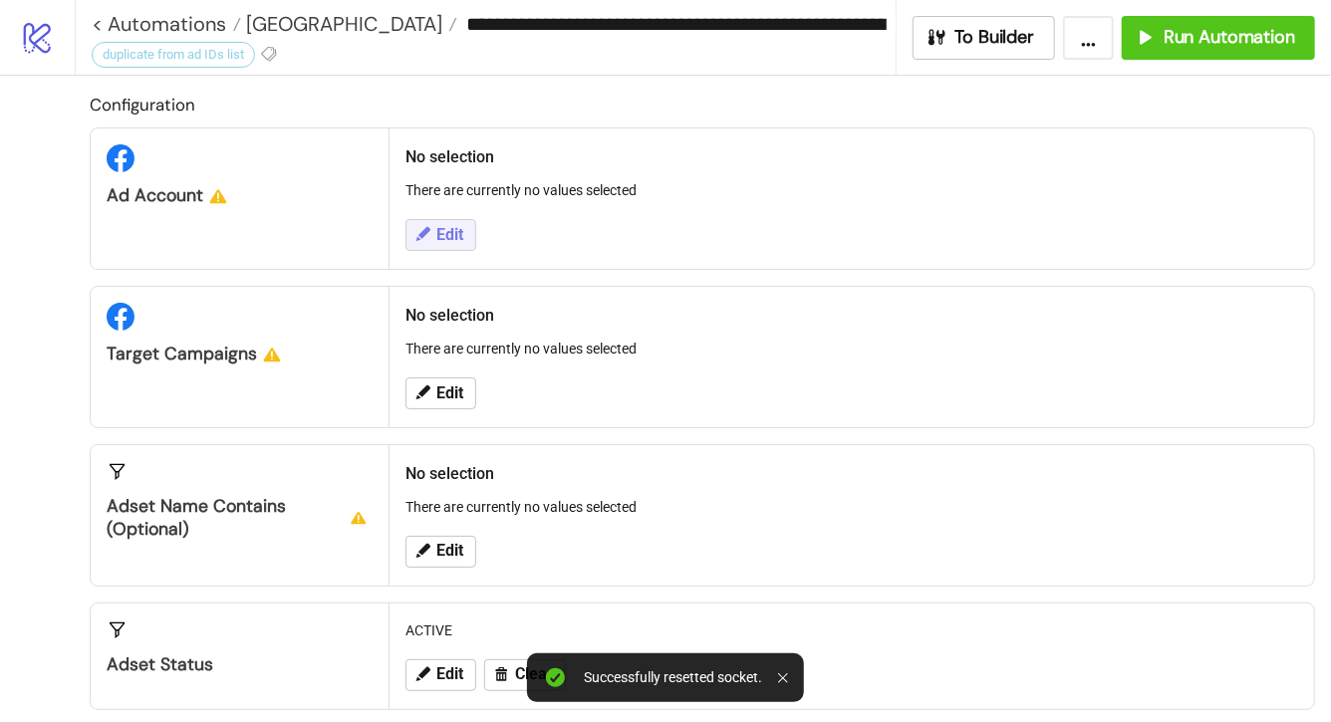
click at [451, 220] on button "Edit" at bounding box center [440, 235] width 71 height 32
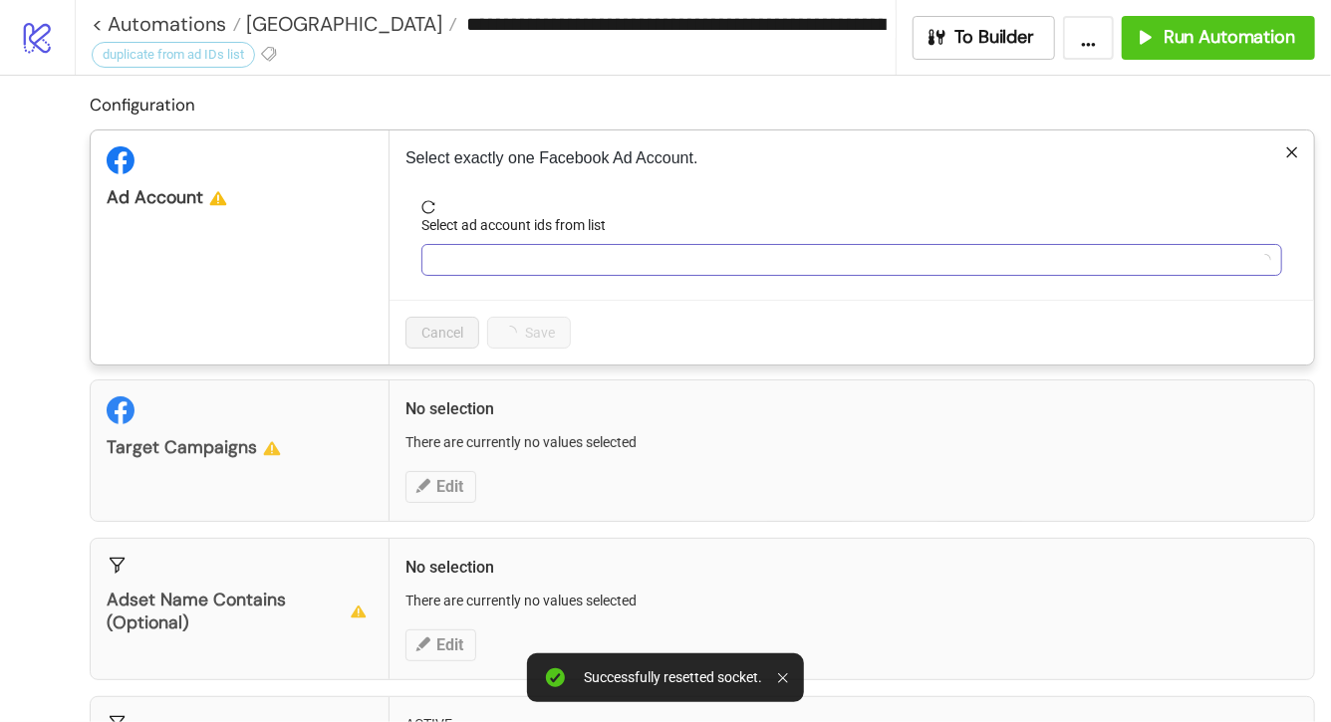
click at [470, 255] on div at bounding box center [841, 260] width 832 height 28
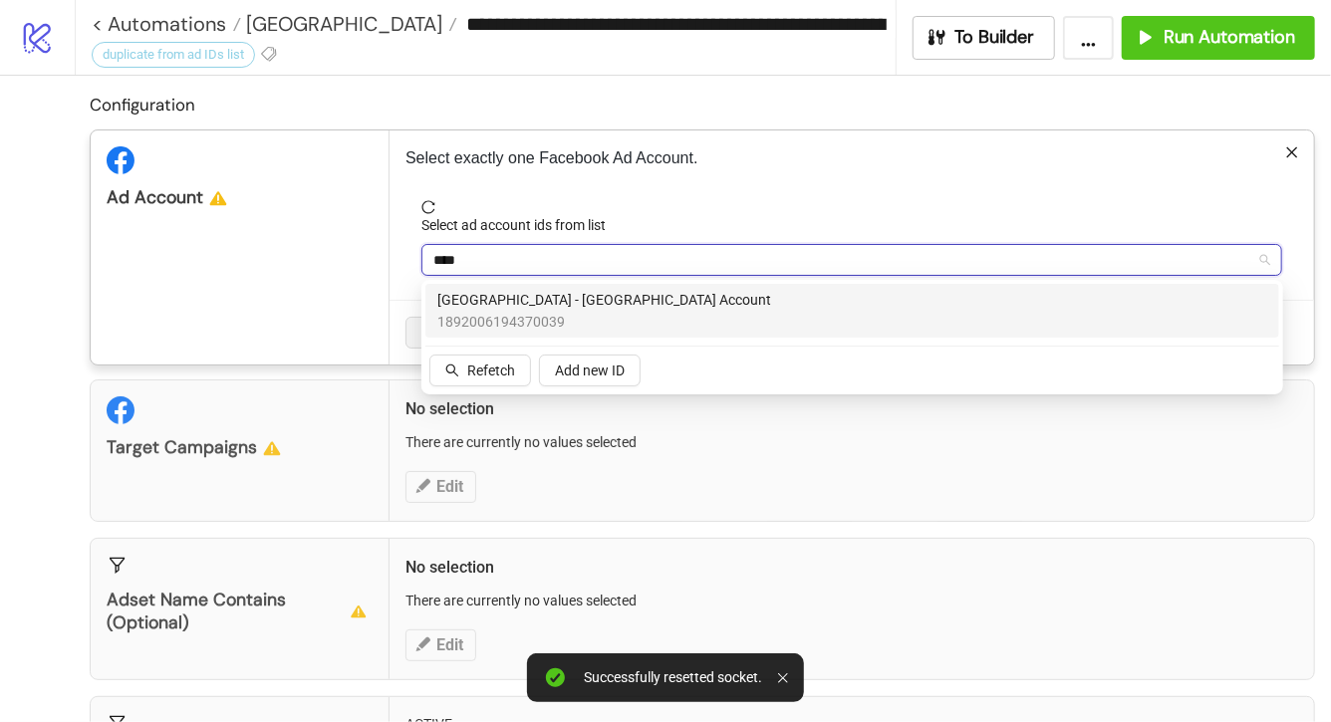
type input "*****"
click at [477, 315] on span "1892006194370039" at bounding box center [604, 322] width 334 height 22
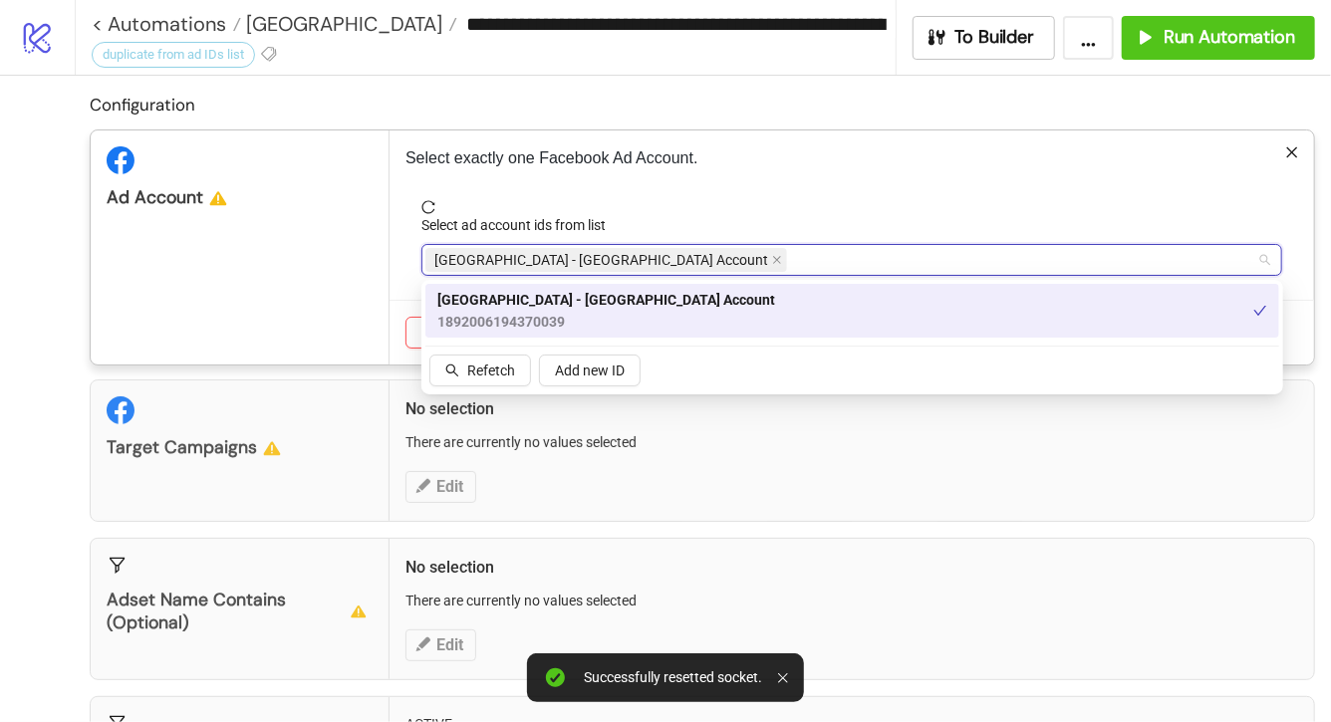
click at [734, 166] on p "Select exactly one Facebook Ad Account." at bounding box center [851, 158] width 893 height 24
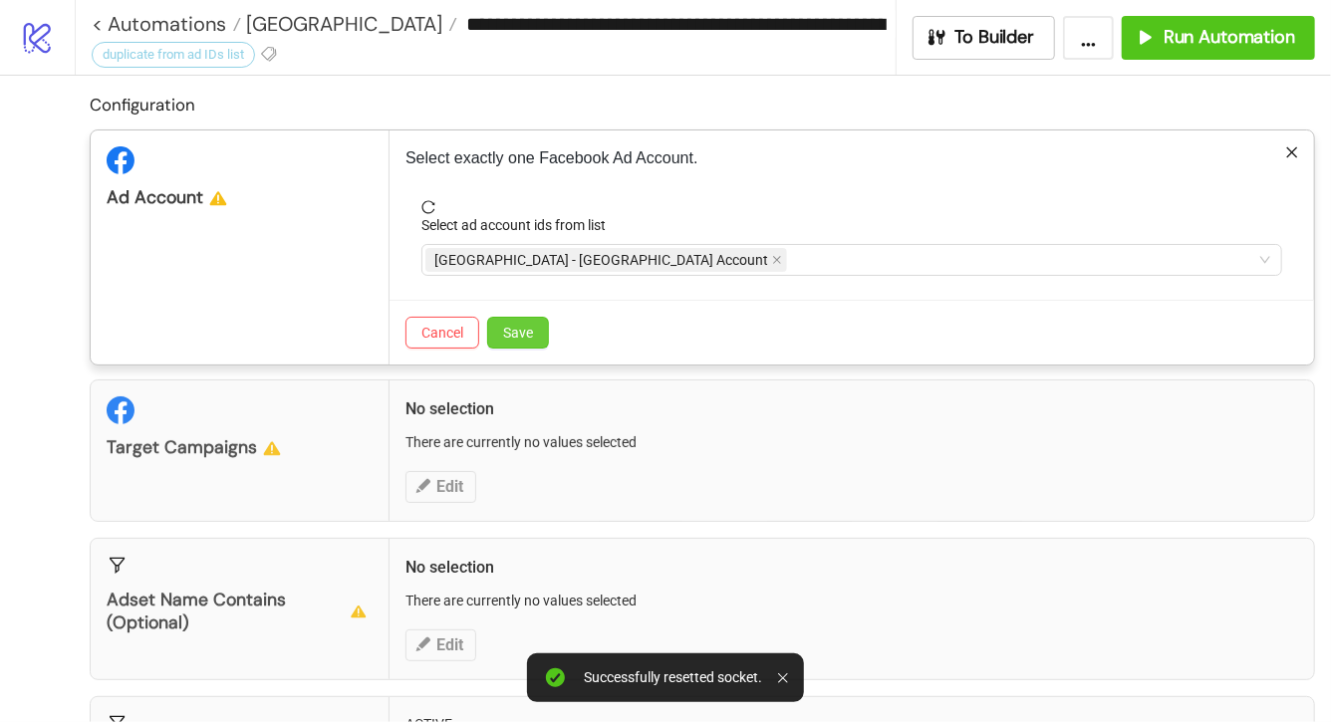
click at [529, 330] on span "Save" at bounding box center [518, 333] width 30 height 16
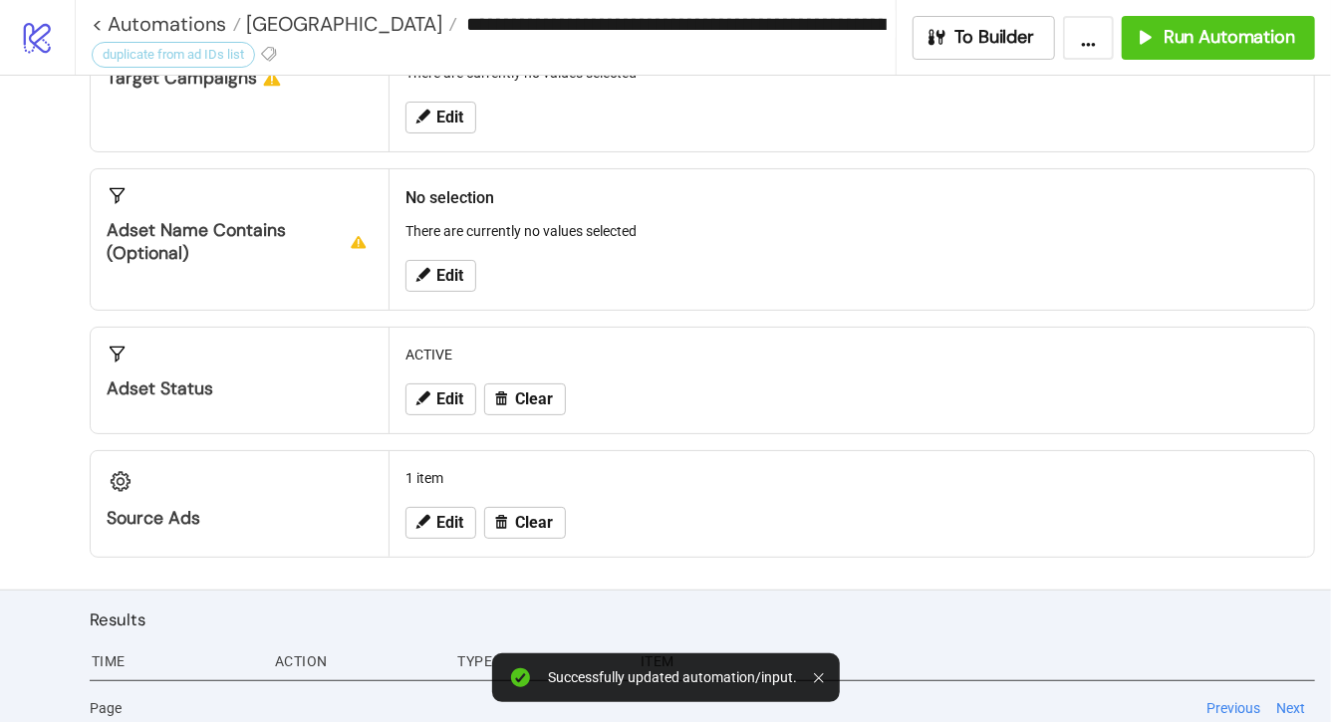
scroll to position [263, 0]
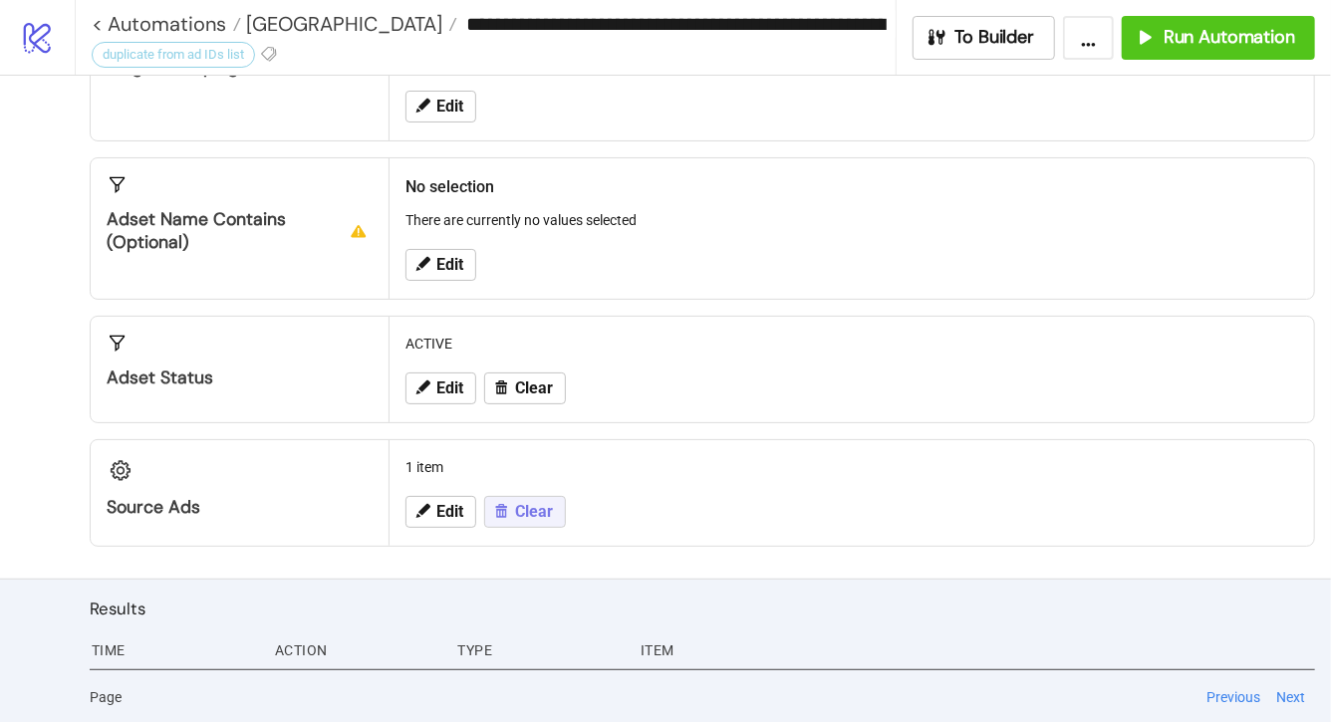
click at [509, 513] on icon at bounding box center [501, 511] width 18 height 18
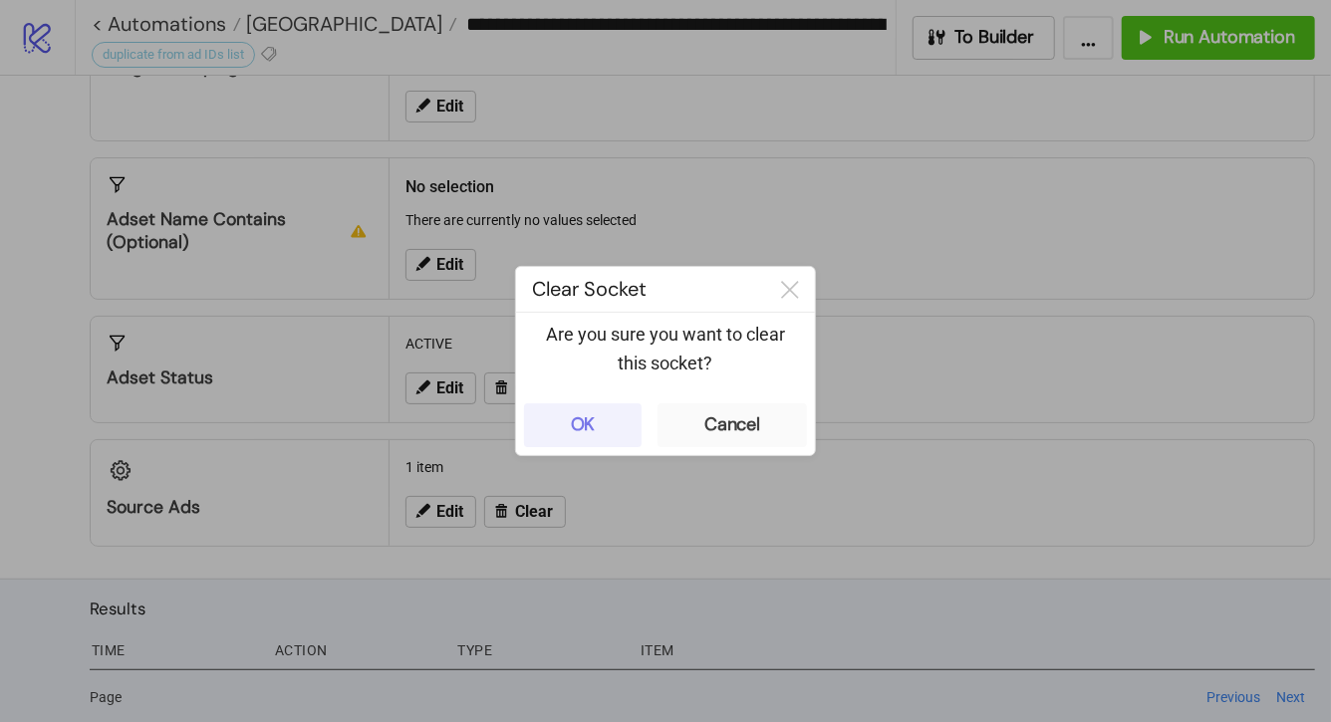
click at [600, 422] on button "OK" at bounding box center [583, 425] width 118 height 44
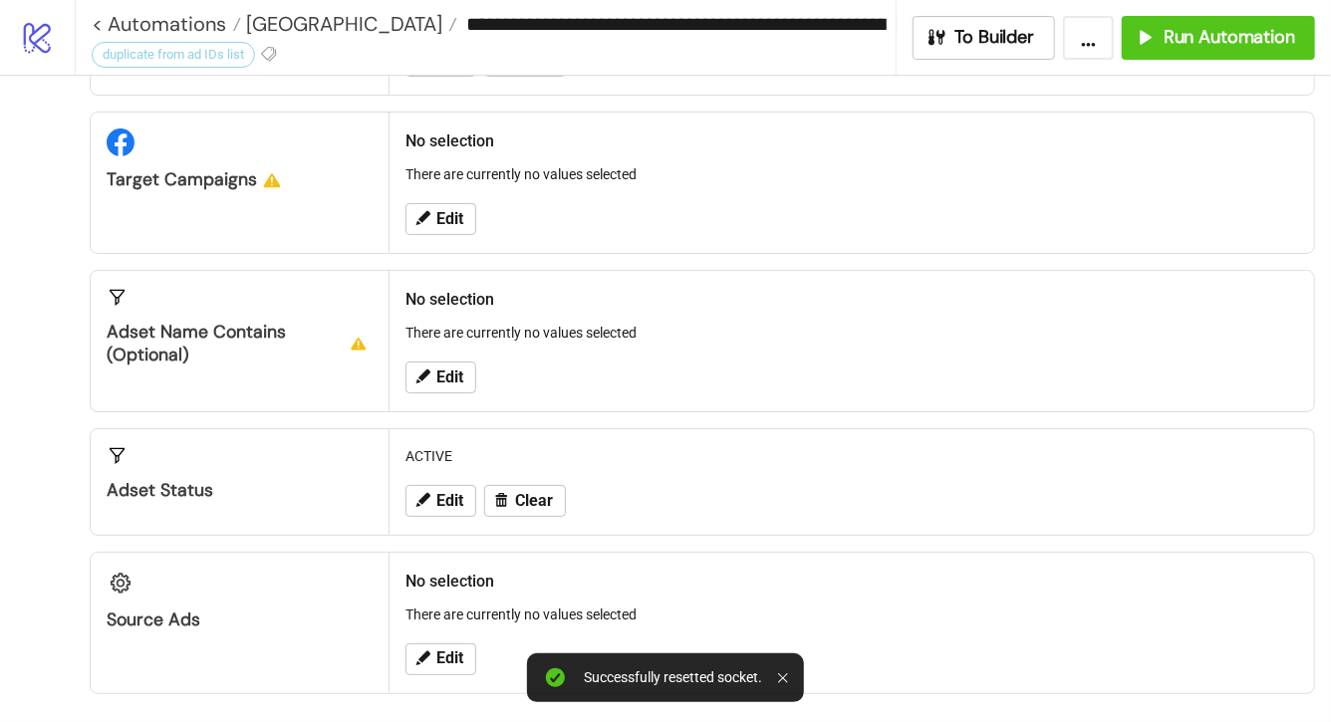
scroll to position [0, 0]
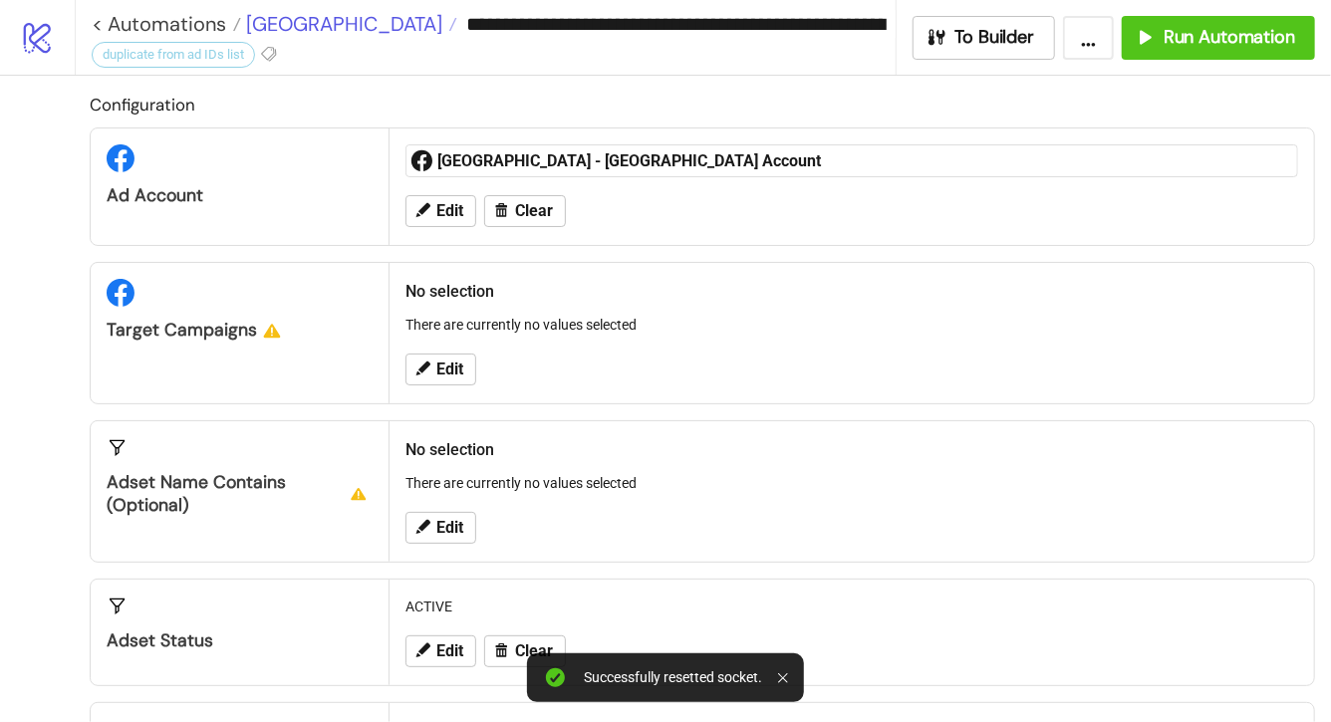
click at [319, 26] on span "[GEOGRAPHIC_DATA]" at bounding box center [341, 24] width 201 height 26
